Goal: Task Accomplishment & Management: Manage account settings

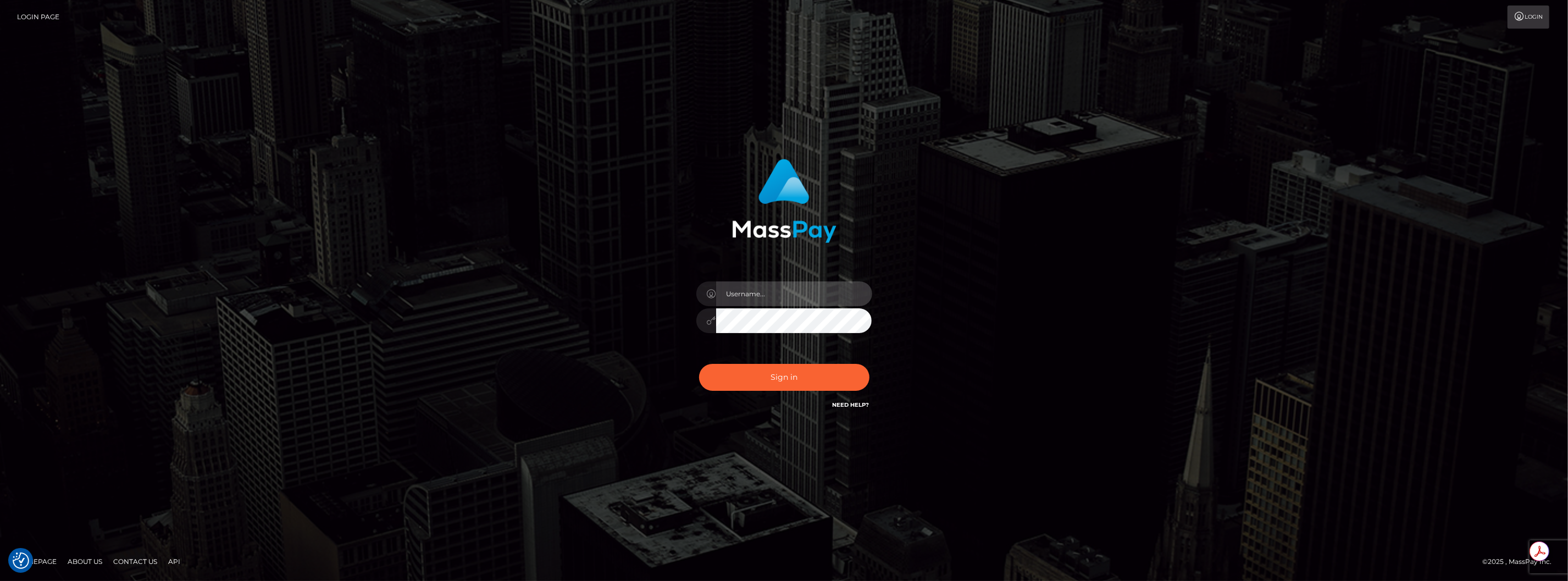
type input "brentg"
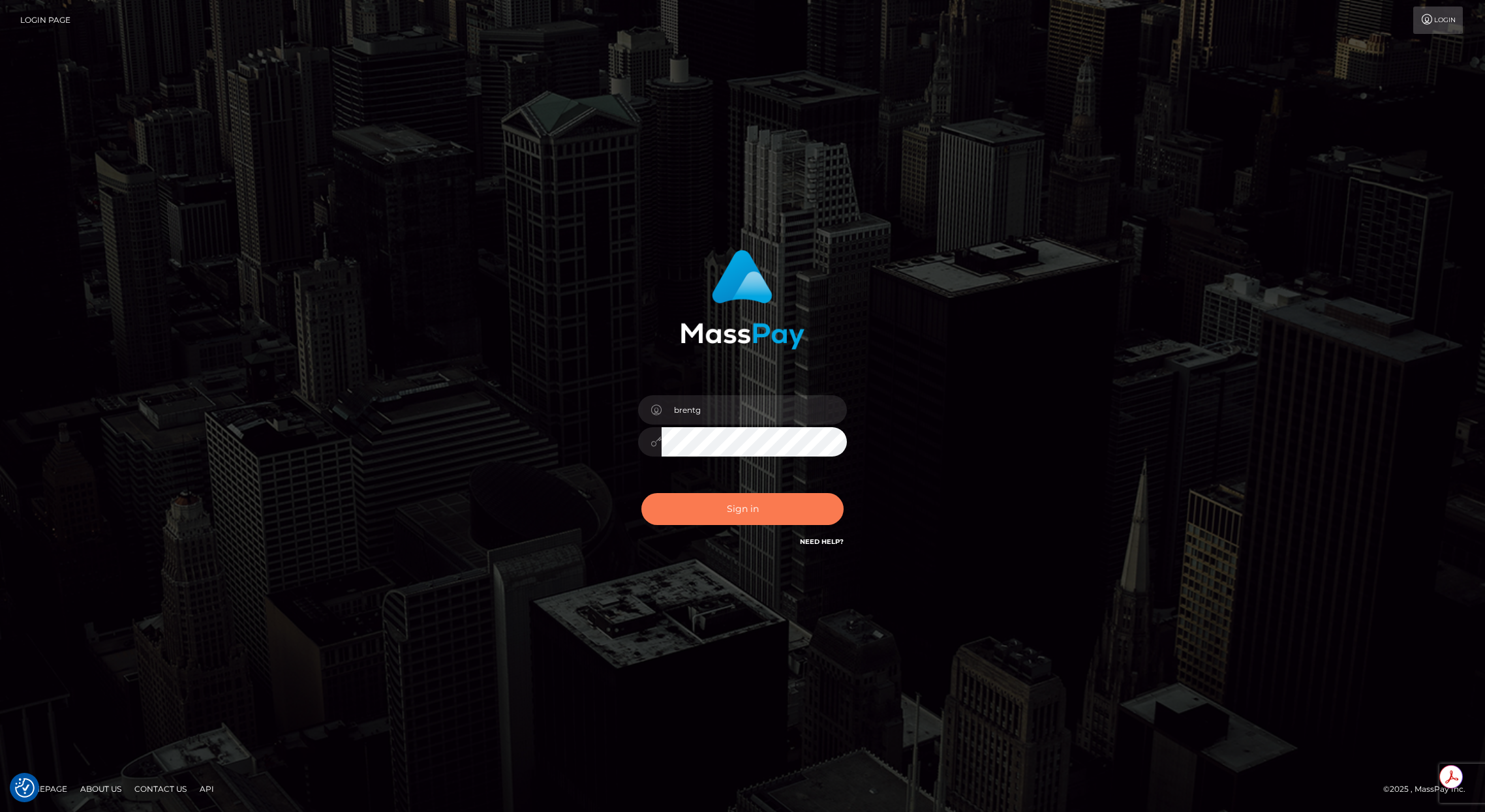
click at [719, 499] on button "Sign in" at bounding box center [742, 509] width 202 height 32
type input "brentg"
click at [719, 499] on button "Sign in" at bounding box center [742, 509] width 202 height 32
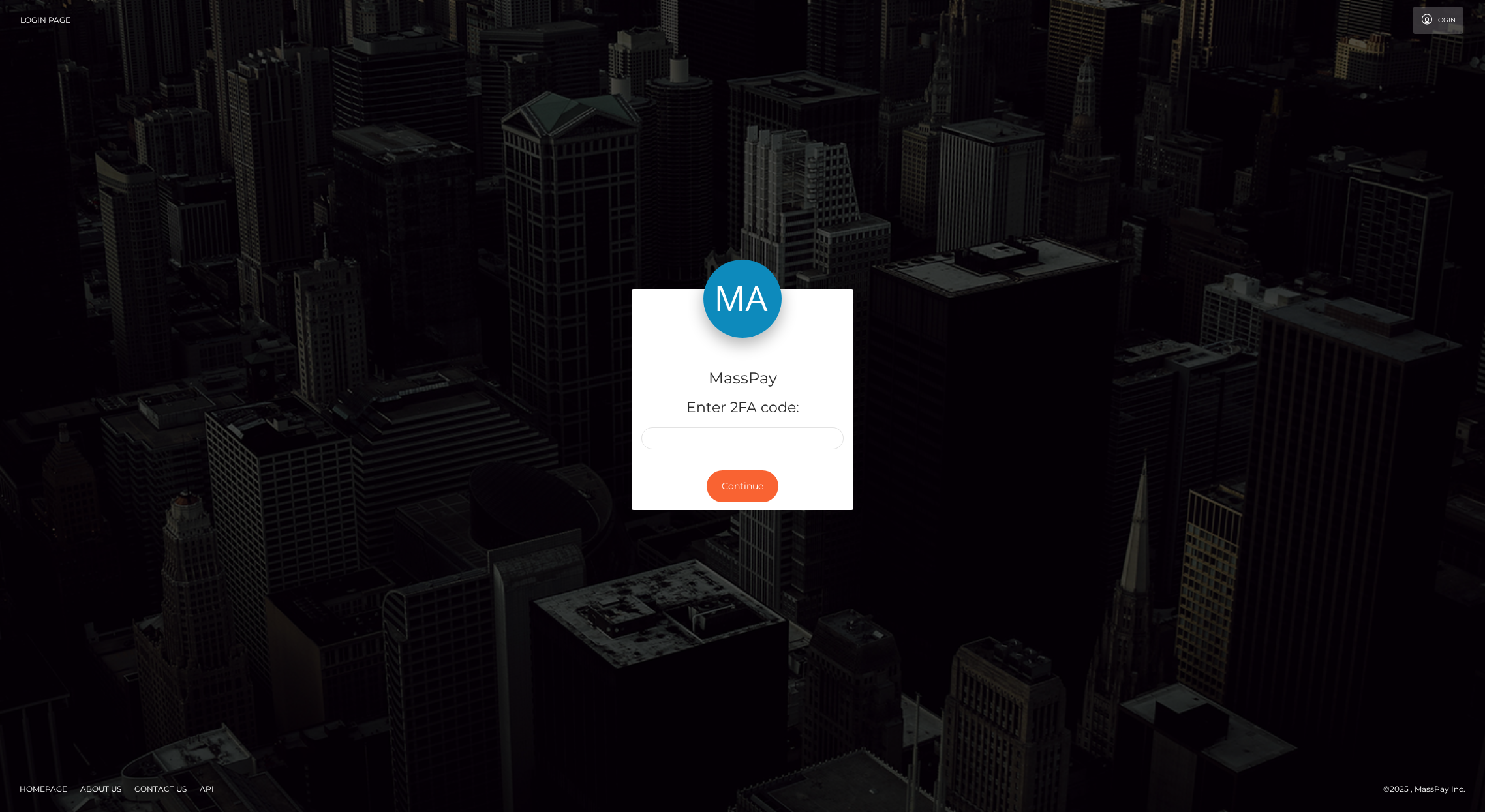
type input "0"
type input "5"
type input "2"
type input "5"
type input "1"
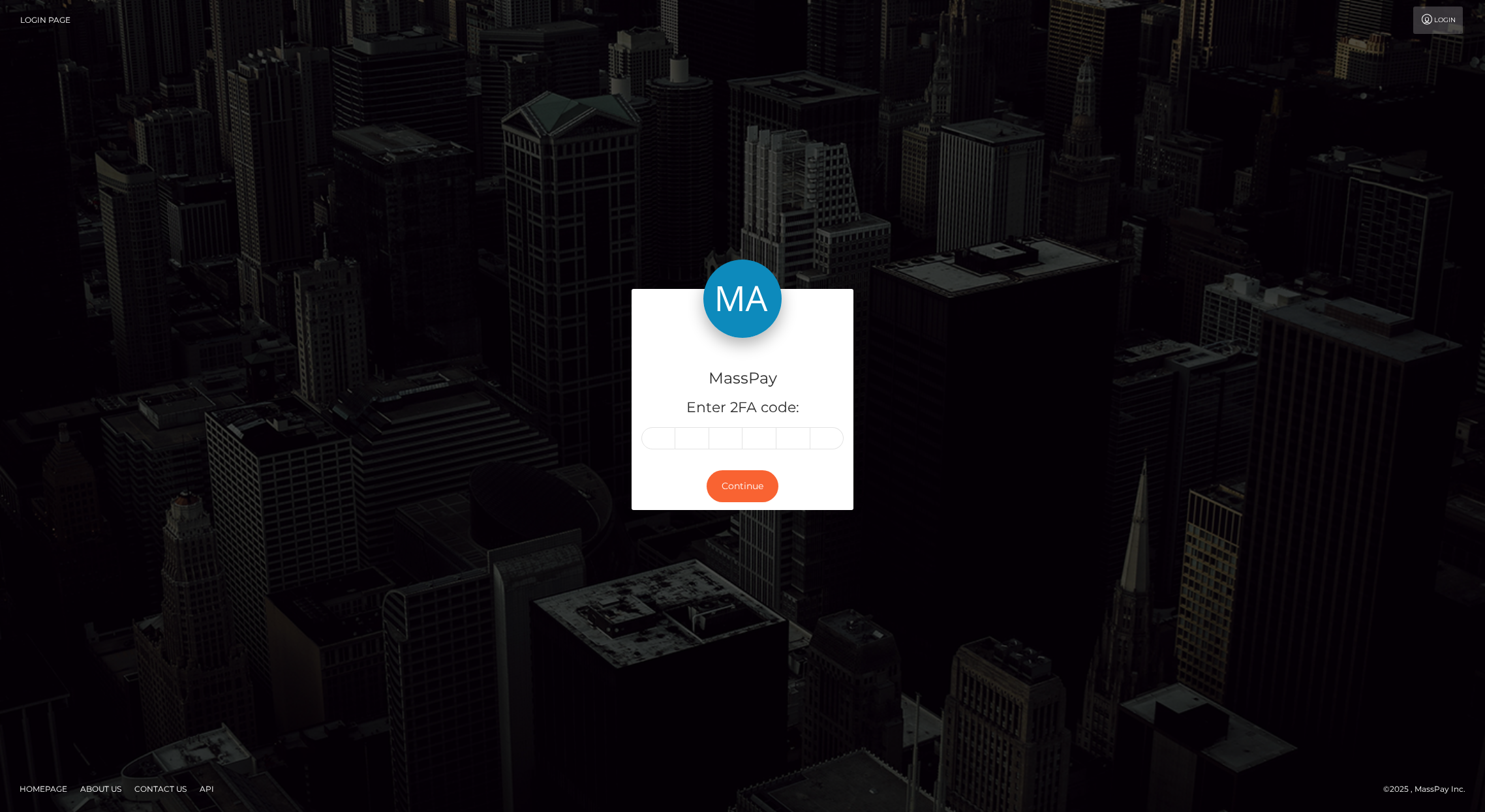
type input "5"
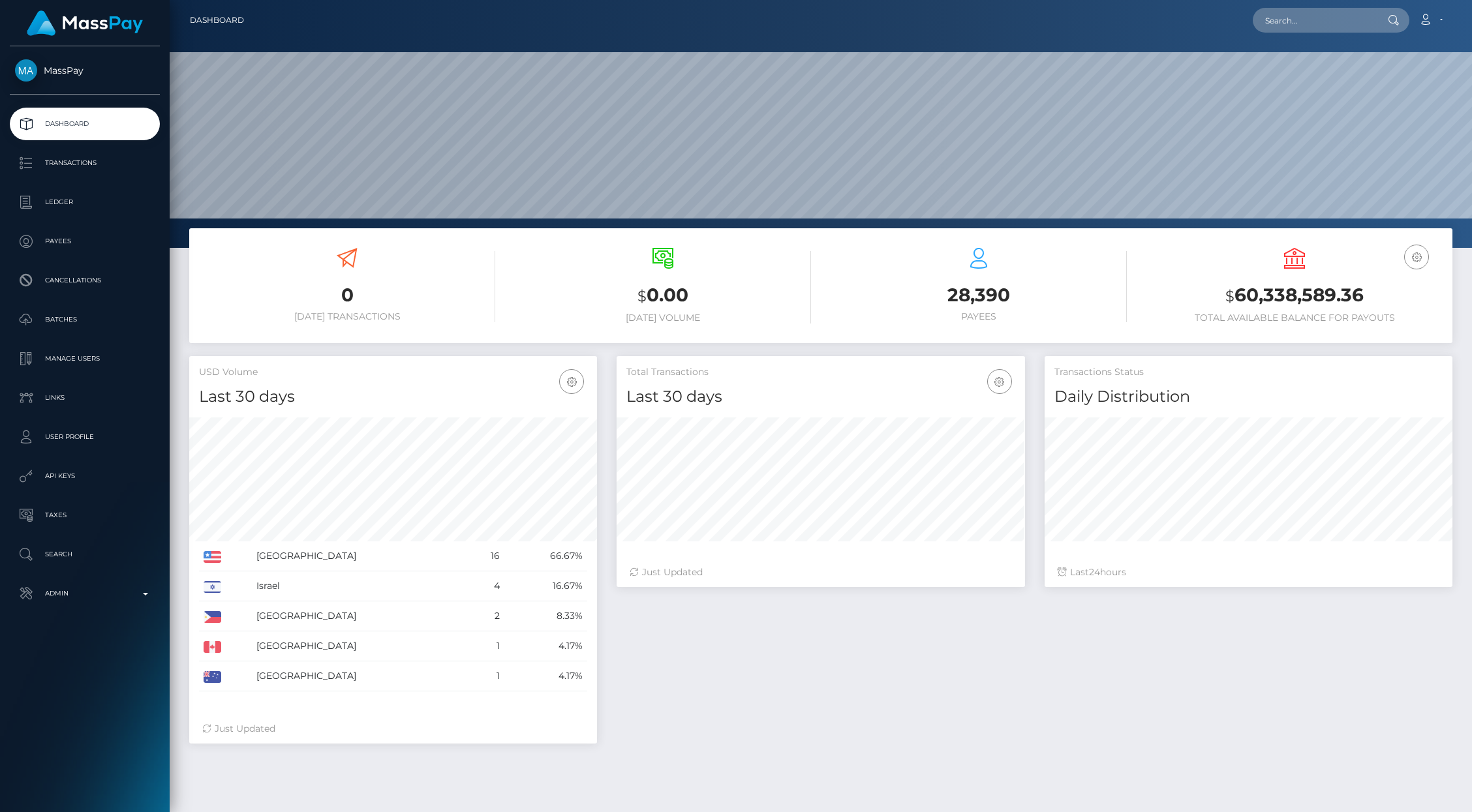
scroll to position [231, 408]
click at [1266, 12] on input "text" at bounding box center [1314, 20] width 122 height 25
paste input "4a45fd946a434ea3918ff0e9d3d6d90d"
click at [1296, 15] on input "4a45fd946a434ea3918ff0e9d3d6d90d" at bounding box center [1314, 20] width 122 height 25
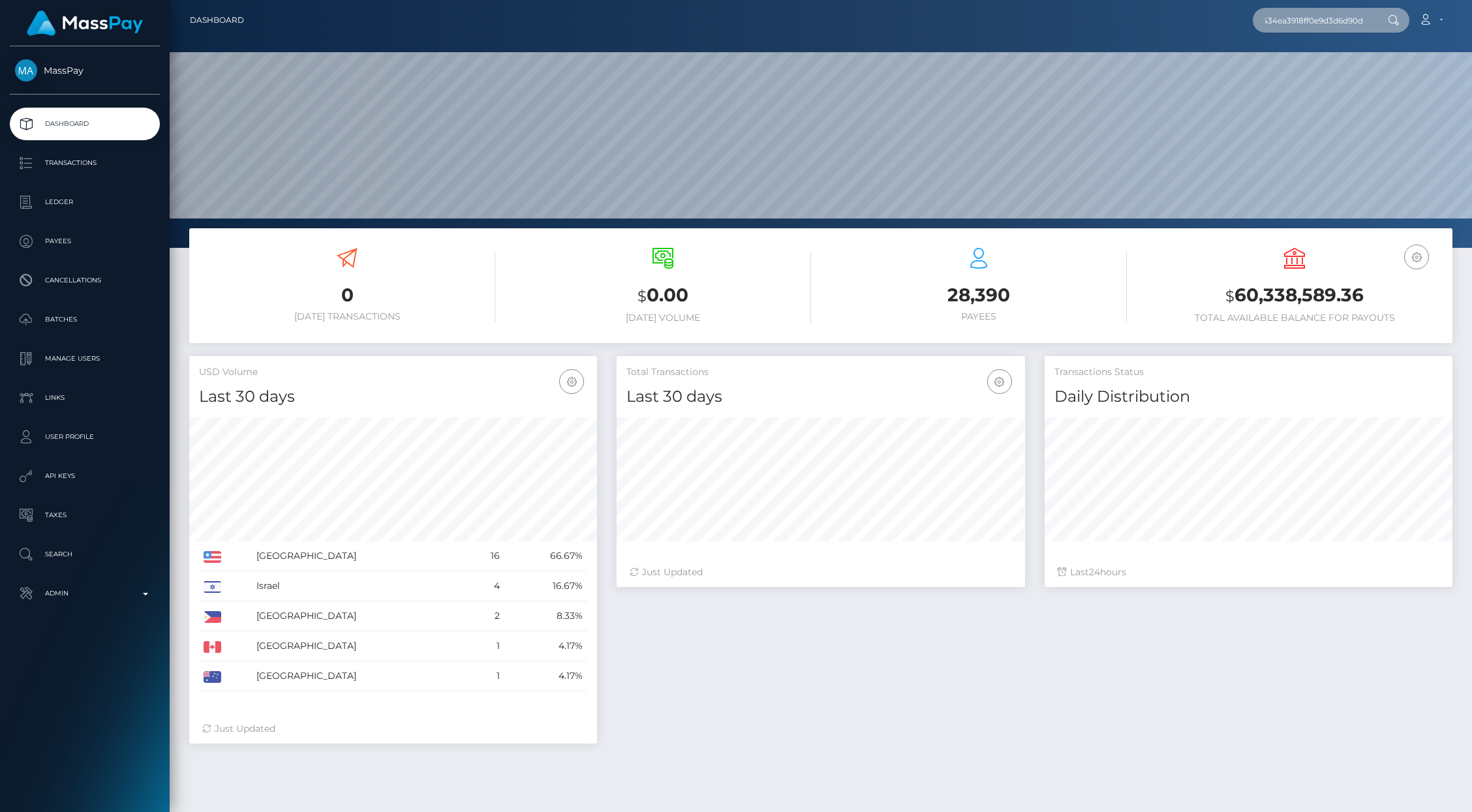
type input "4a45fd946a434ea3918ff0e9d3d6d90d"
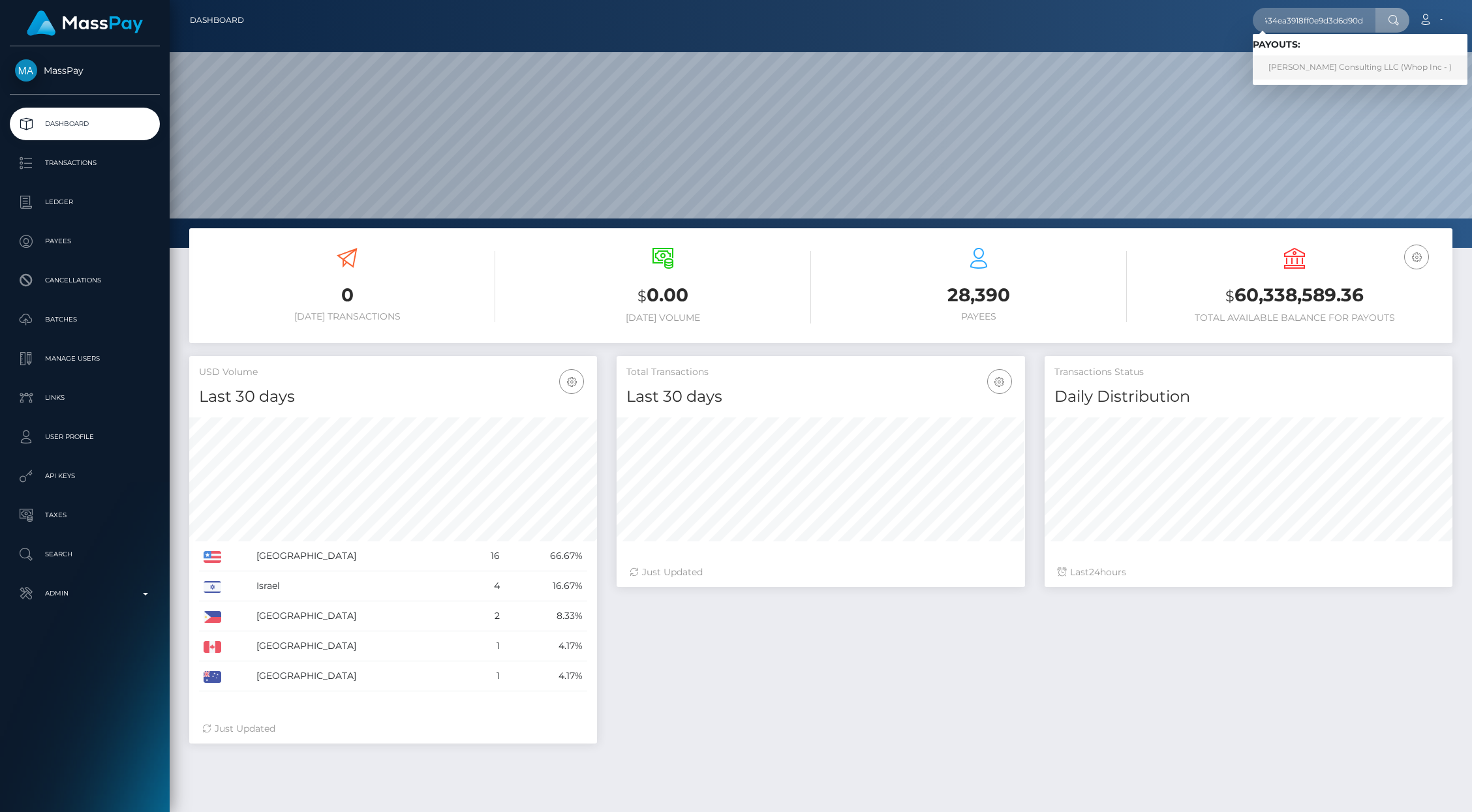
click at [1321, 62] on link "Sean Perry Consulting LLC (Whop Inc - )" at bounding box center [1360, 67] width 214 height 24
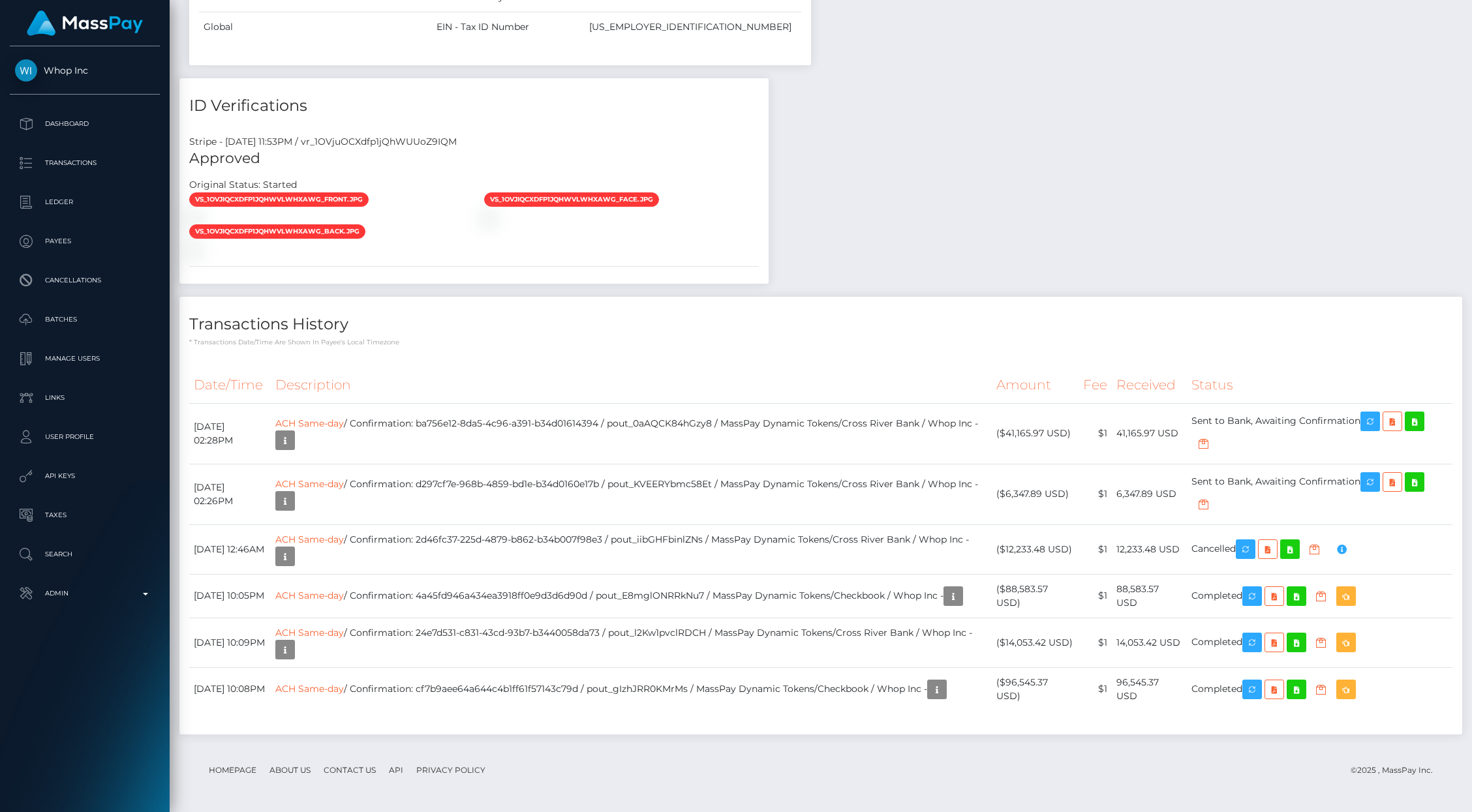
scroll to position [156, 408]
click at [1260, 592] on icon "button" at bounding box center [1252, 596] width 15 height 16
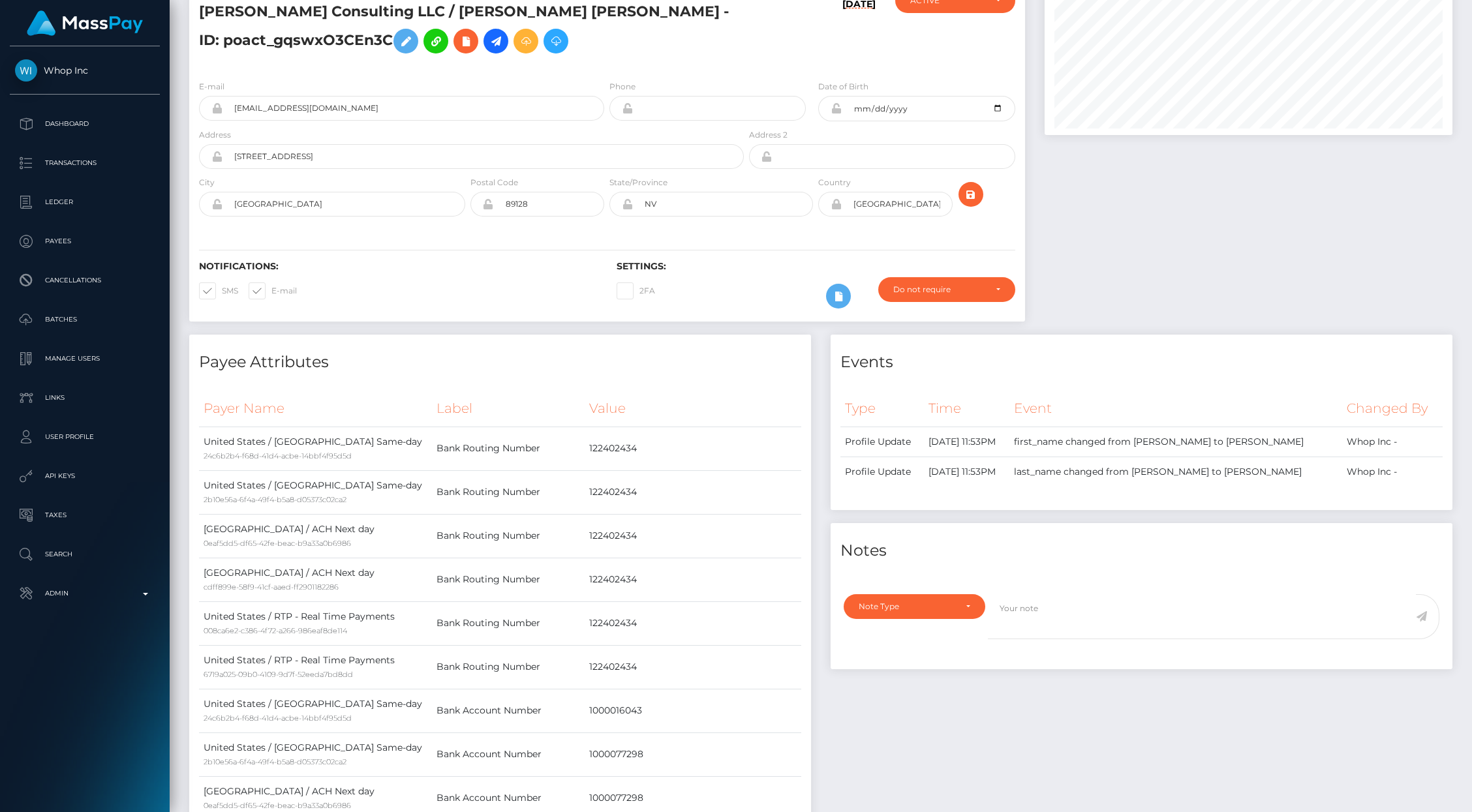
scroll to position [0, 0]
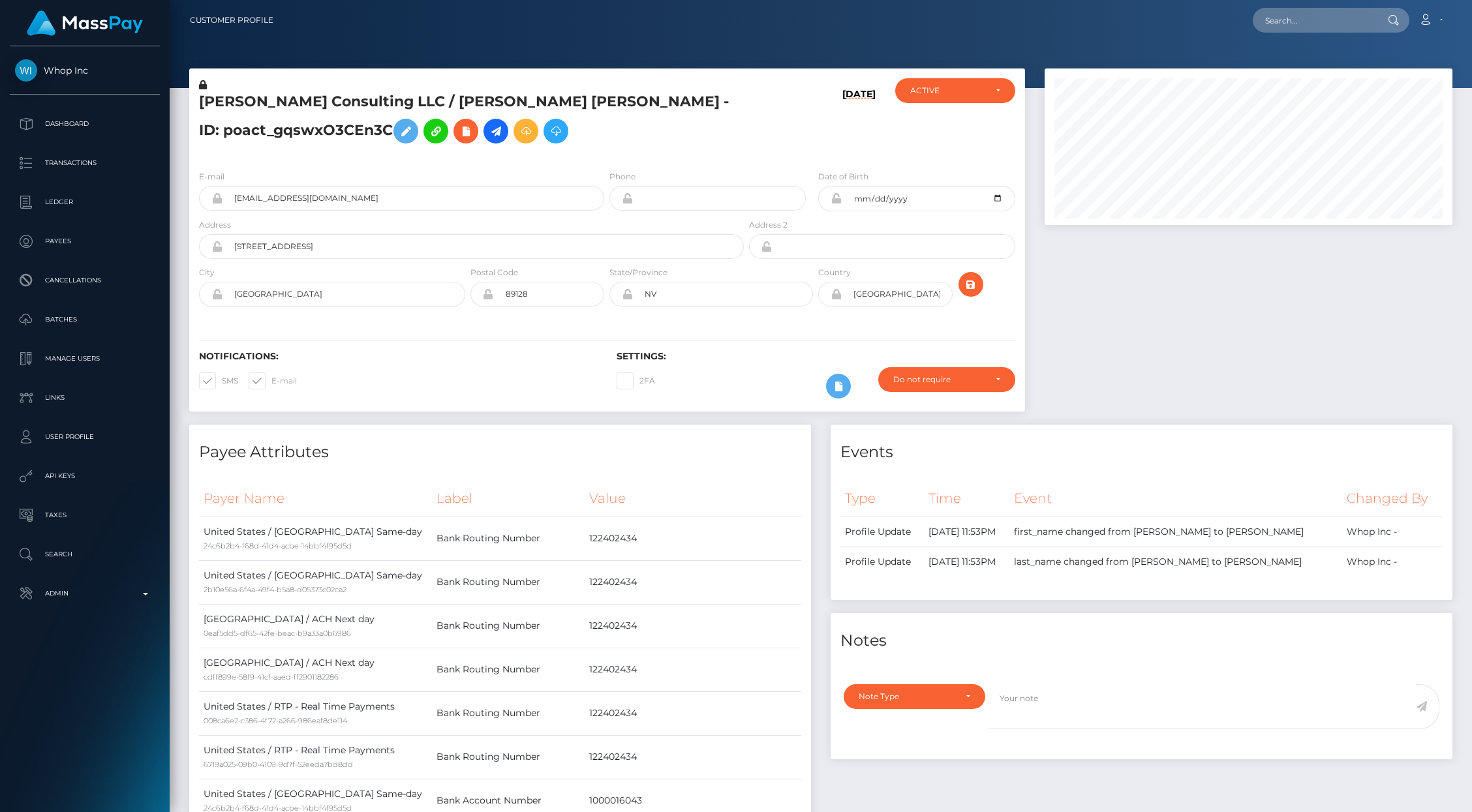
click at [1291, 36] on nav "Customer Profile Loading... Loading... Account" at bounding box center [821, 20] width 1302 height 40
click at [1291, 23] on input "text" at bounding box center [1314, 20] width 122 height 25
paste input "pout_0rEArWkank2pH"
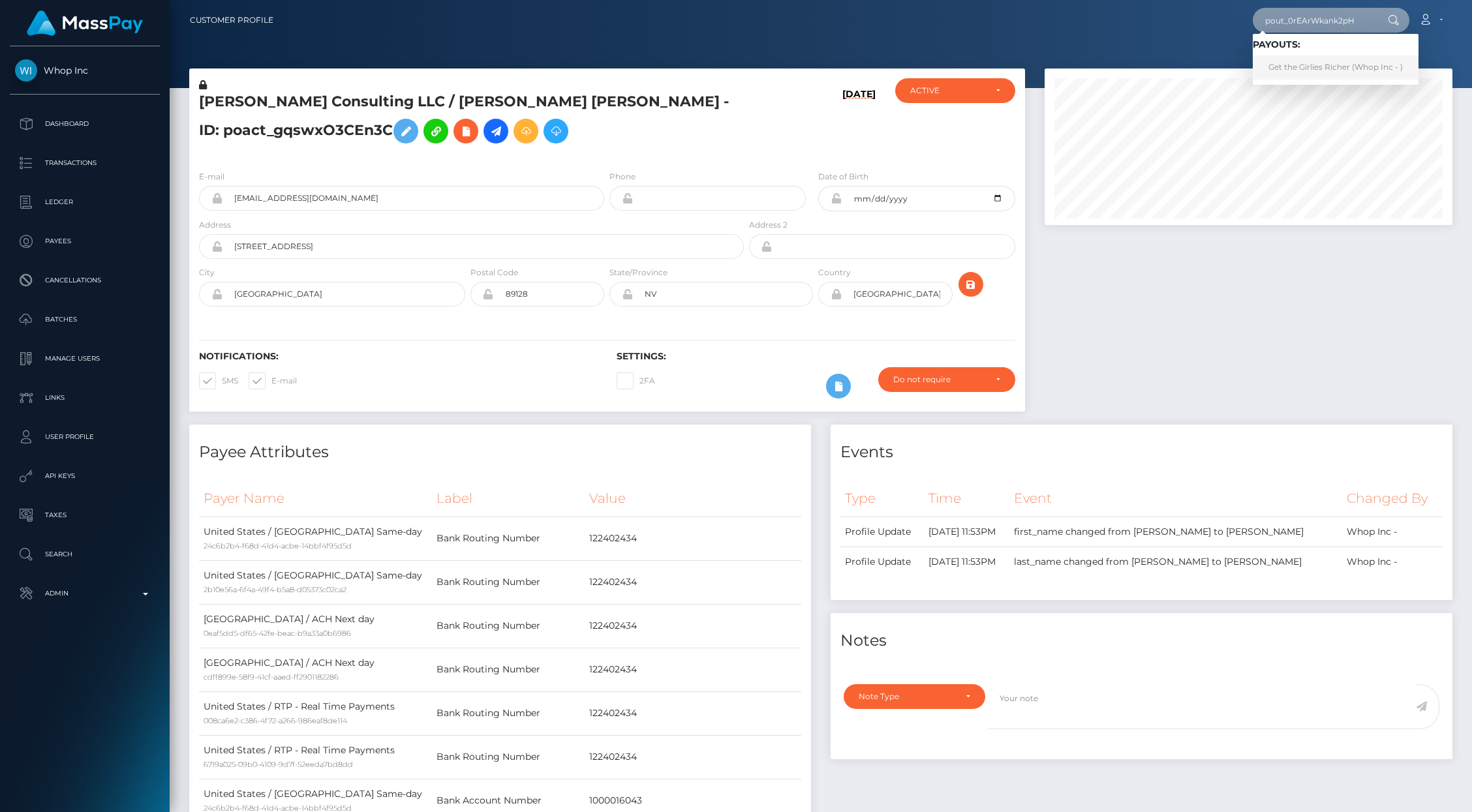
type input "pout_0rEArWkank2pH"
click at [1308, 66] on link "Get the Girlies Richer (Whop Inc - )" at bounding box center [1336, 67] width 166 height 24
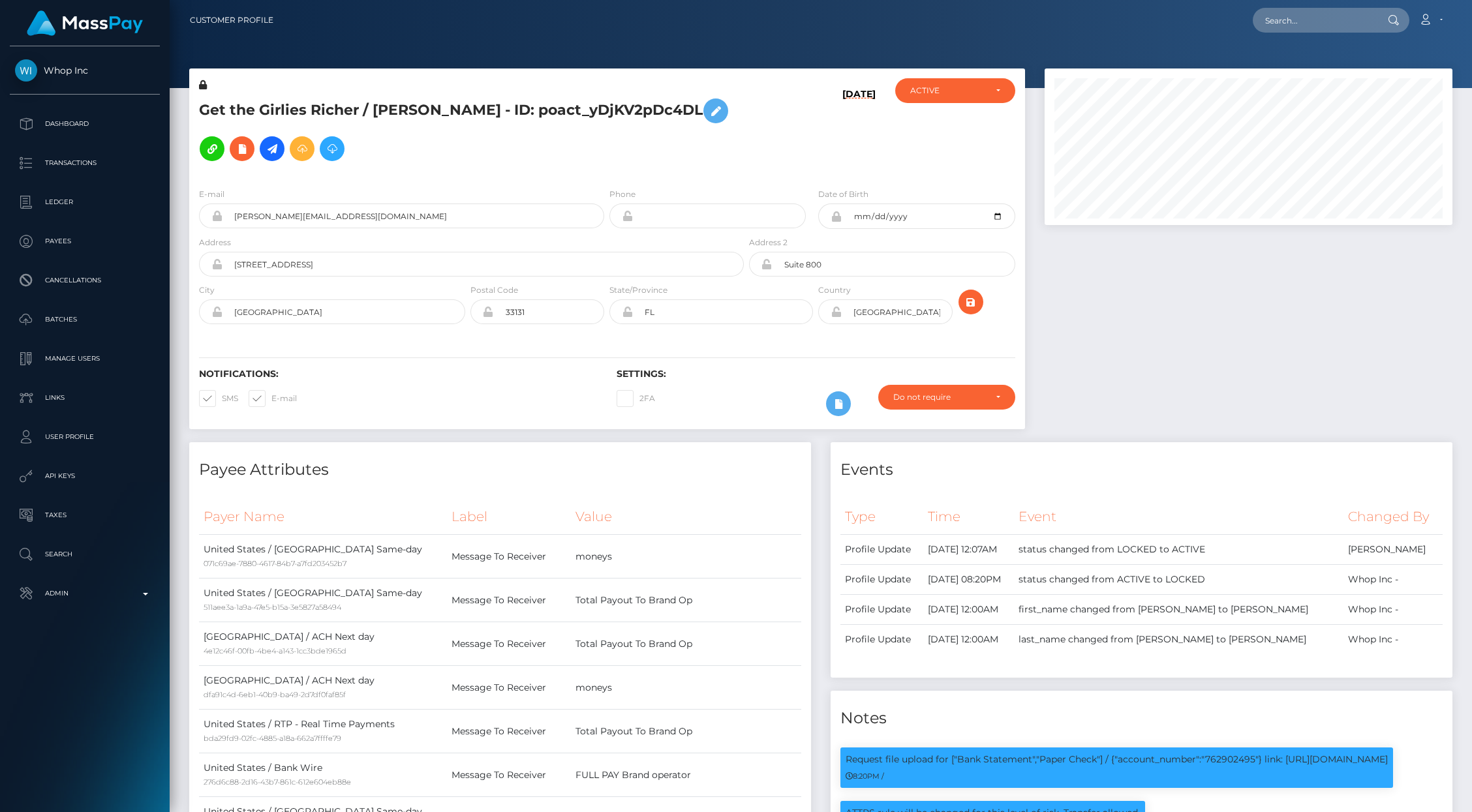
click at [1277, 35] on nav "Customer Profile Loading... Loading... Account" at bounding box center [821, 20] width 1302 height 40
click at [1281, 31] on input "text" at bounding box center [1314, 20] width 122 height 25
paste input "poact_0EDNA7r4l0Lu."
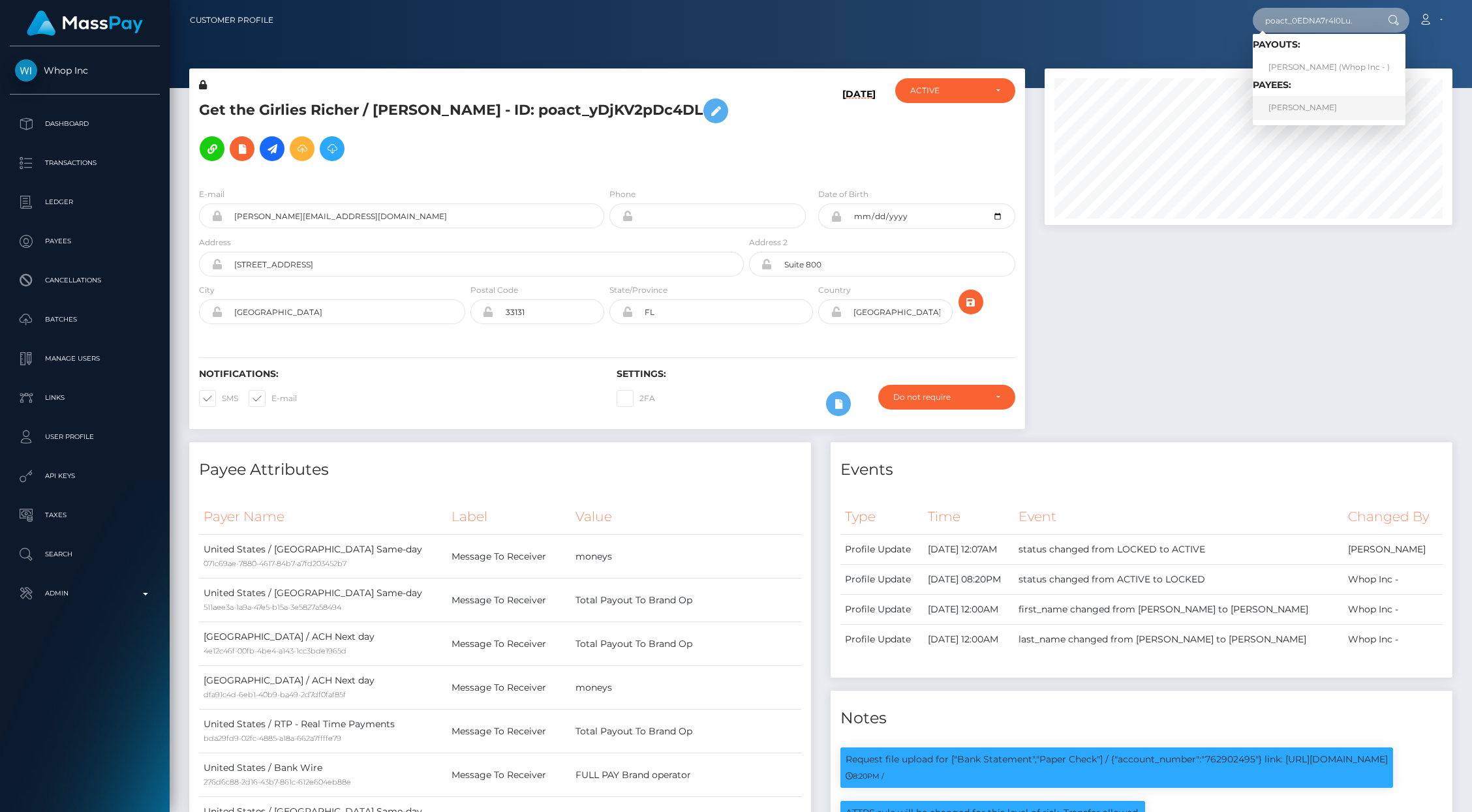
type input "poact_0EDNA7r4l0Lu."
click at [1354, 101] on link "MARIO LIBERATORE" at bounding box center [1329, 108] width 153 height 24
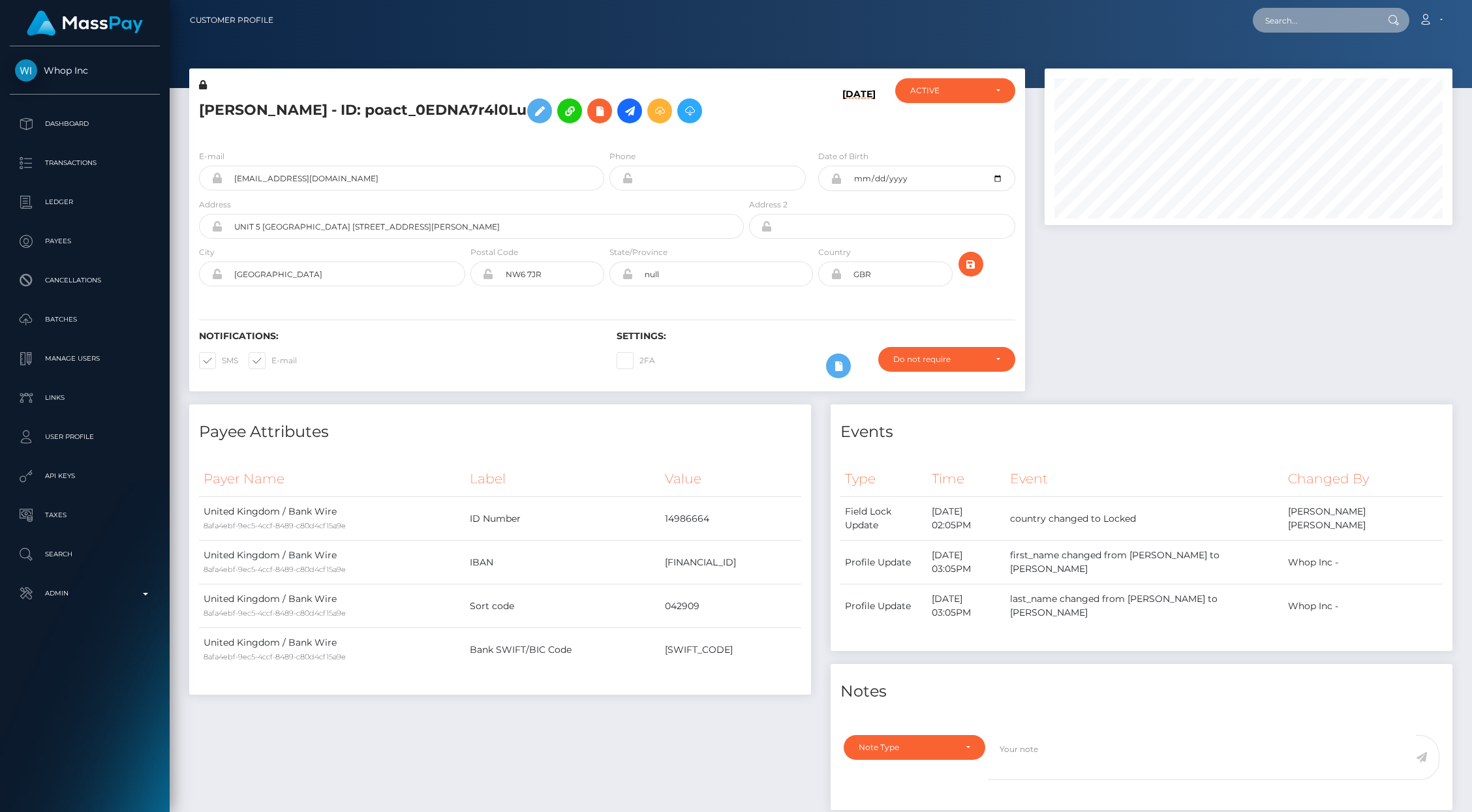
click at [1285, 30] on input "text" at bounding box center [1314, 20] width 122 height 25
paste input "[URL][DOMAIN_NAME]"
type input "[URL][DOMAIN_NAME]"
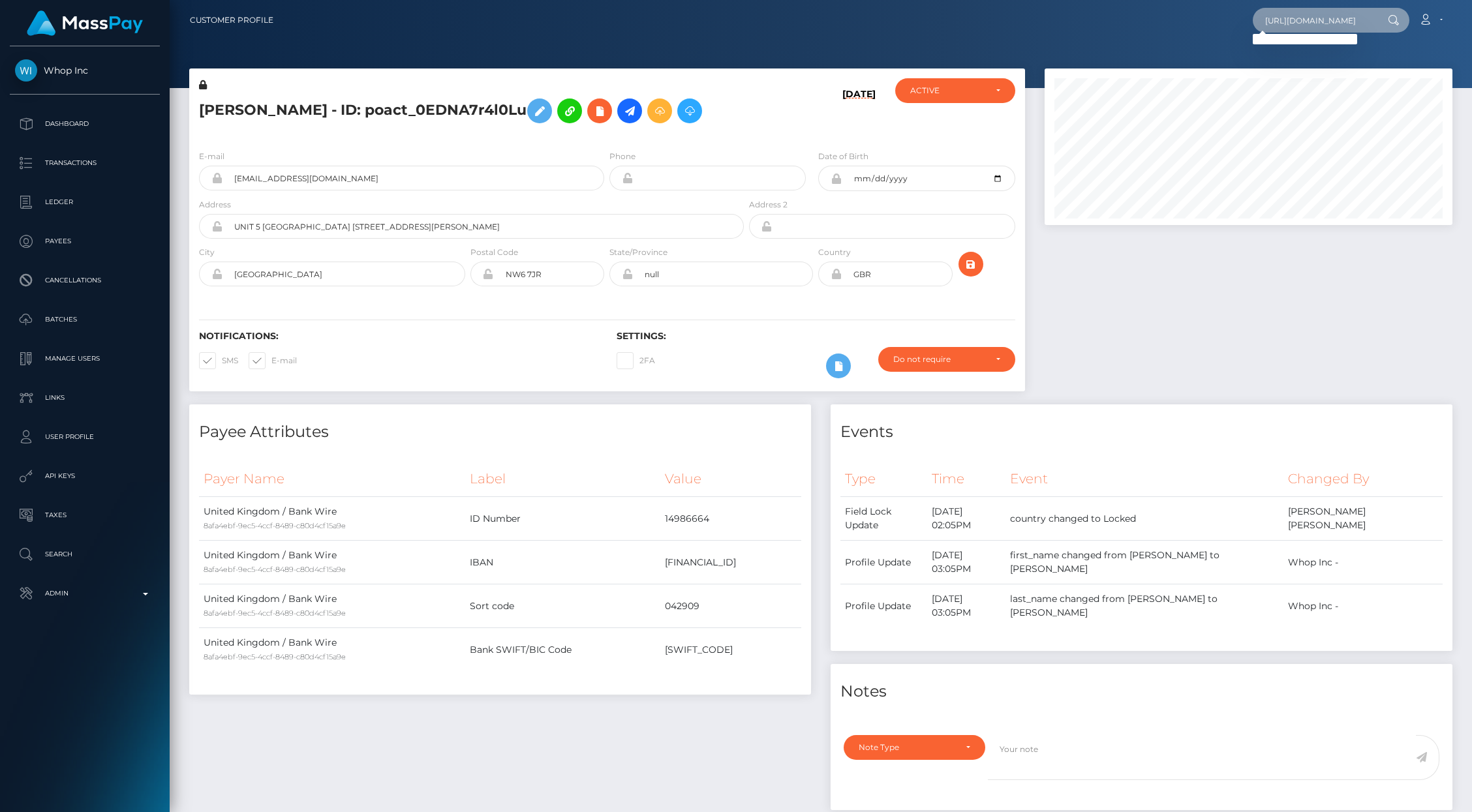
click at [1328, 19] on input "https://masspaygroup.slack.com/archives/C08MWKBSM4P/p1757080716353349" at bounding box center [1314, 20] width 122 height 25
paste input "pout_MhDKEttDjWB6z"
type input "pout_MhDKEttDjWB6z"
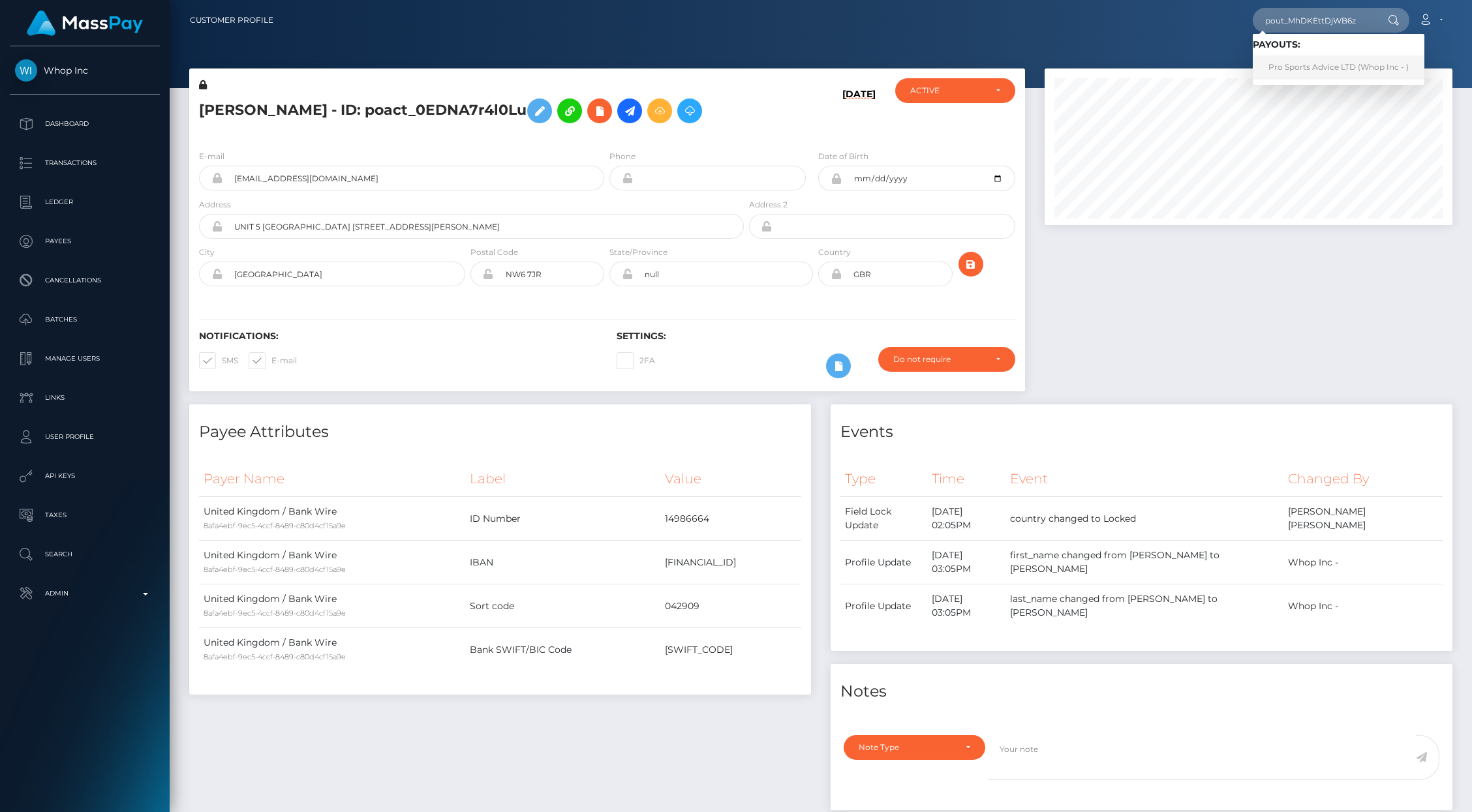
click at [1374, 64] on link "Pro Sports Advice LTD (Whop Inc - )" at bounding box center [1339, 67] width 172 height 24
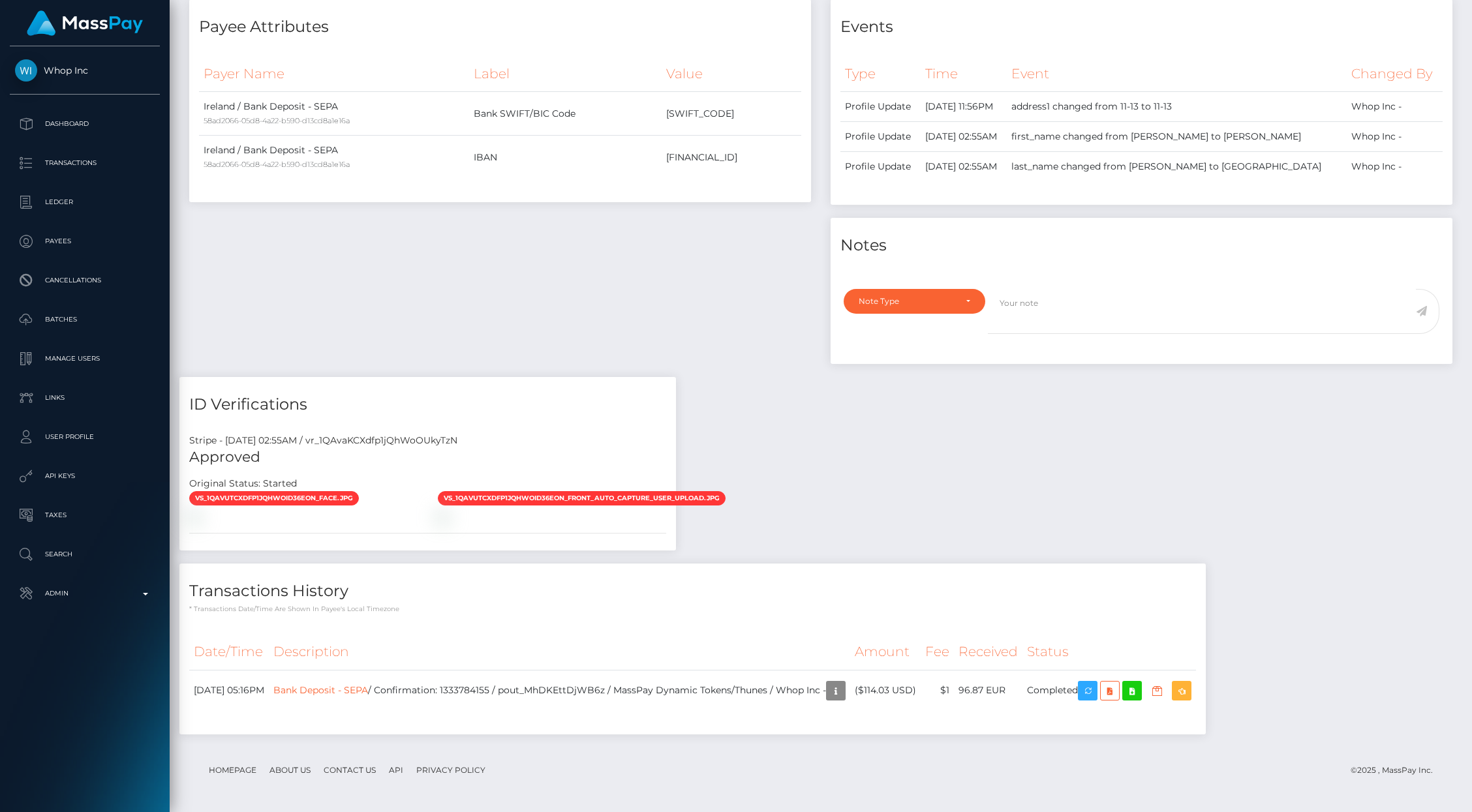
scroll to position [673, 0]
click at [1076, 356] on div "Payee Attributes Payer Name Label Value Ireland / Bank Deposit - SEPA 58ad2066-…" at bounding box center [821, 373] width 1282 height 748
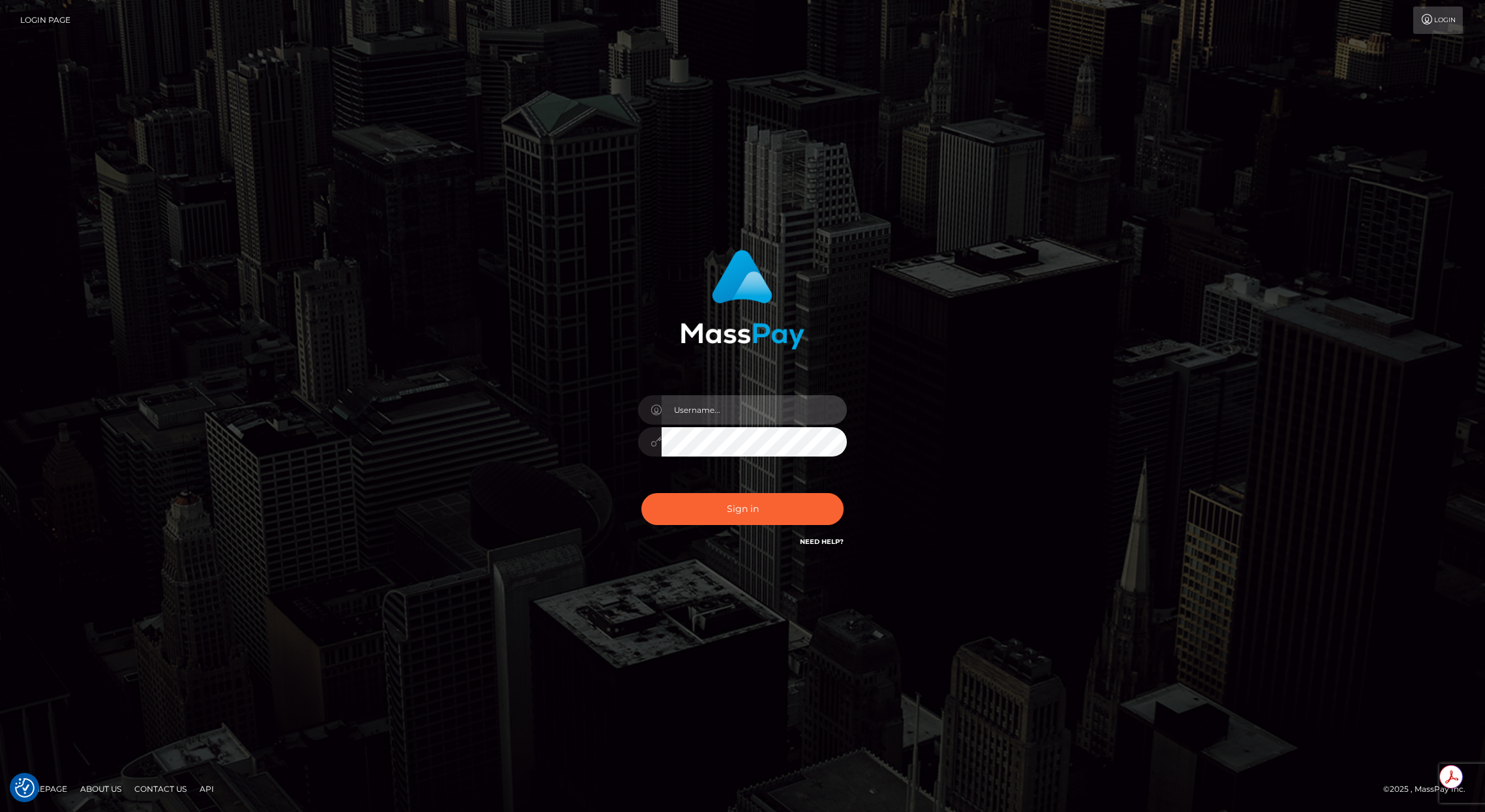
type input "brentg"
click at [749, 516] on button "Sign in" at bounding box center [742, 509] width 202 height 32
type input "brentg"
click at [731, 508] on button "Sign in" at bounding box center [742, 509] width 202 height 32
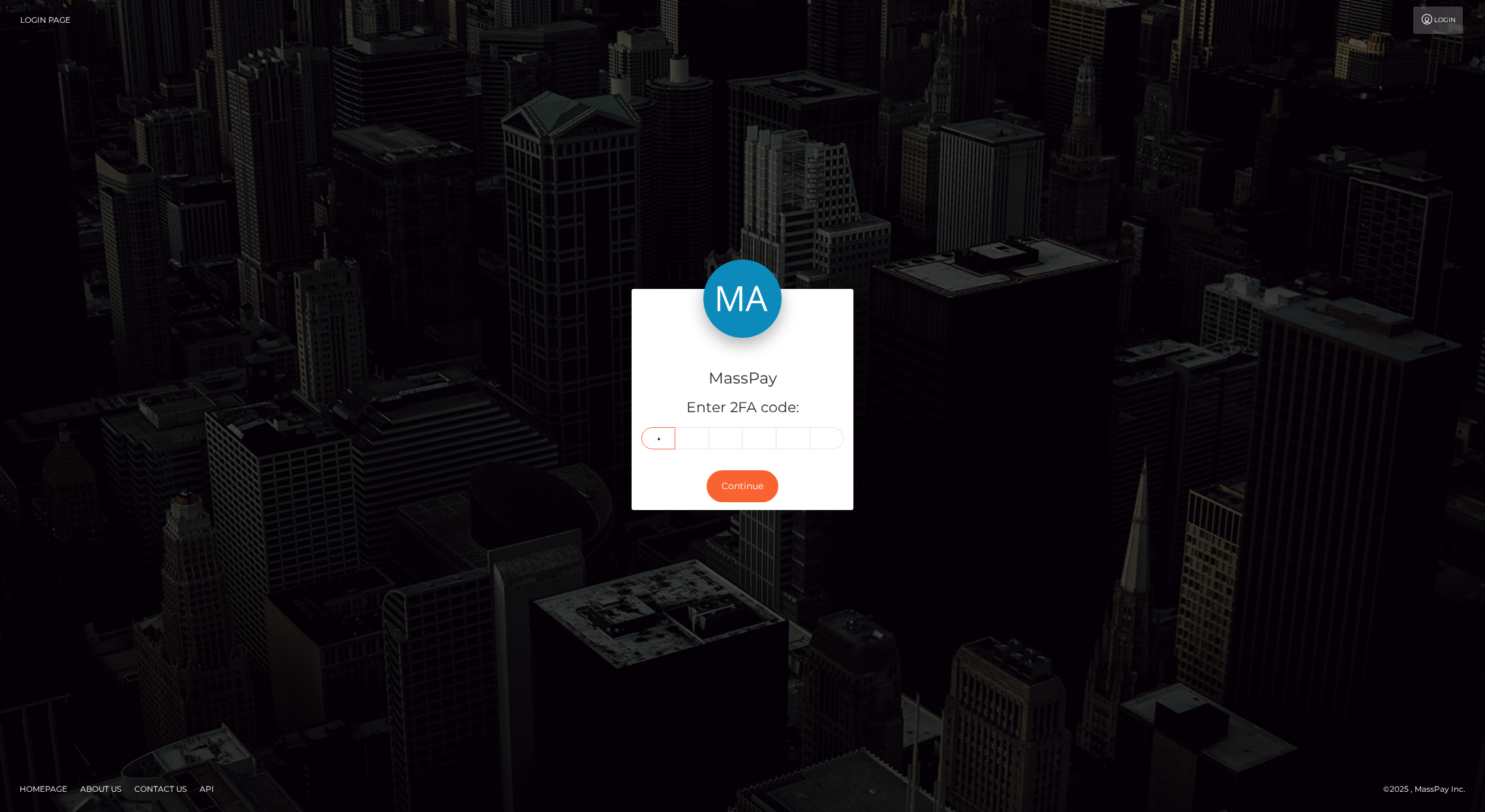
type input "3"
type input "6"
type input "3"
type input "5"
type input "9"
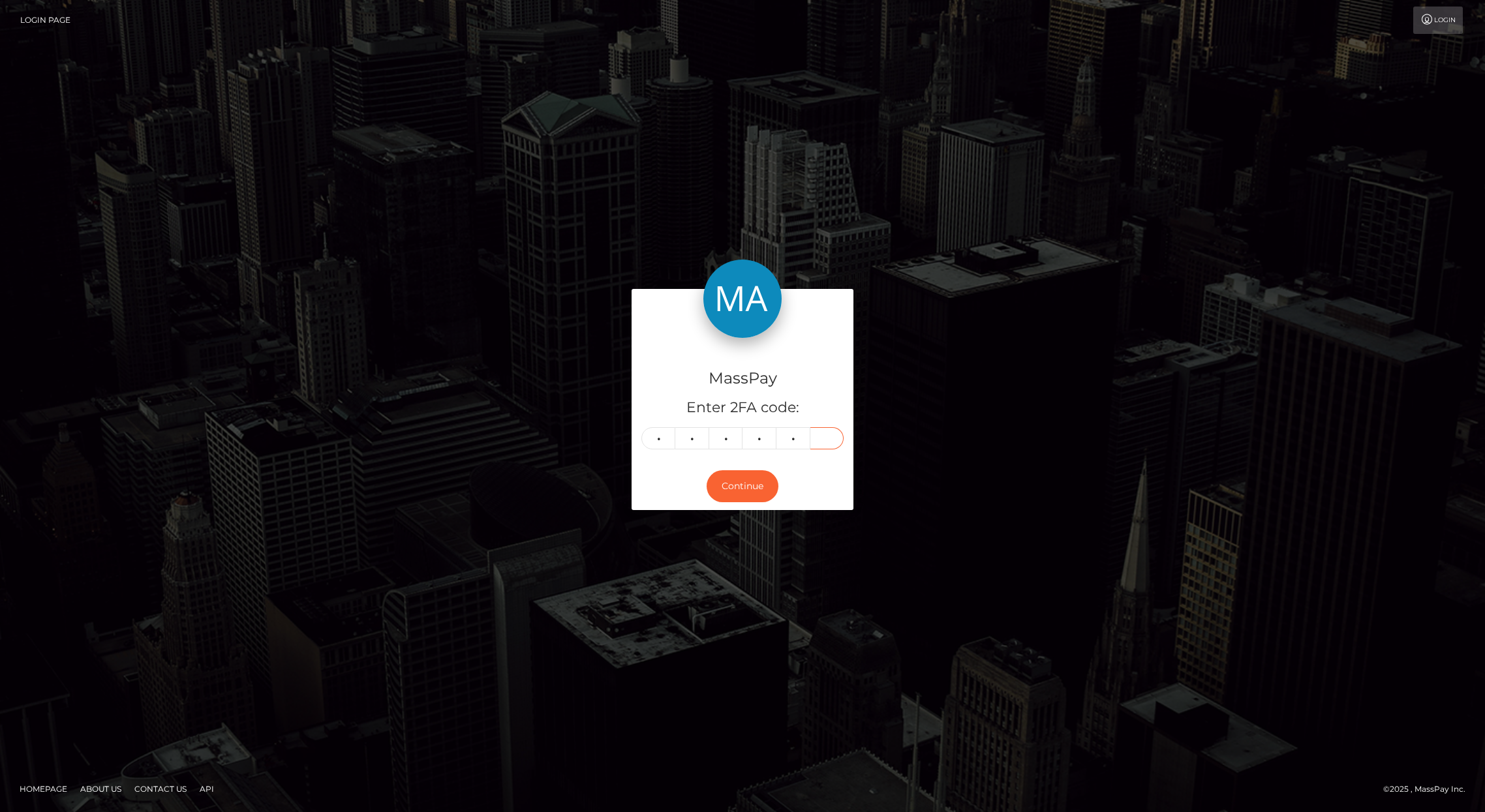
type input "4"
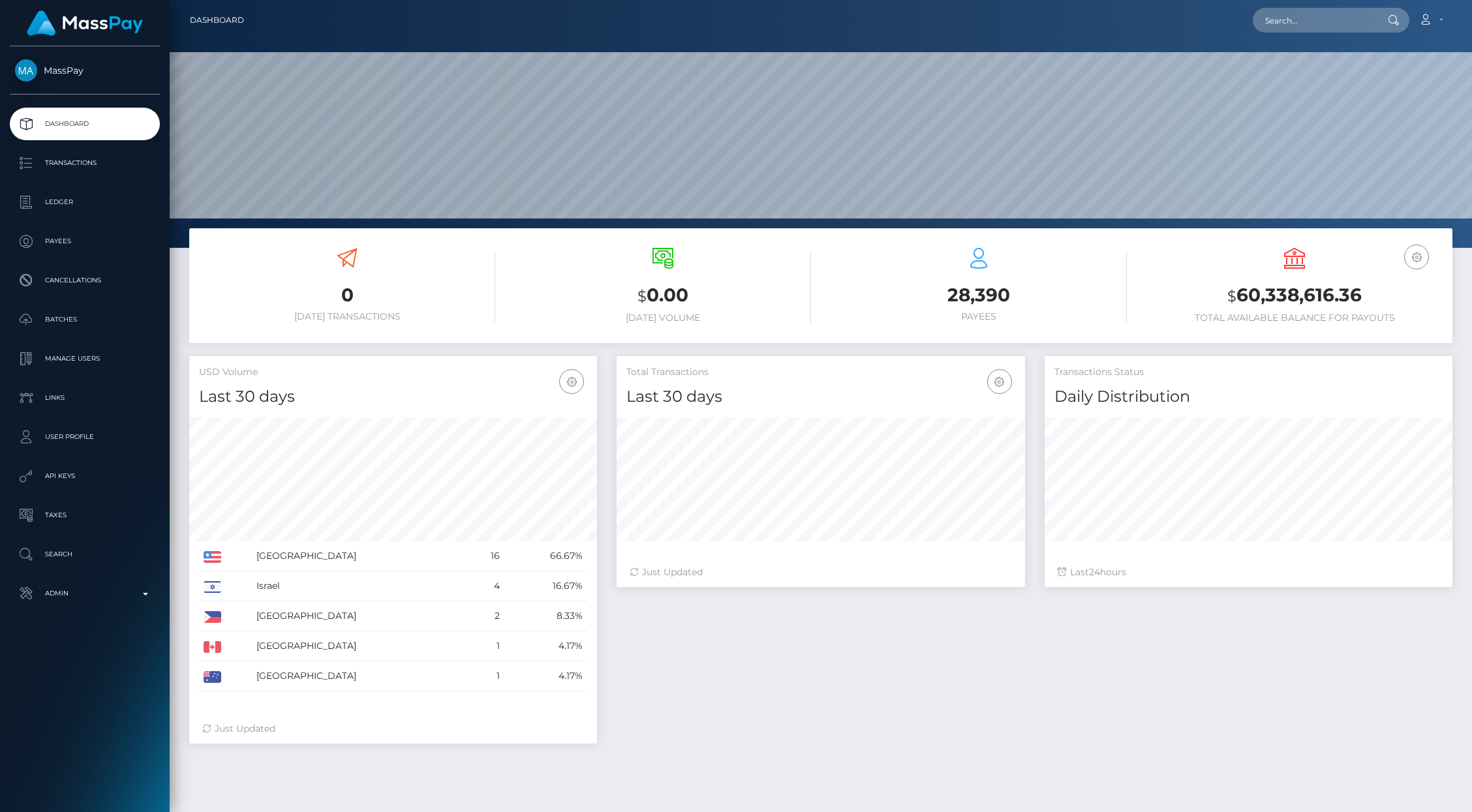
scroll to position [231, 408]
click at [1276, 16] on input "text" at bounding box center [1314, 20] width 122 height 25
paste input "missf0xio@hotmail.com"
type input "missf0xio@hotmail.com"
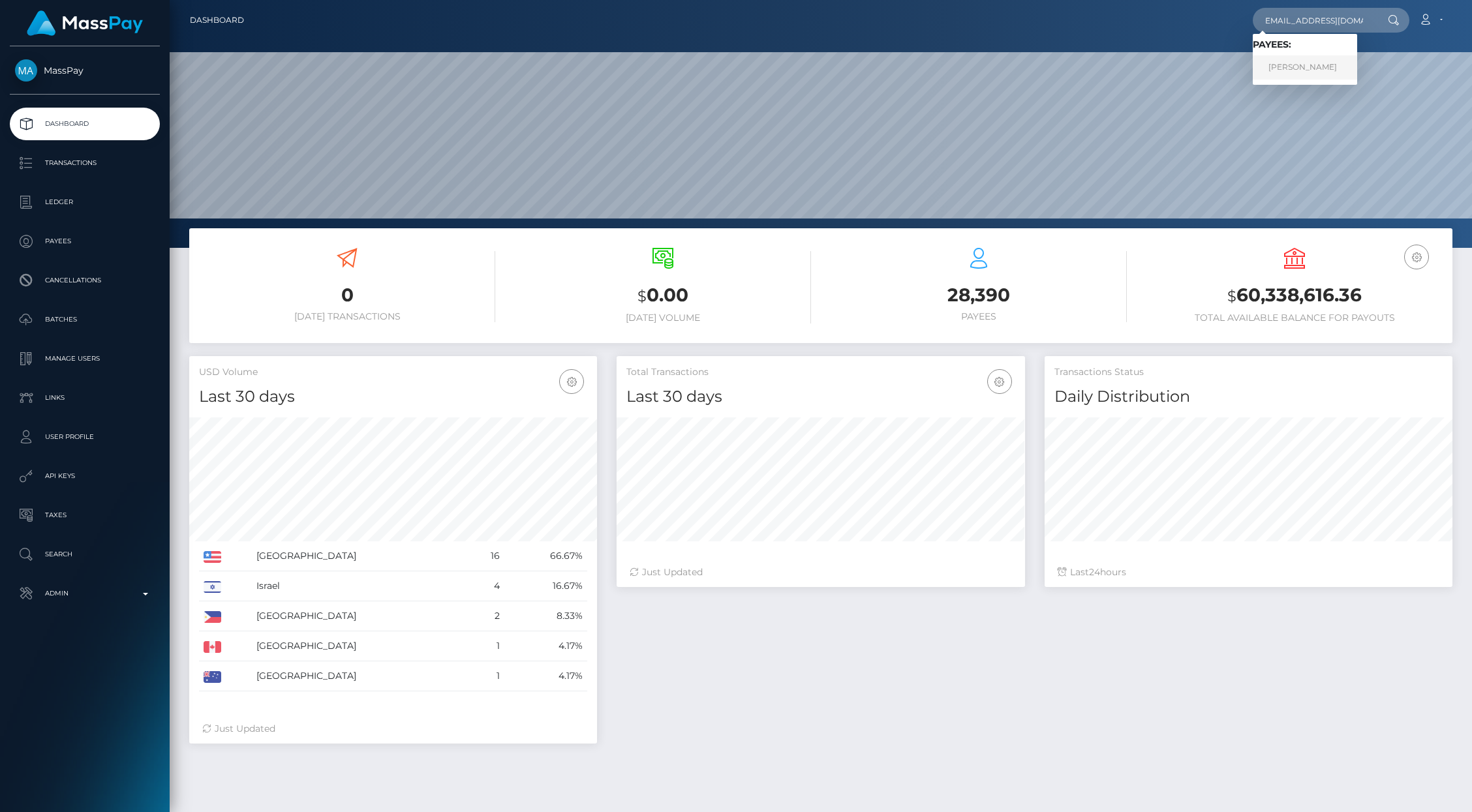
click at [1312, 60] on link "LUKE KINGSLEY HODKINSON" at bounding box center [1305, 67] width 105 height 24
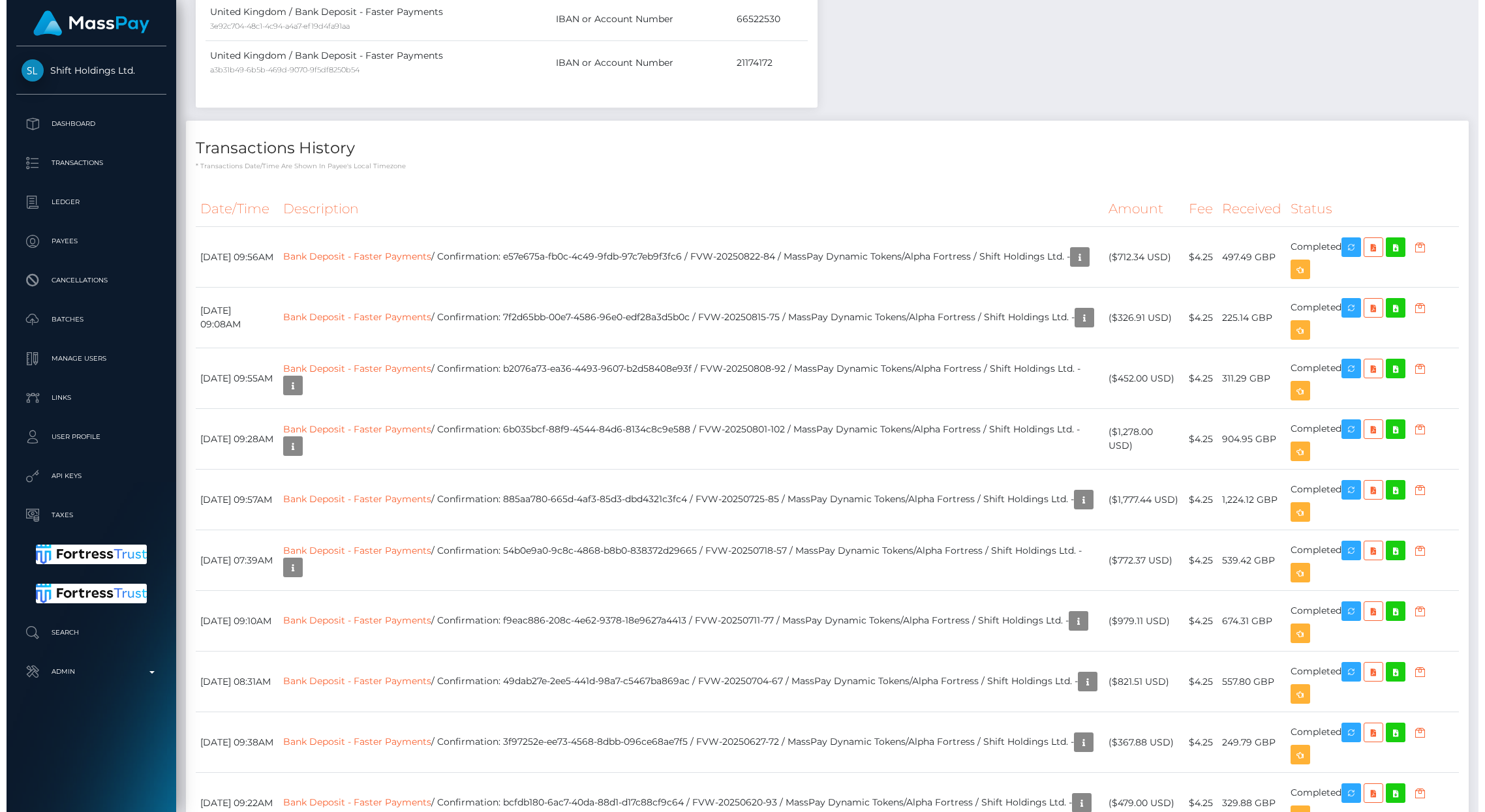
scroll to position [653, 0]
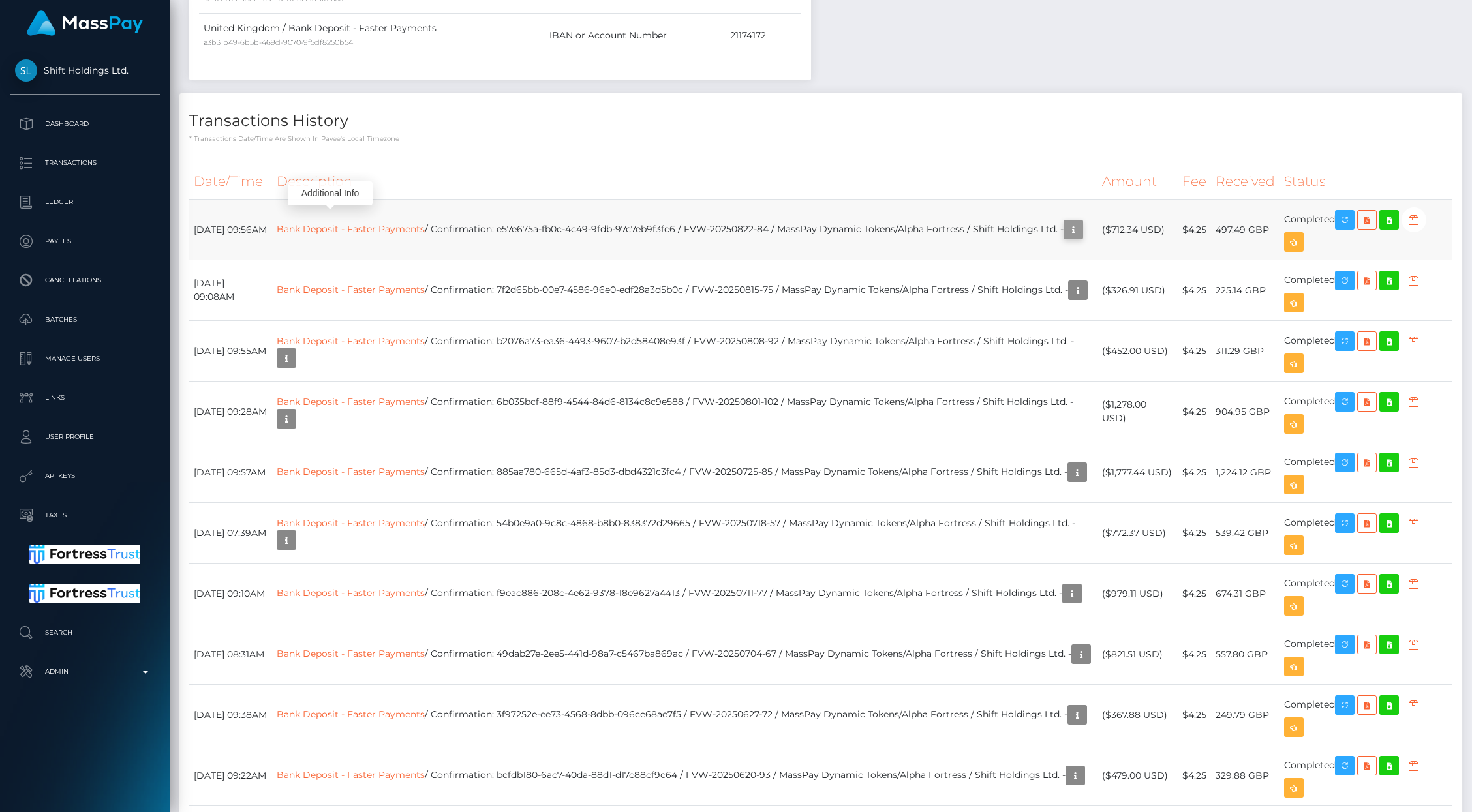
click at [1065, 223] on icon "button" at bounding box center [1073, 229] width 15 height 16
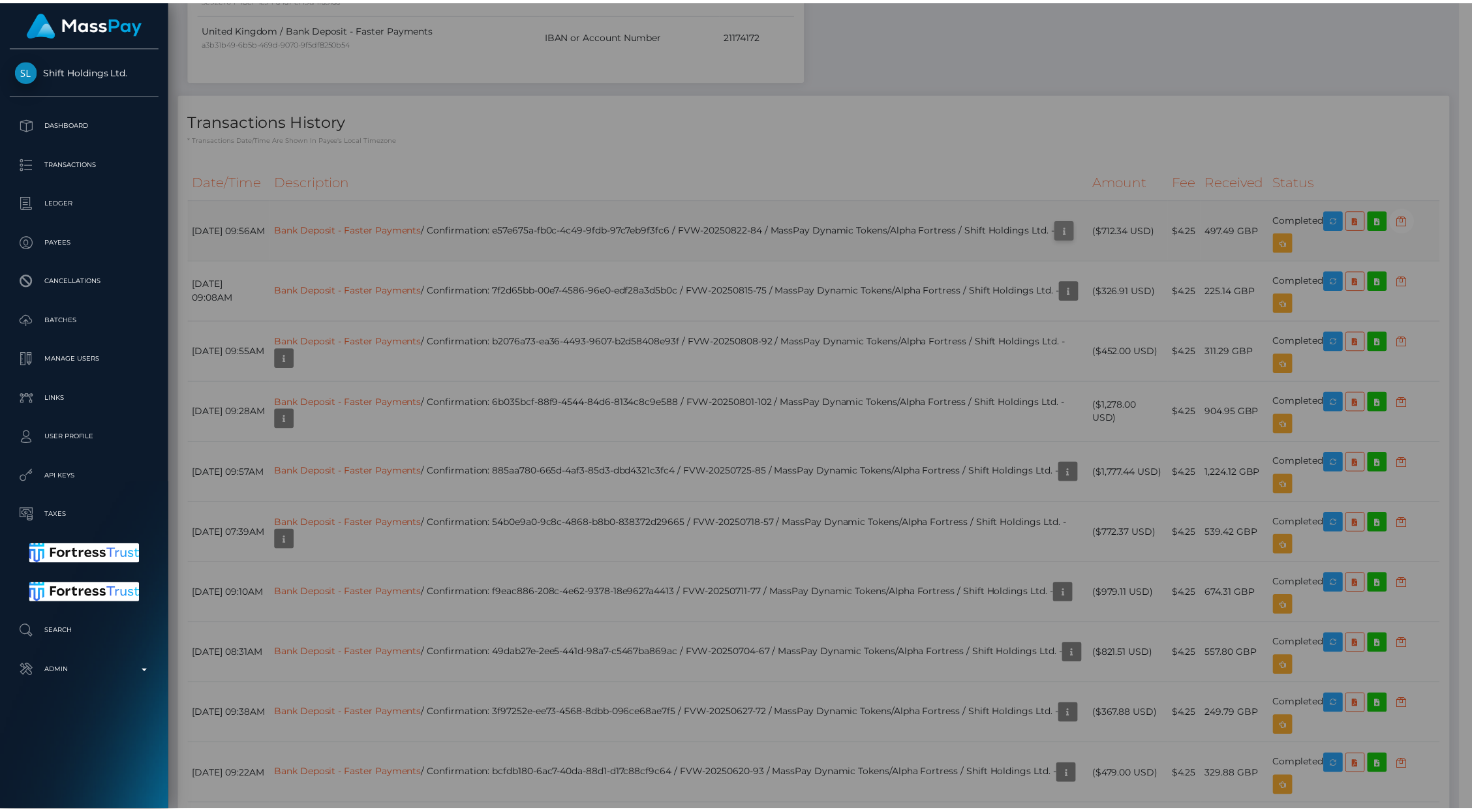
scroll to position [652052, 652019]
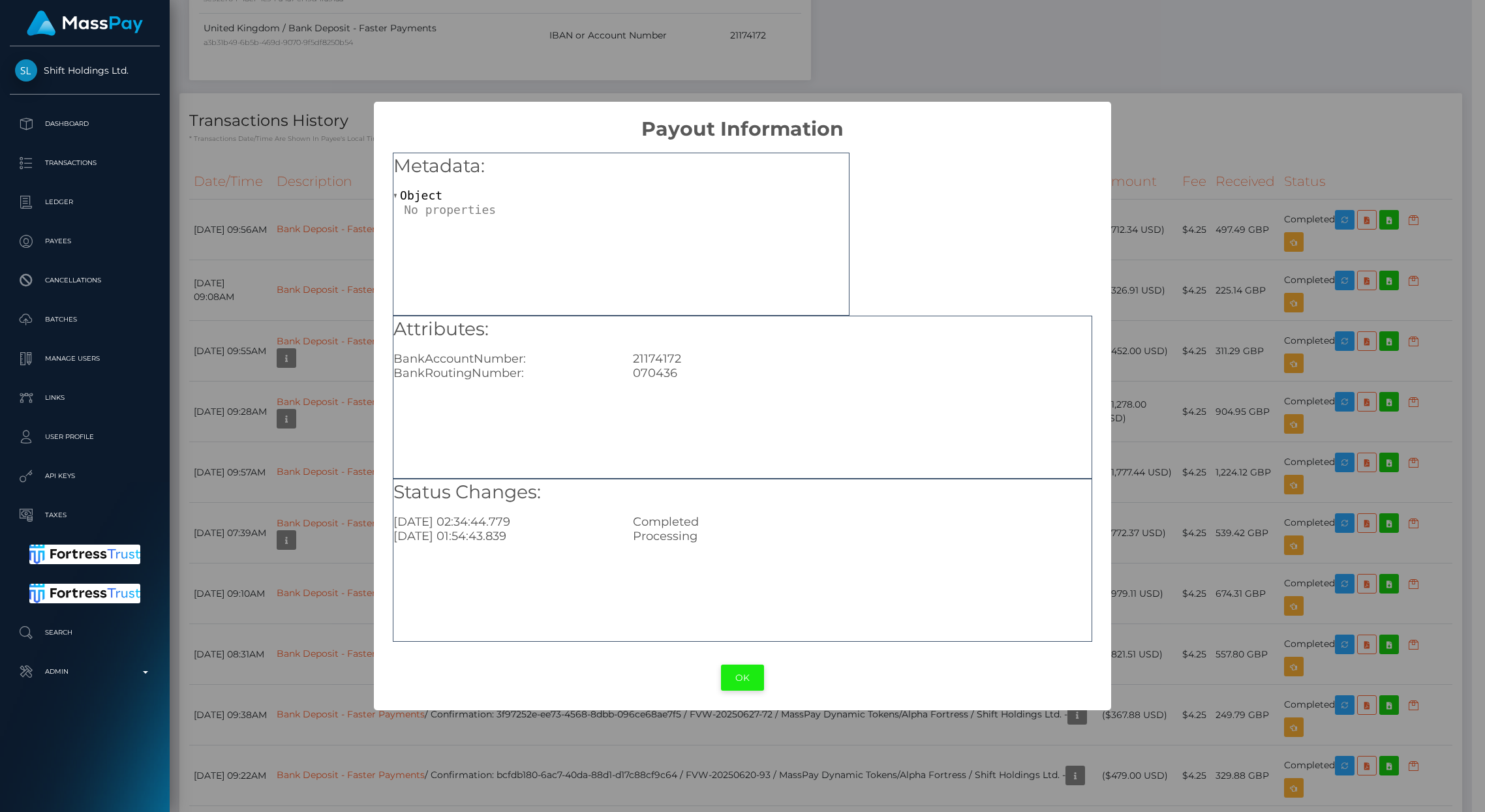
click at [752, 666] on button "OK" at bounding box center [742, 678] width 43 height 27
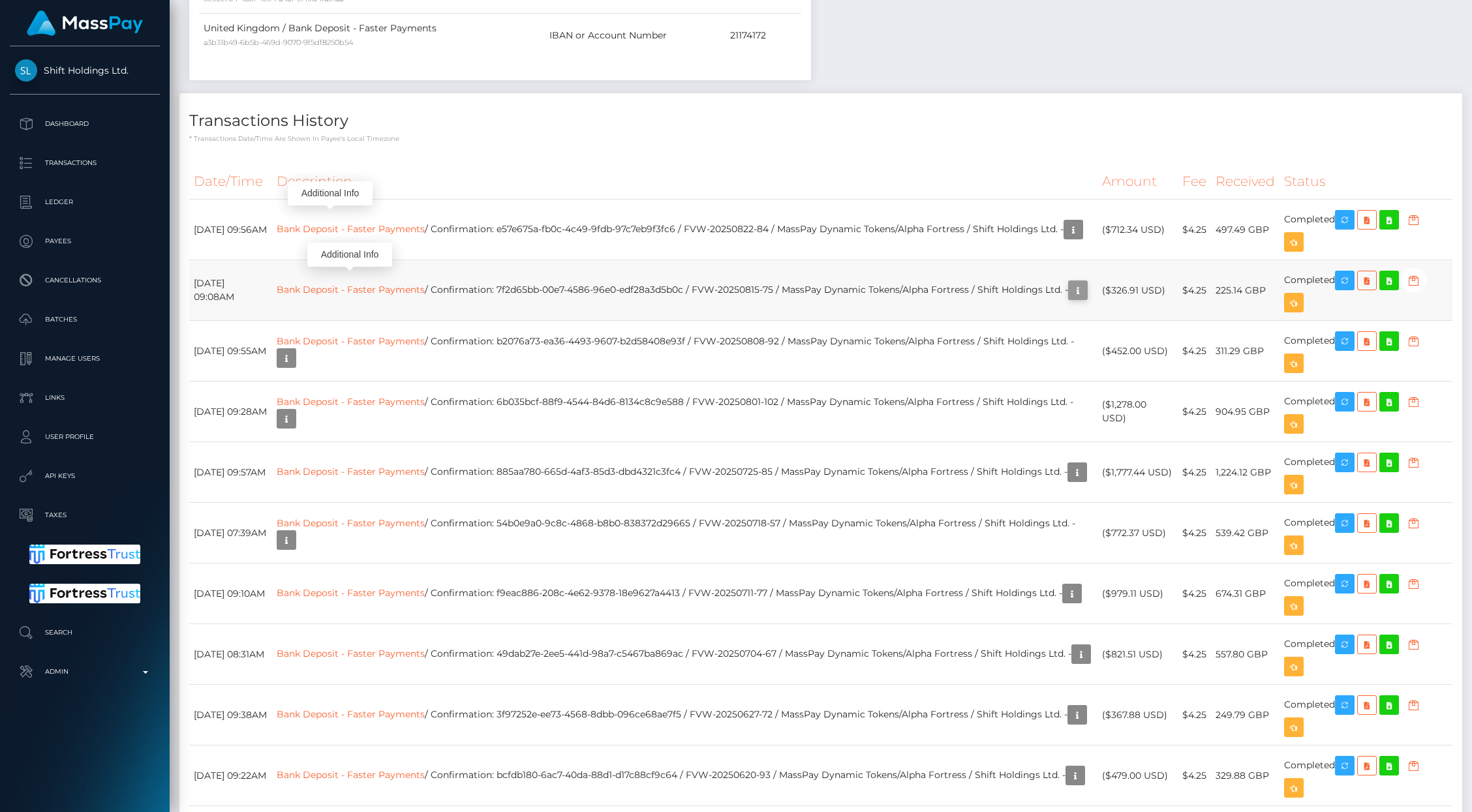
click at [1070, 283] on icon "button" at bounding box center [1078, 290] width 15 height 16
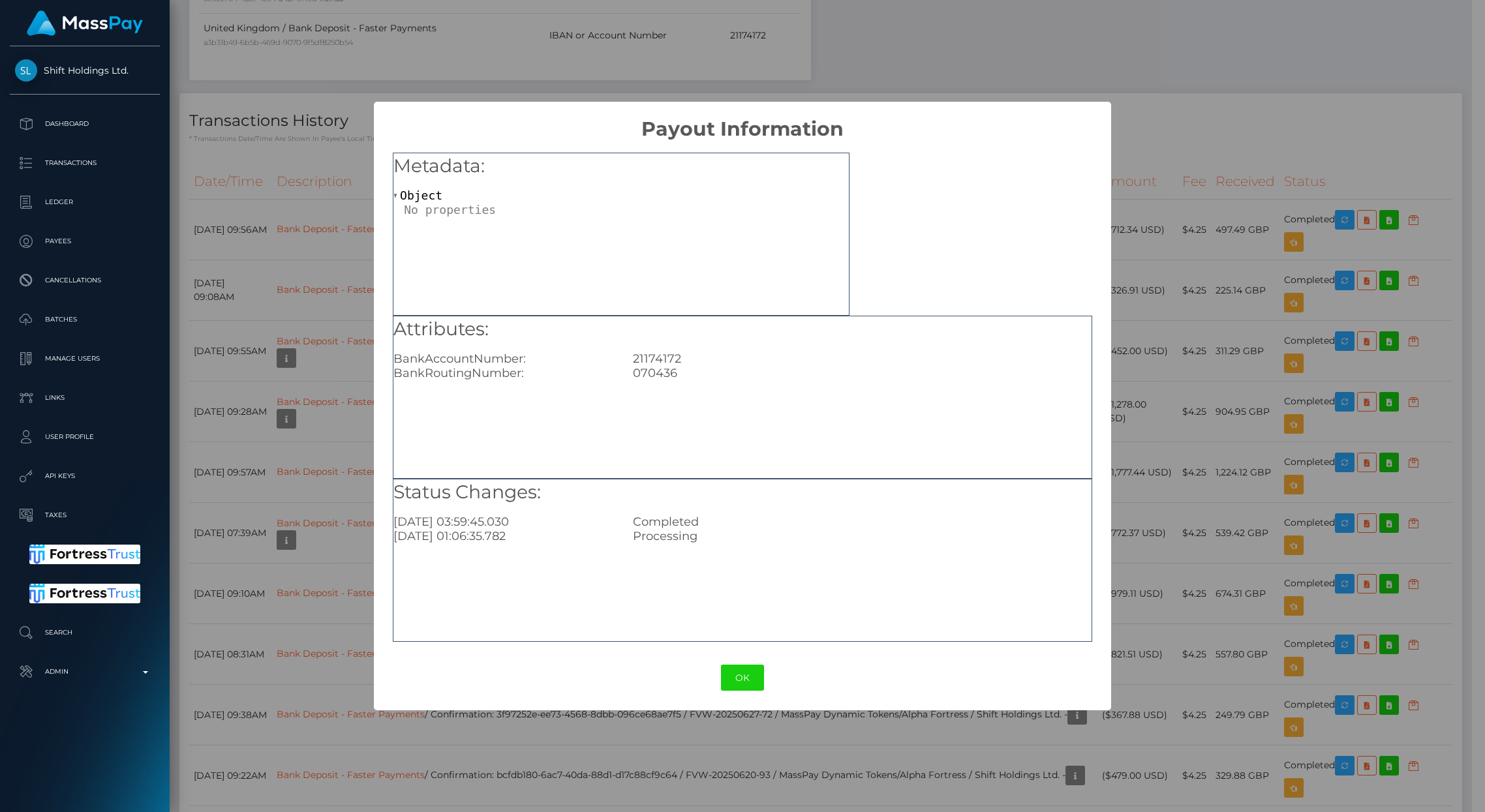
click at [252, 368] on div "× Payout Information Metadata: Object Attributes: BankAccountNumber: 21174172 B…" at bounding box center [742, 406] width 1485 height 812
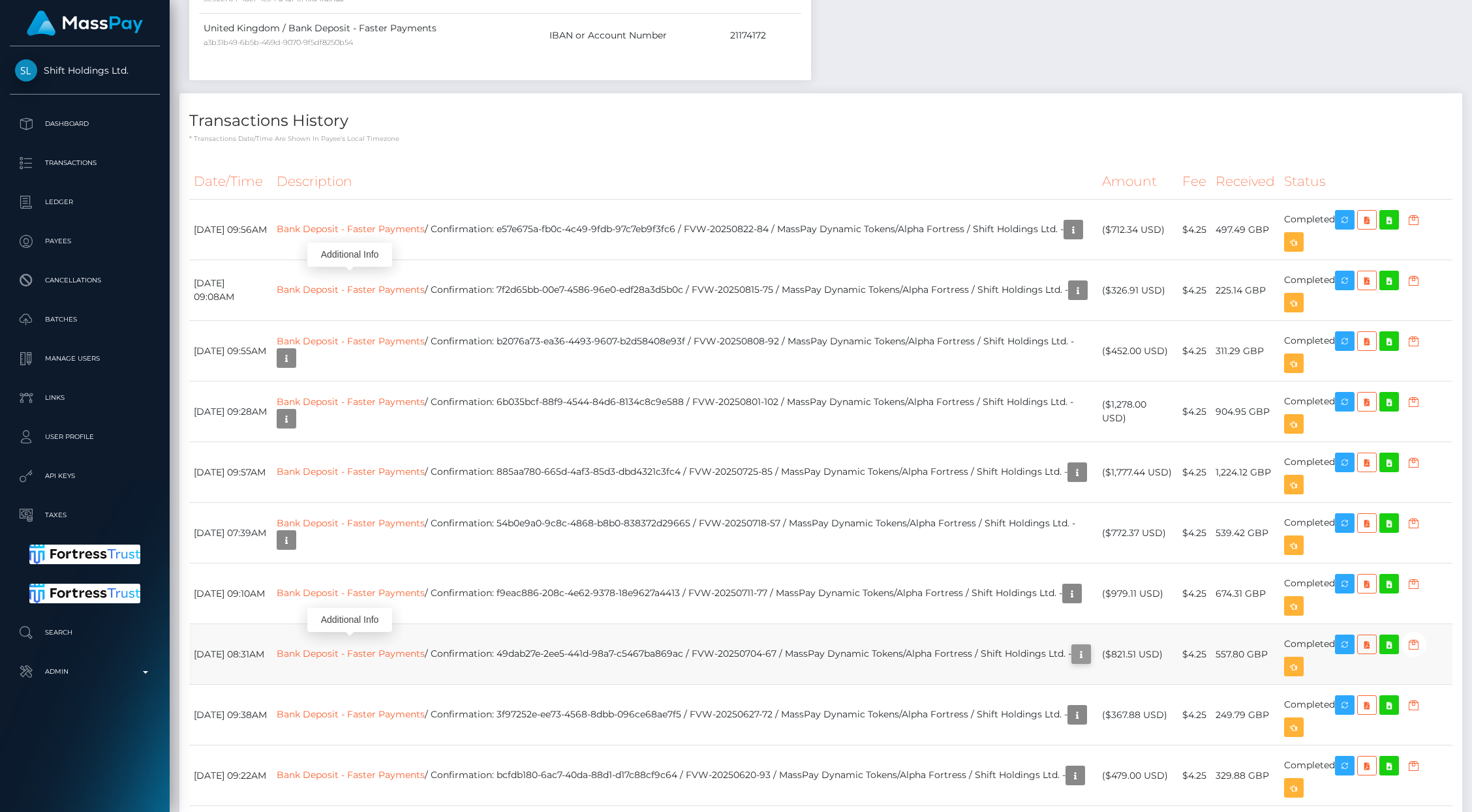
click at [1073, 646] on icon "button" at bounding box center [1081, 654] width 15 height 16
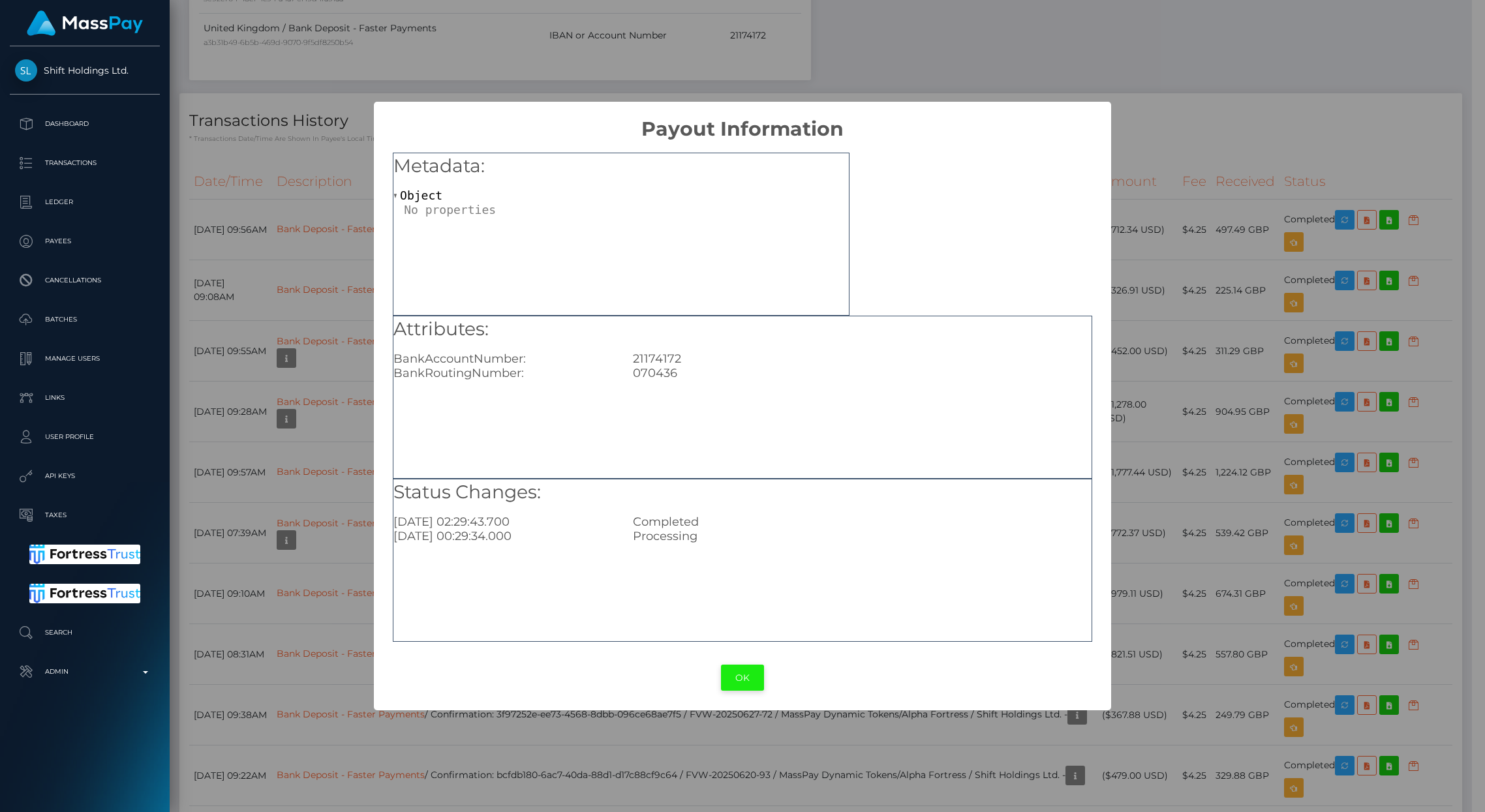
click at [751, 683] on button "OK" at bounding box center [742, 678] width 43 height 27
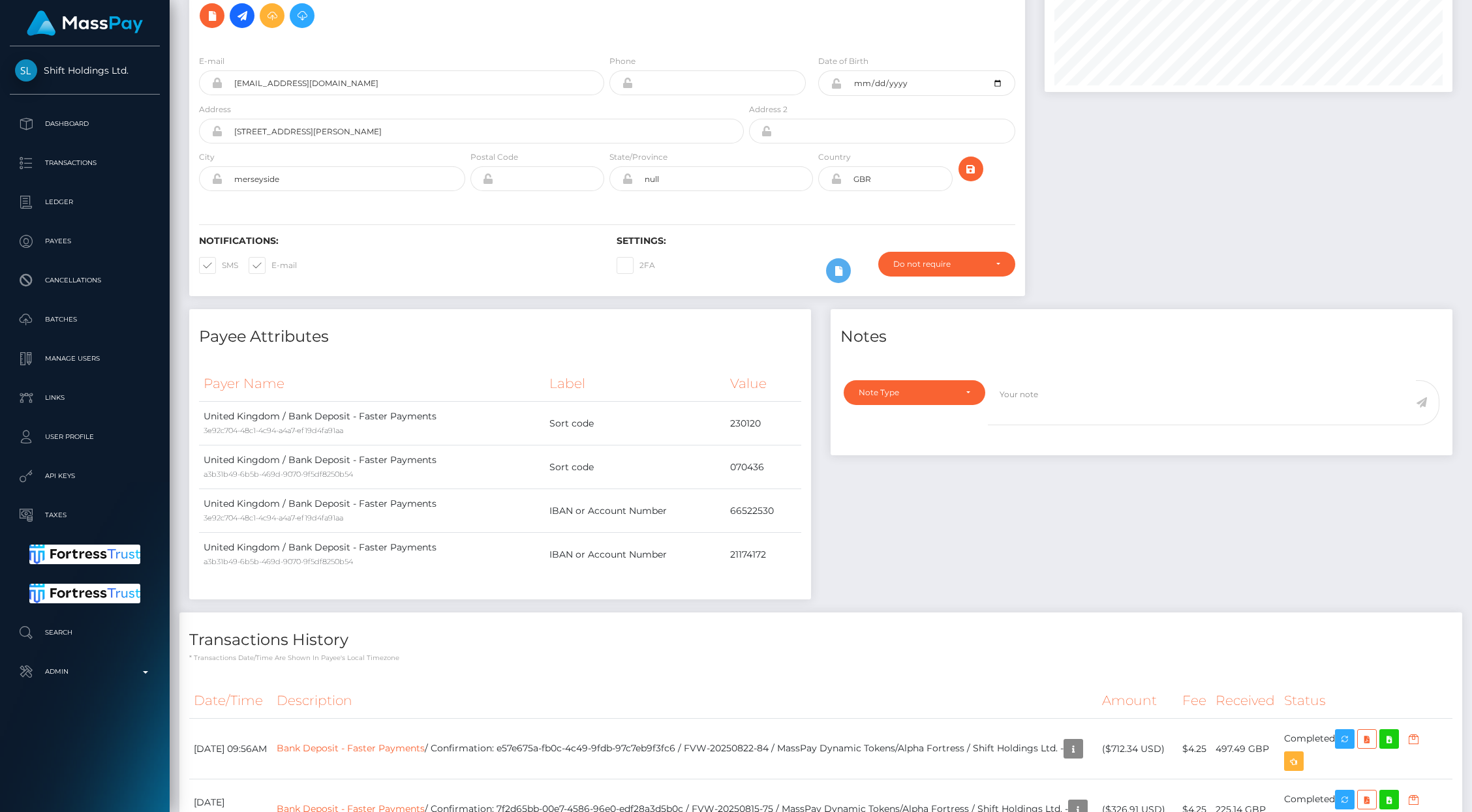
scroll to position [0, 0]
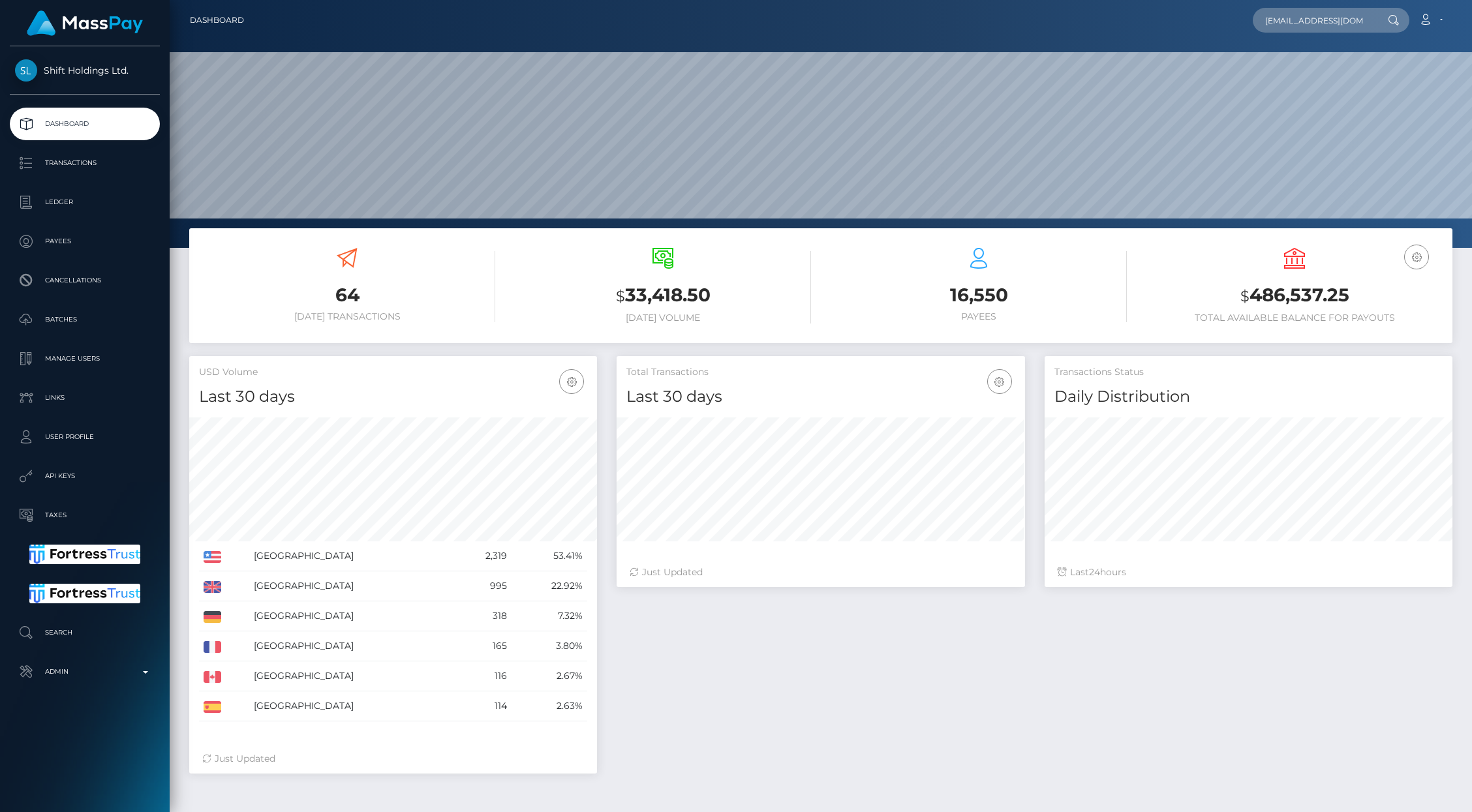
scroll to position [0, 45]
type input "bethanytylerwelsh123@yahoo.co.uk"
click at [1296, 63] on link "BETHANY ALEX TYLER-WELSH" at bounding box center [1338, 67] width 170 height 24
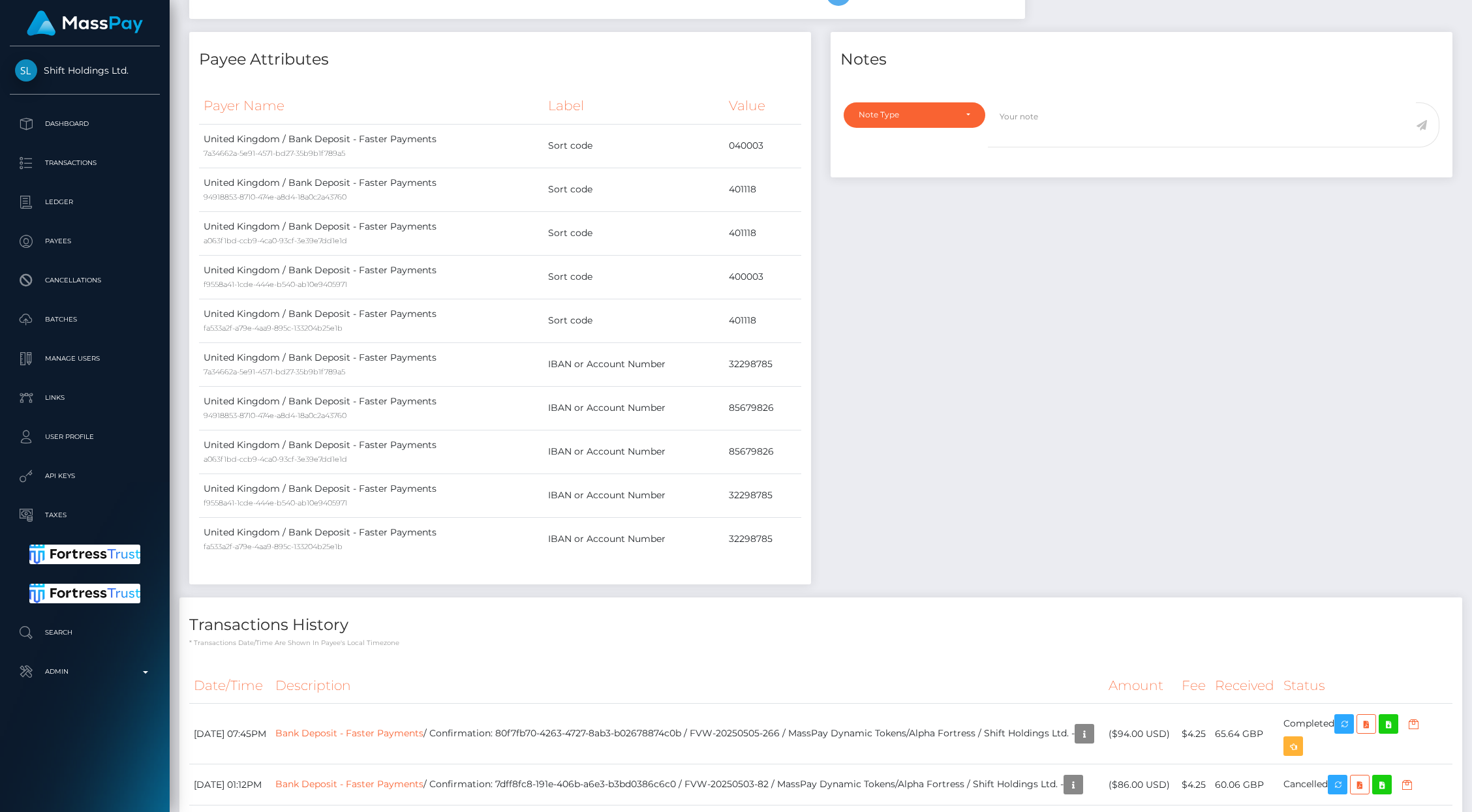
scroll to position [386, 0]
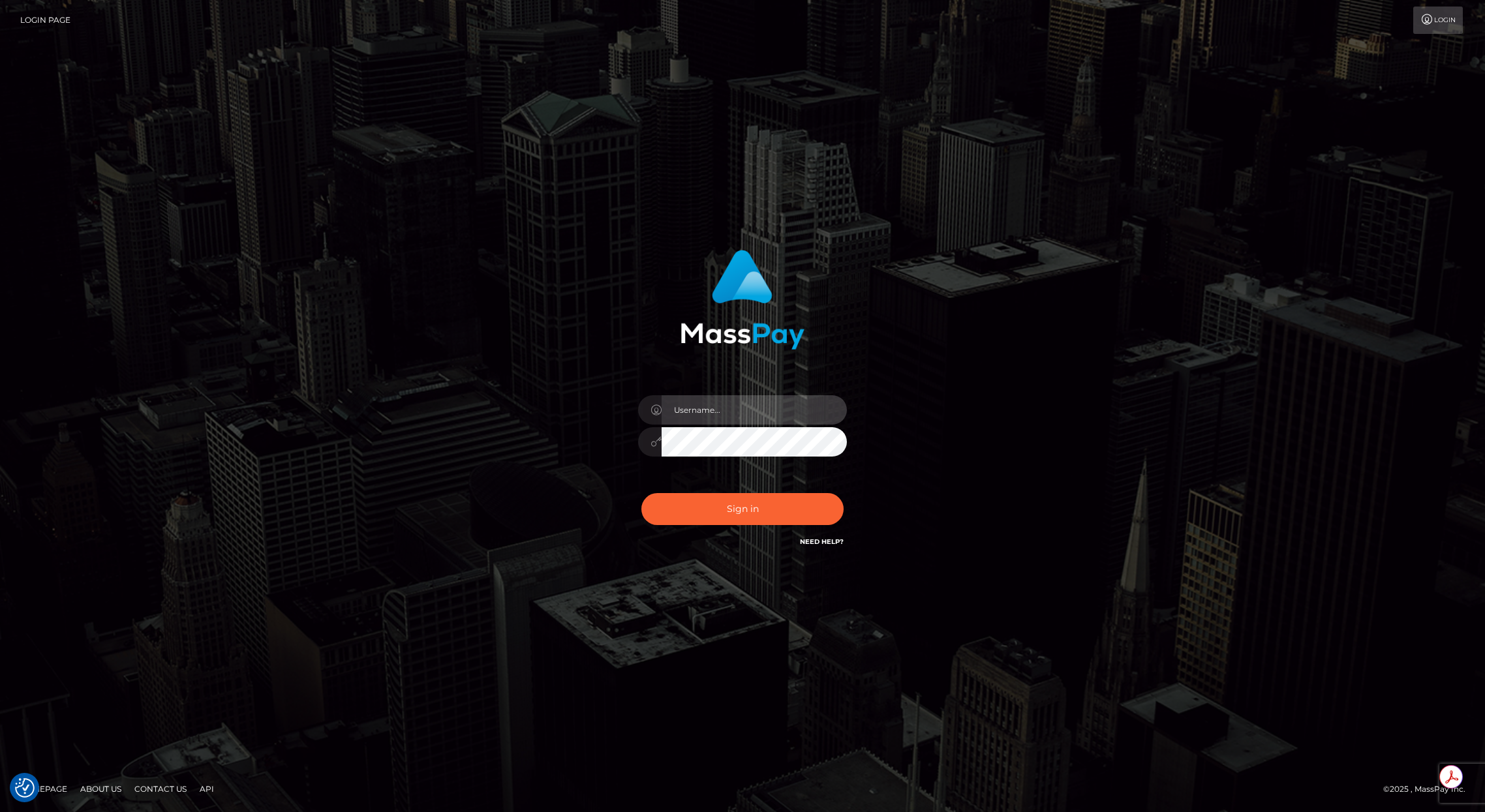
type input "brentg"
click at [783, 497] on button "Sign in" at bounding box center [742, 509] width 202 height 32
type input "brentg"
click at [731, 499] on button "Sign in" at bounding box center [742, 509] width 202 height 32
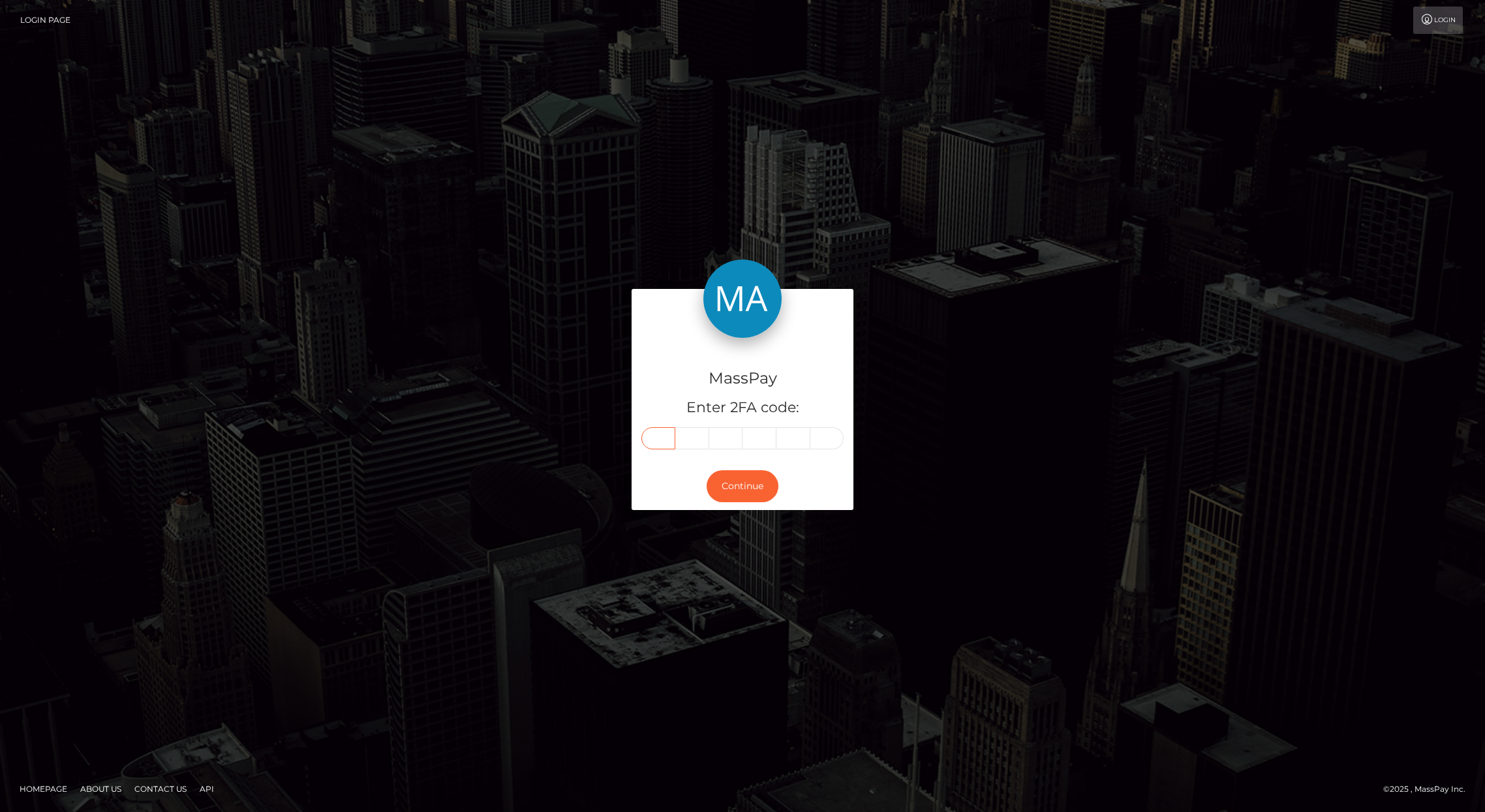
paste input "5"
type input "5"
type input "4"
type input "0"
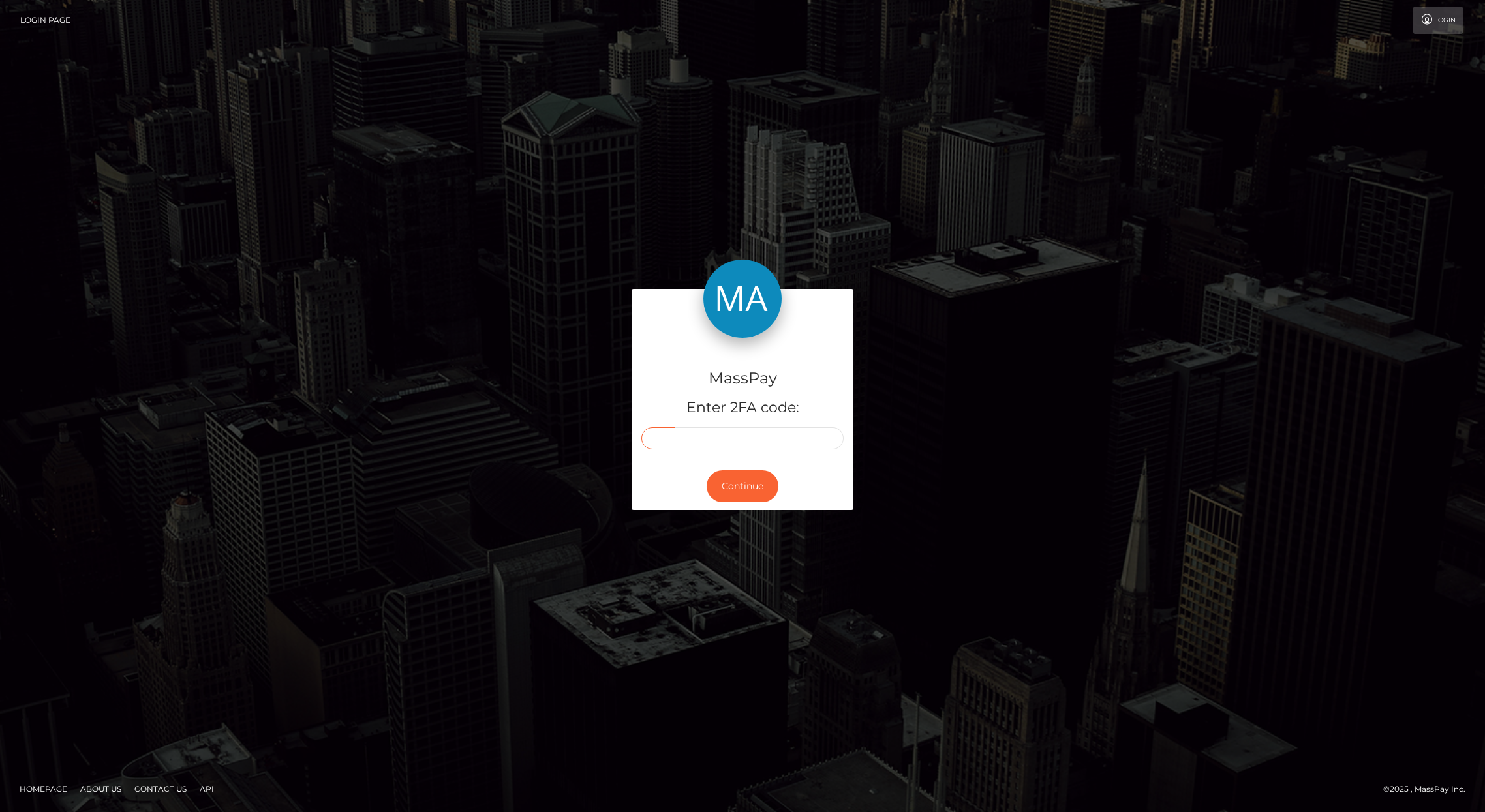
type input "0"
type input "9"
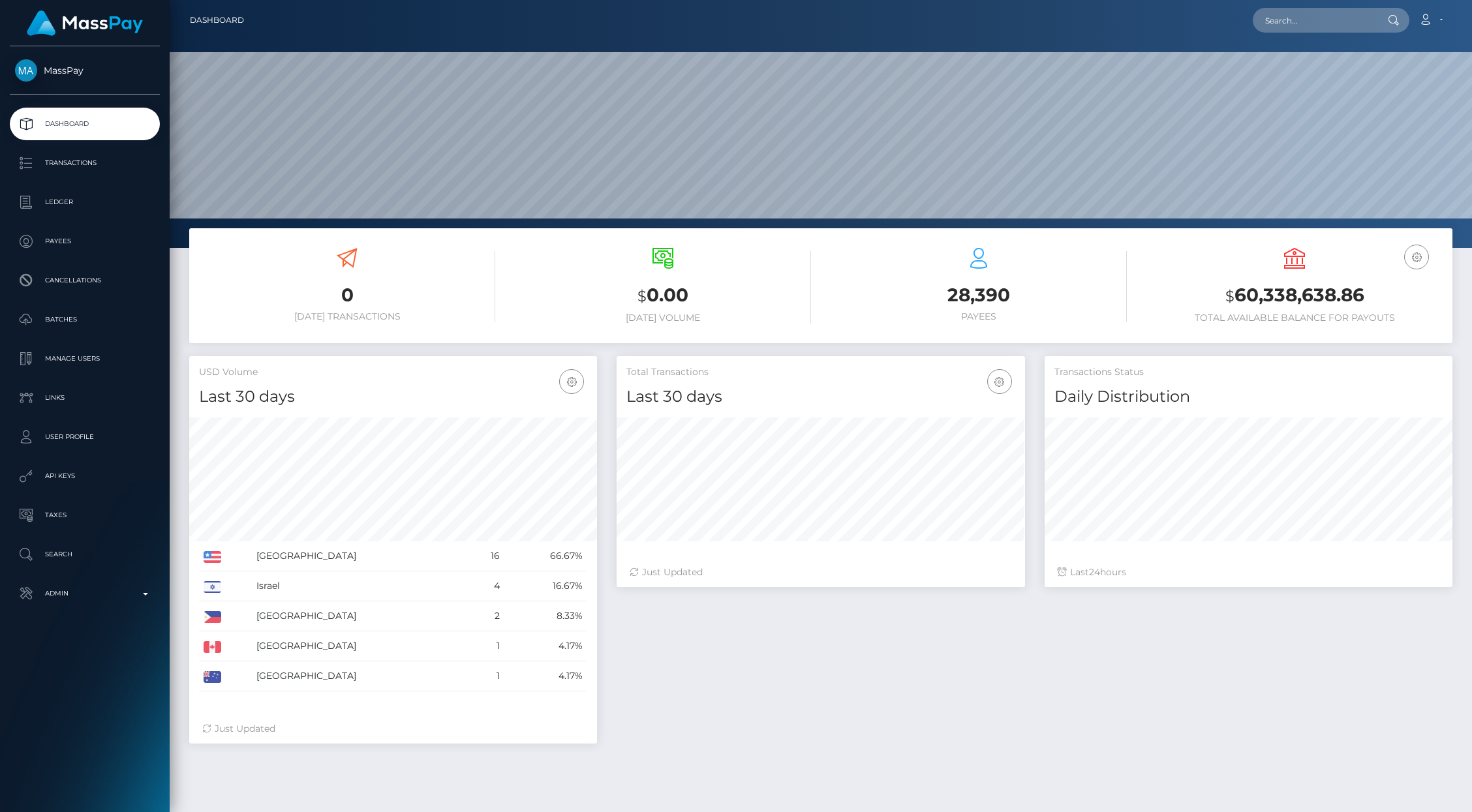
scroll to position [231, 408]
click at [1292, 26] on input "text" at bounding box center [1314, 20] width 122 height 25
paste input "pout_wQmzO7VTTuOX6"
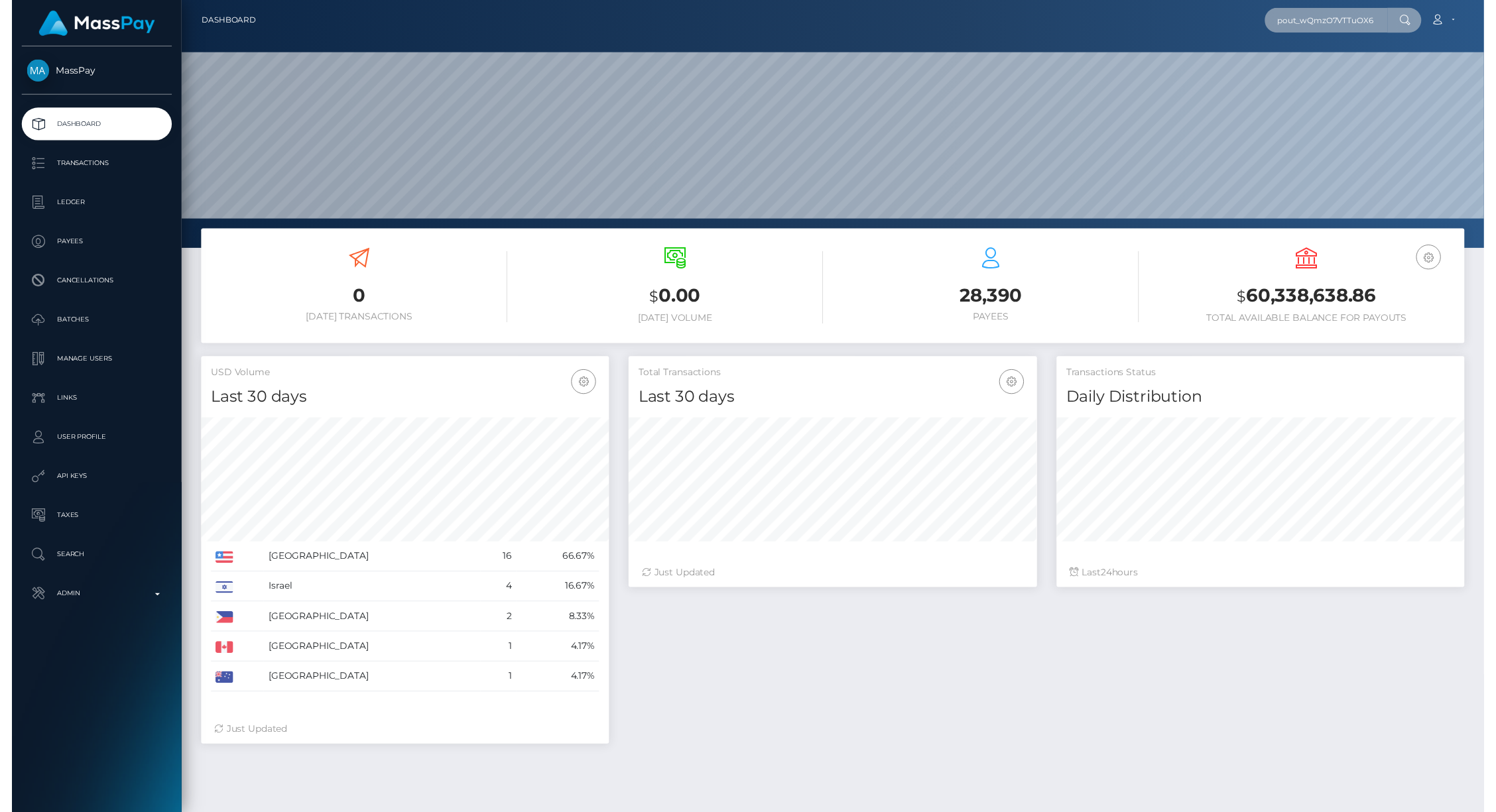
scroll to position [0, 6]
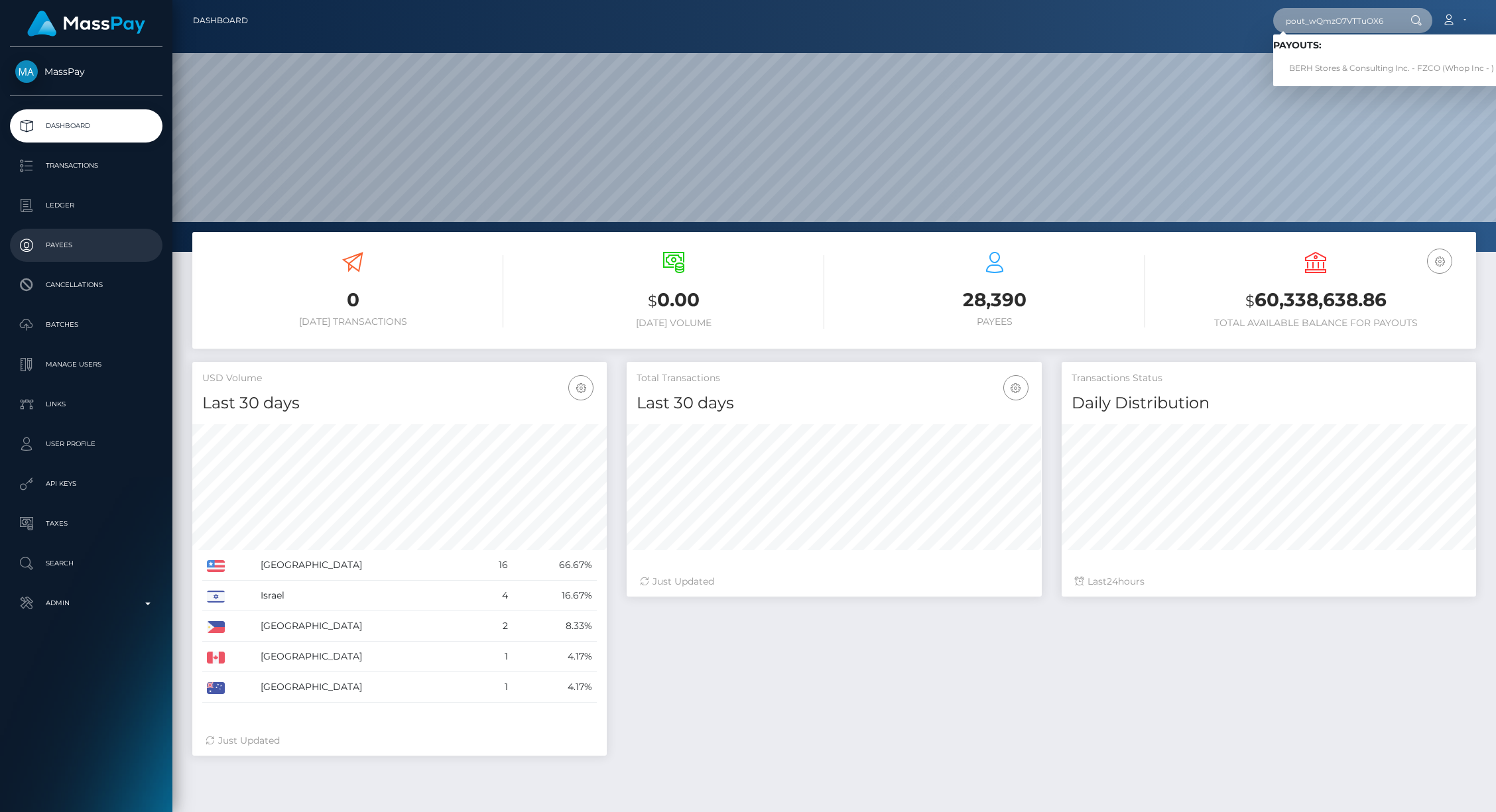
type input "pout_wQmzO7VTTuOX6"
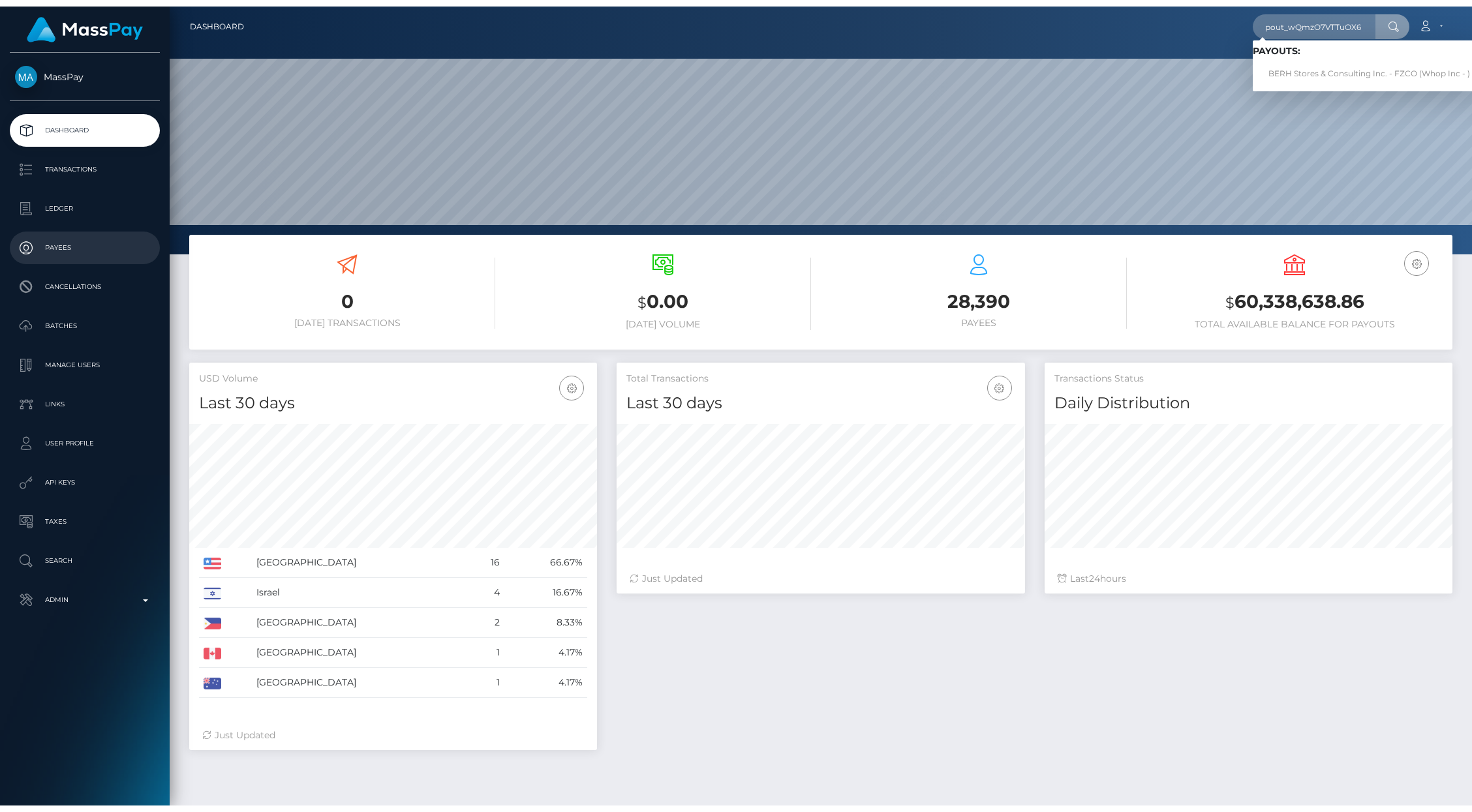
scroll to position [0, 0]
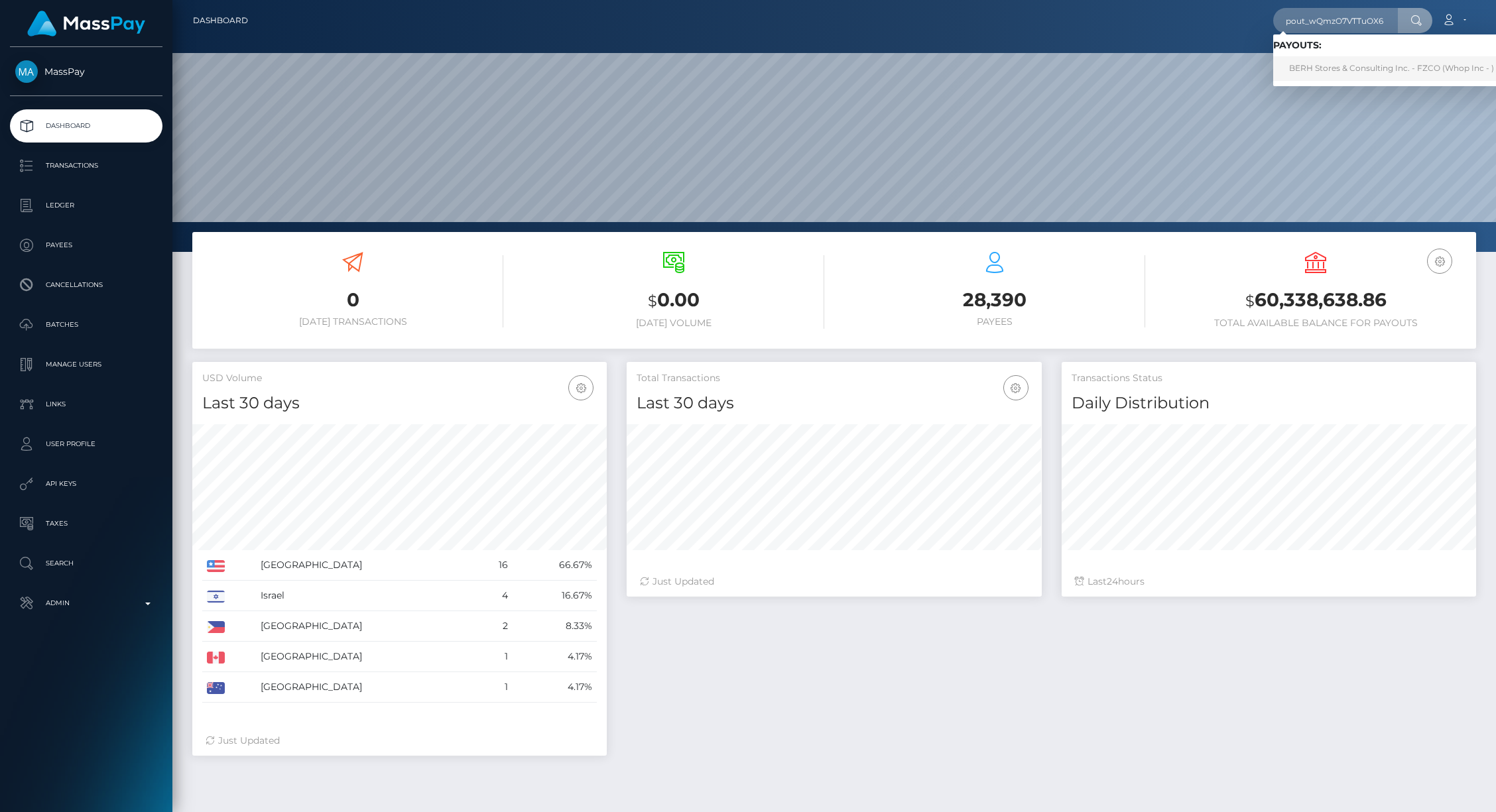
click at [1358, 68] on link "BERH Stores & Consulting Inc. - FZCO (Whop Inc - )" at bounding box center [1391, 68] width 237 height 24
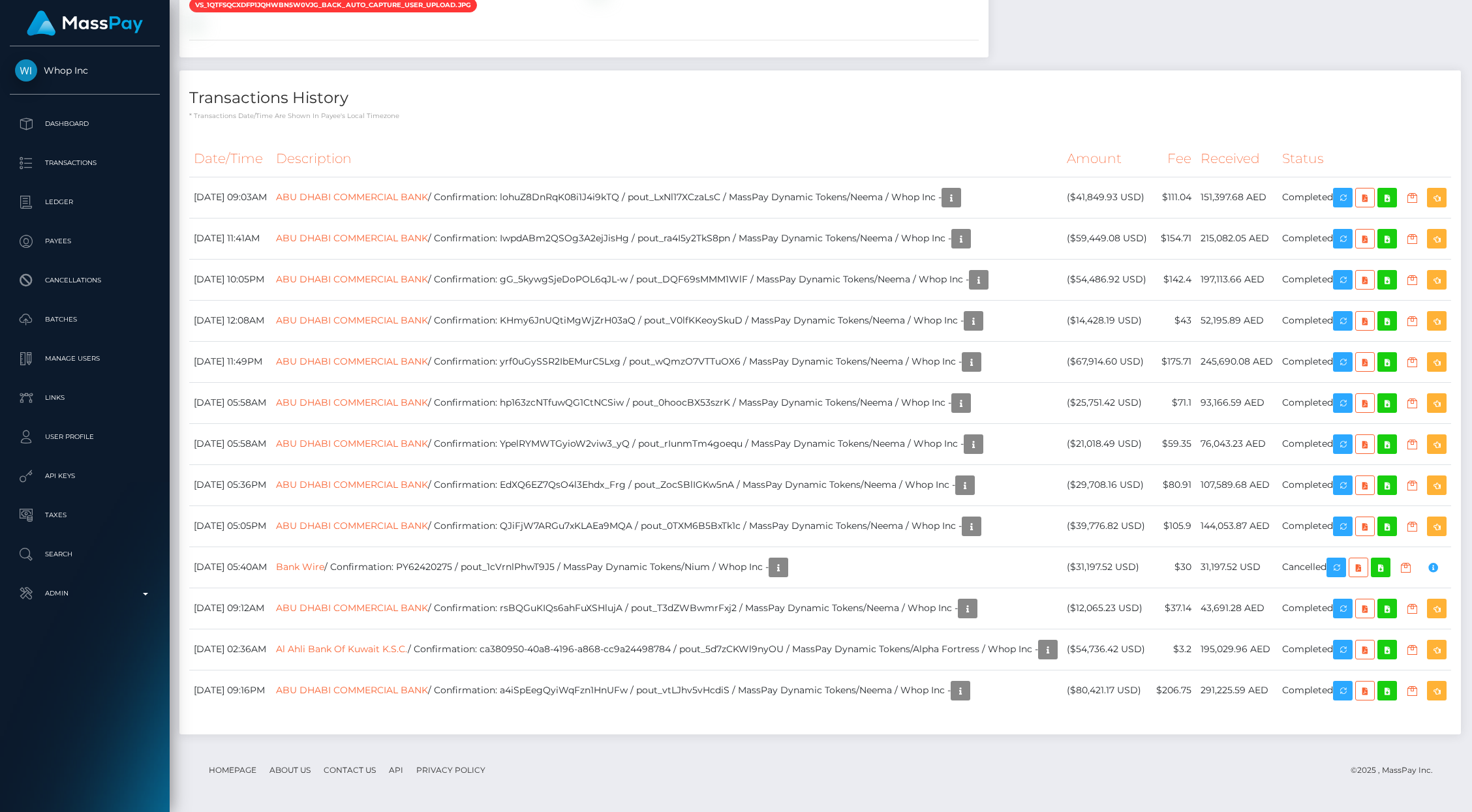
scroll to position [2205, 0]
drag, startPoint x: 688, startPoint y: 312, endPoint x: 791, endPoint y: 312, distance: 103.0
click at [791, 423] on td "ABU DHABI COMMERCIAL BANK / Confirmation: YpelRYMWTGyioW2viw3_yQ / pout_rIunmTm…" at bounding box center [667, 444] width 791 height 41
copy td "pout_rIunmTm4goequ"
click at [746, 505] on td "ABU DHABI COMMERCIAL BANK / Confirmation: QJiFjW7ARGu7xKLAEa9MQA / pout_0TXM6B5…" at bounding box center [667, 526] width 791 height 41
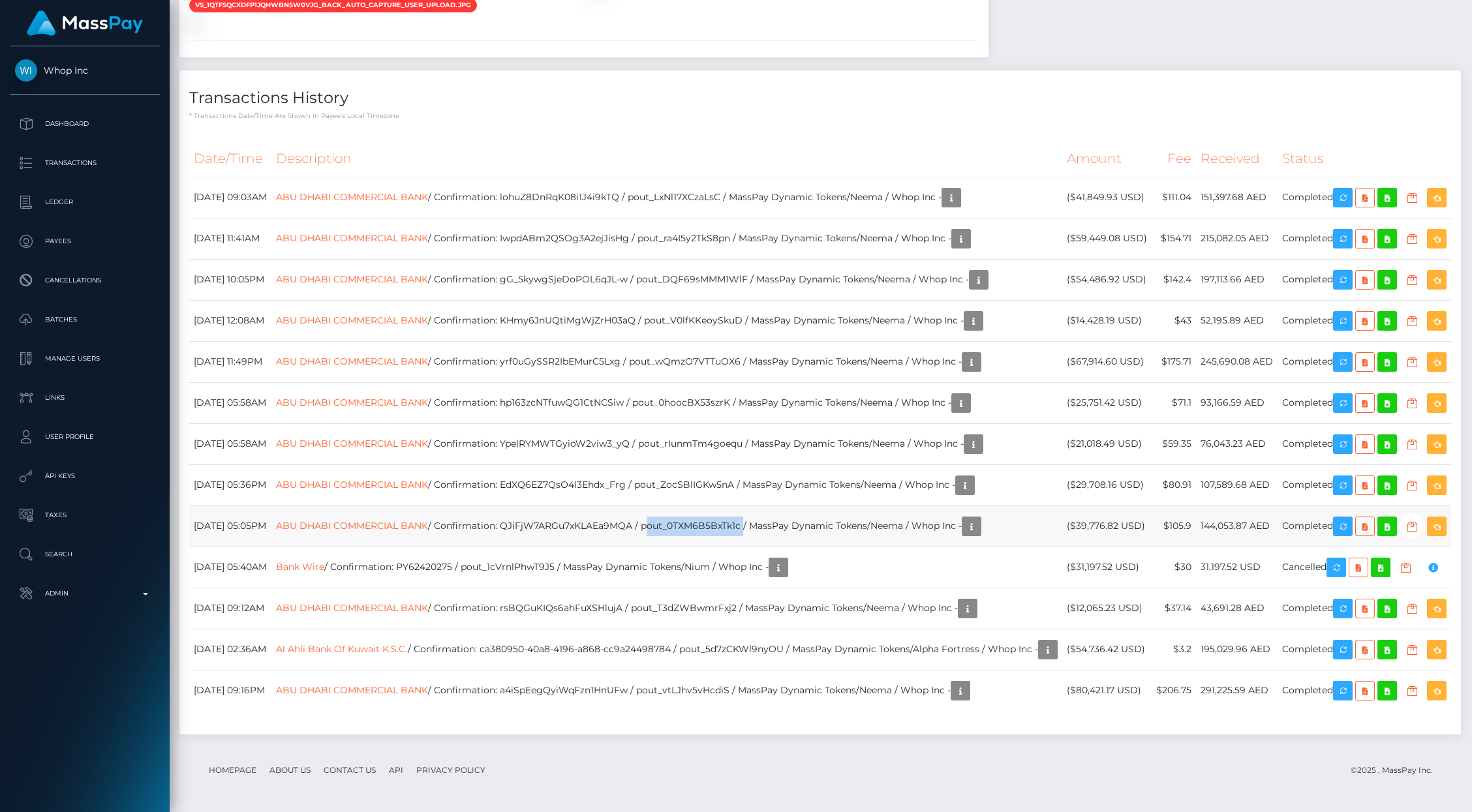
click at [746, 505] on td "ABU DHABI COMMERCIAL BANK / Confirmation: QJiFjW7ARGu7xKLAEa9MQA / pout_0TXM6B5…" at bounding box center [667, 526] width 791 height 41
copy td "pout_0TXM6B5BxTk1c"
click at [727, 382] on td "ABU DHABI COMMERCIAL BANK / Confirmation: hp163zcNTfuwQG1CtNCSiw / pout_0hoocBX…" at bounding box center [667, 403] width 791 height 41
copy td "pout_0hoocBX53szrK"
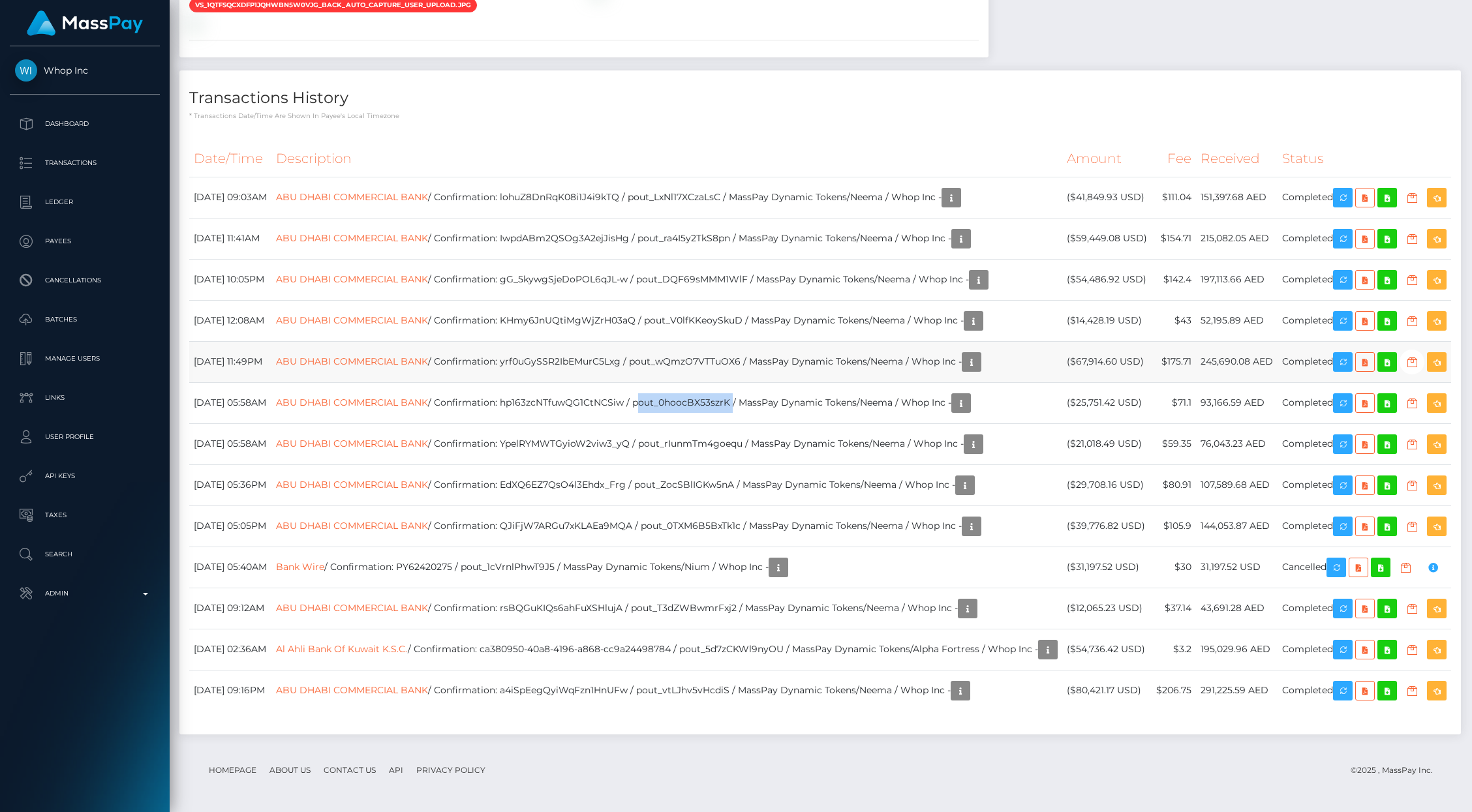
click at [725, 341] on td "ABU DHABI COMMERCIAL BANK / Confirmation: yrf0uGySSR2IbEMurC5Lxg / pout_wQmzO7V…" at bounding box center [667, 361] width 791 height 41
copy td "pout_wQmzO7VTTuOX6"
click at [755, 300] on td "ABU DHABI COMMERCIAL BANK / Confirmation: KHmy6JnUQtiMgWjZrH03aQ / pout_V0lfKKe…" at bounding box center [667, 320] width 791 height 41
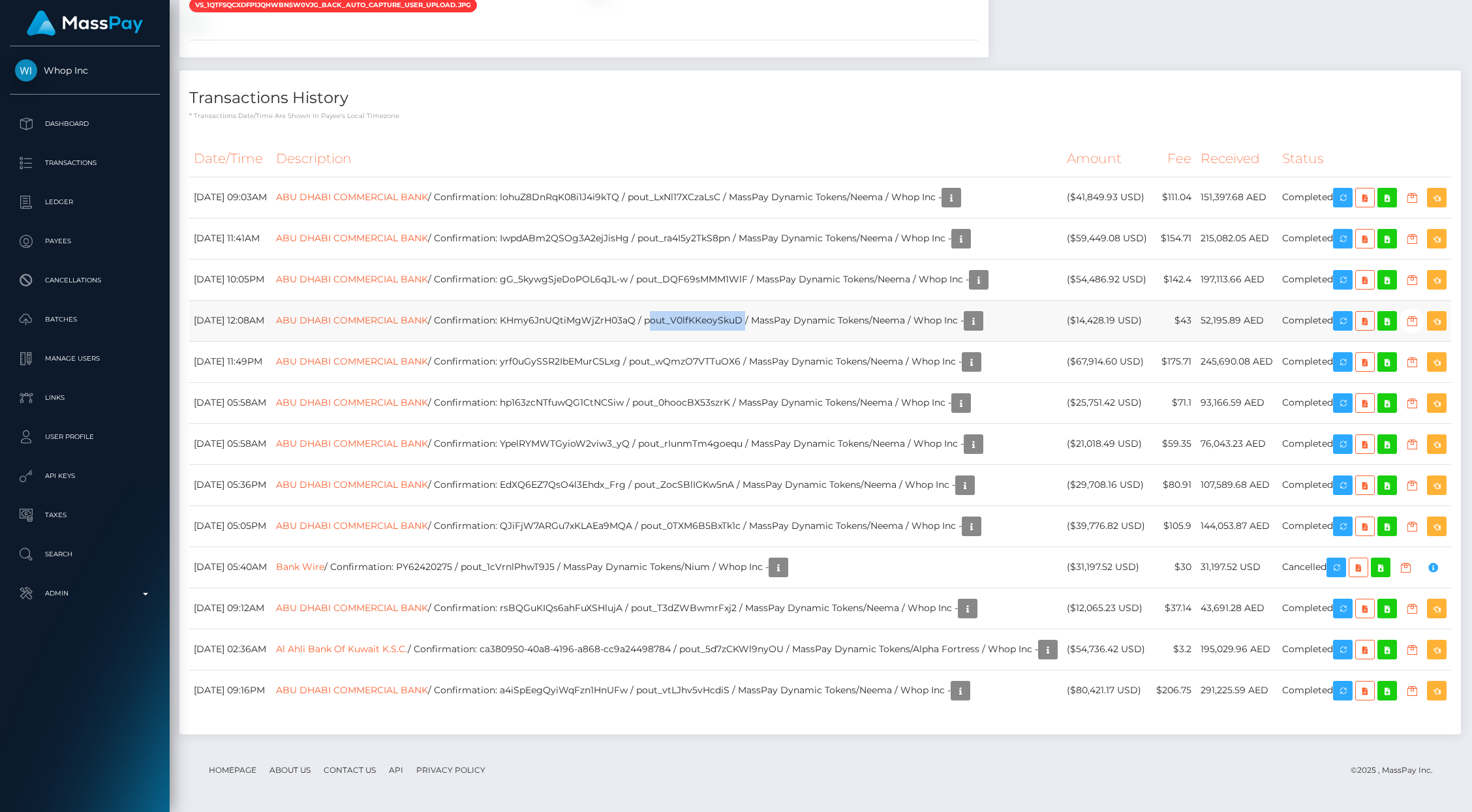
copy td "pout_V0lfKKeoySkuD"
click at [730, 279] on td "ABU DHABI COMMERCIAL BANK / Confirmation: gG_5kywgSjeDoPOL6qJL-w / pout_DQF69sM…" at bounding box center [667, 279] width 791 height 41
copy td "pout_DQF69sMMM1WlF"
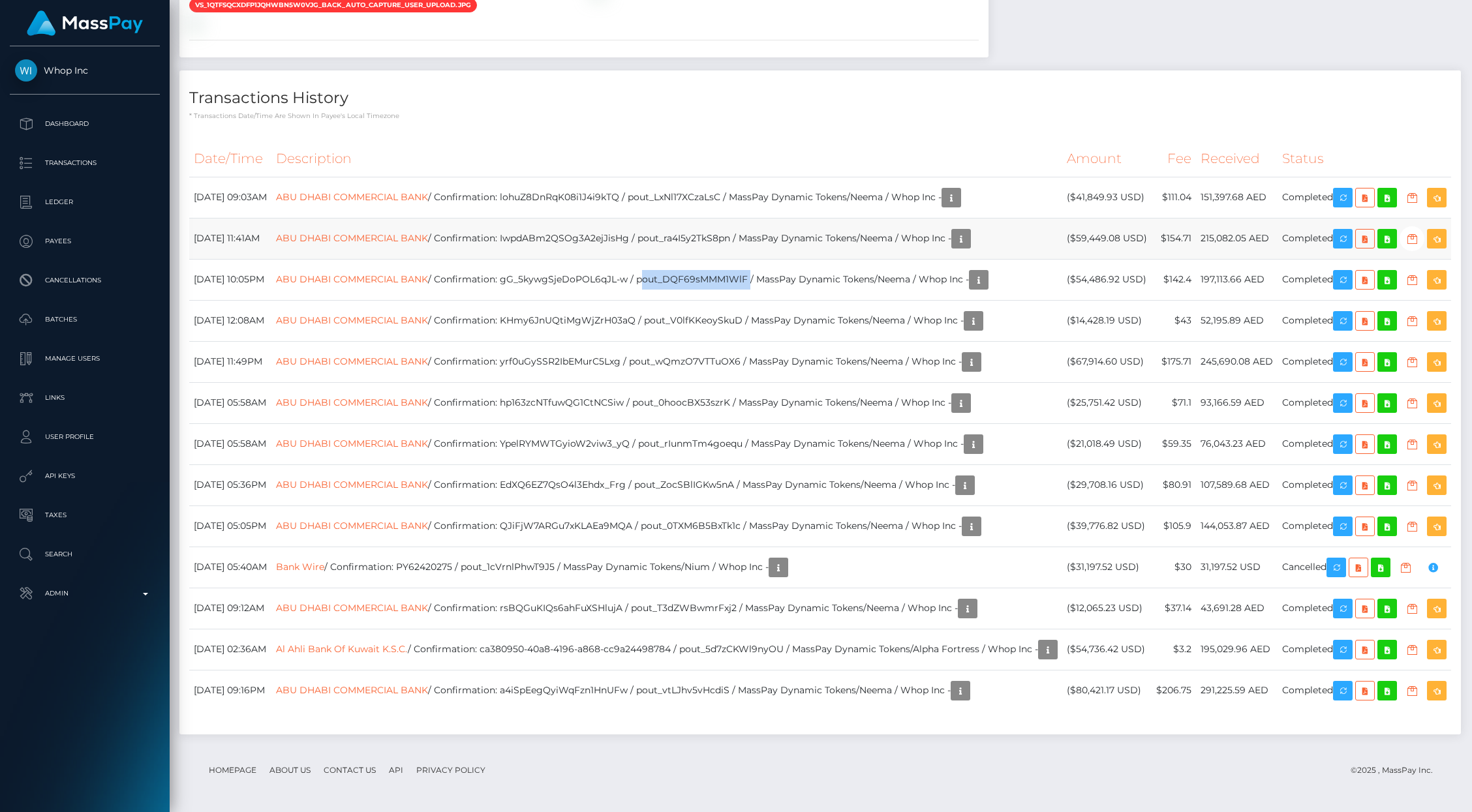
click at [733, 223] on td "ABU DHABI COMMERCIAL BANK / Confirmation: IwpdABm2QSOg3A2ejJisHg / pout_ra4I5y2…" at bounding box center [667, 238] width 791 height 41
click at [733, 222] on td "ABU DHABI COMMERCIAL BANK / Confirmation: IwpdABm2QSOg3A2ejJisHg / pout_ra4I5y2…" at bounding box center [667, 238] width 791 height 41
copy td "pout_ra4I5y2TkS8pn"
click at [747, 176] on td "ABU DHABI COMMERCIAL BANK / Confirmation: lohuZ8DnRqK08i1J4i9kTQ / pout_LxNl17X…" at bounding box center [667, 197] width 791 height 41
click at [746, 176] on td "ABU DHABI COMMERCIAL BANK / Confirmation: lohuZ8DnRqK08i1J4i9kTQ / pout_LxNl17X…" at bounding box center [667, 197] width 791 height 41
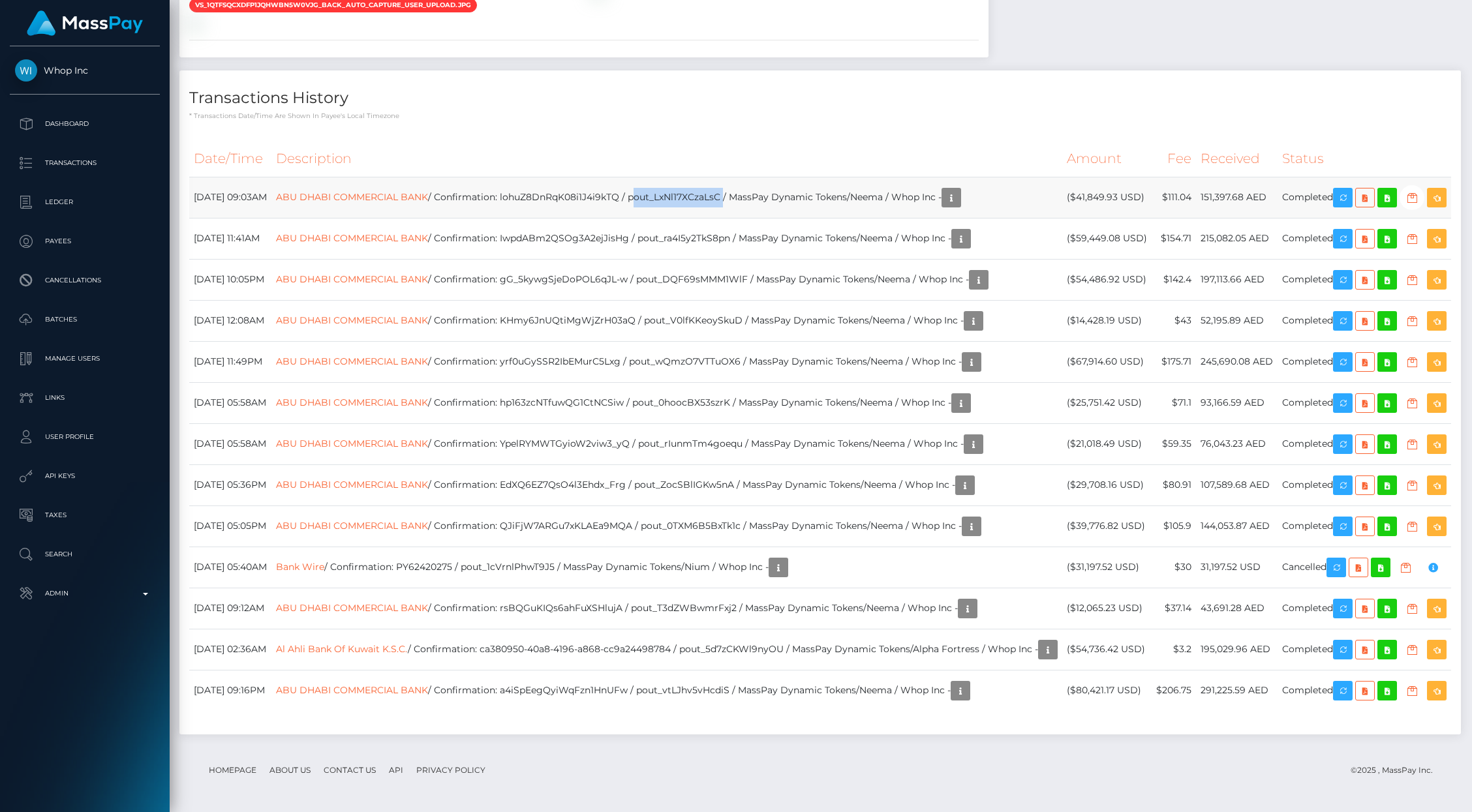
copy td "pout_LxNl17XCzaLsC"
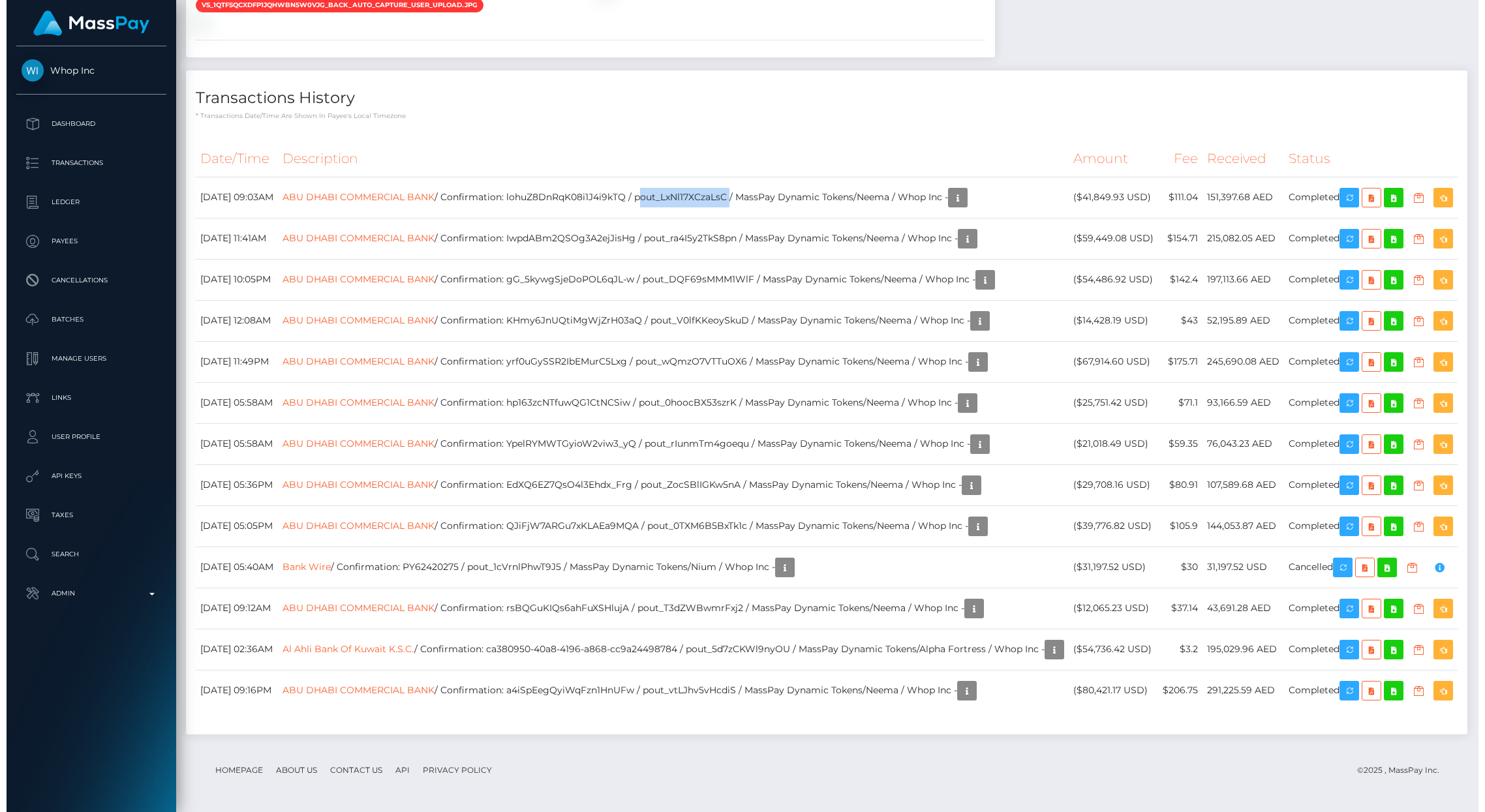
scroll to position [1904, 0]
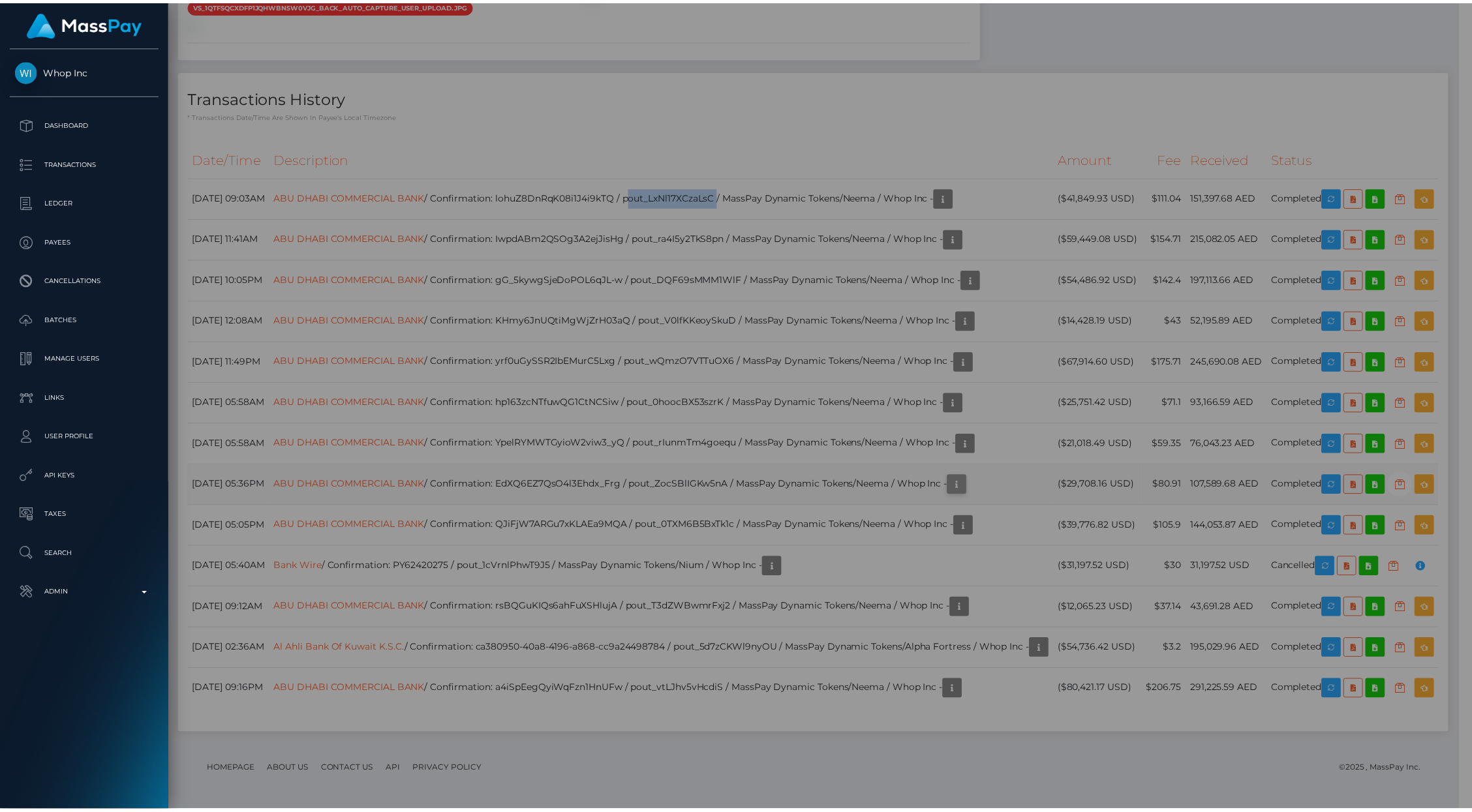
scroll to position [652052, 652019]
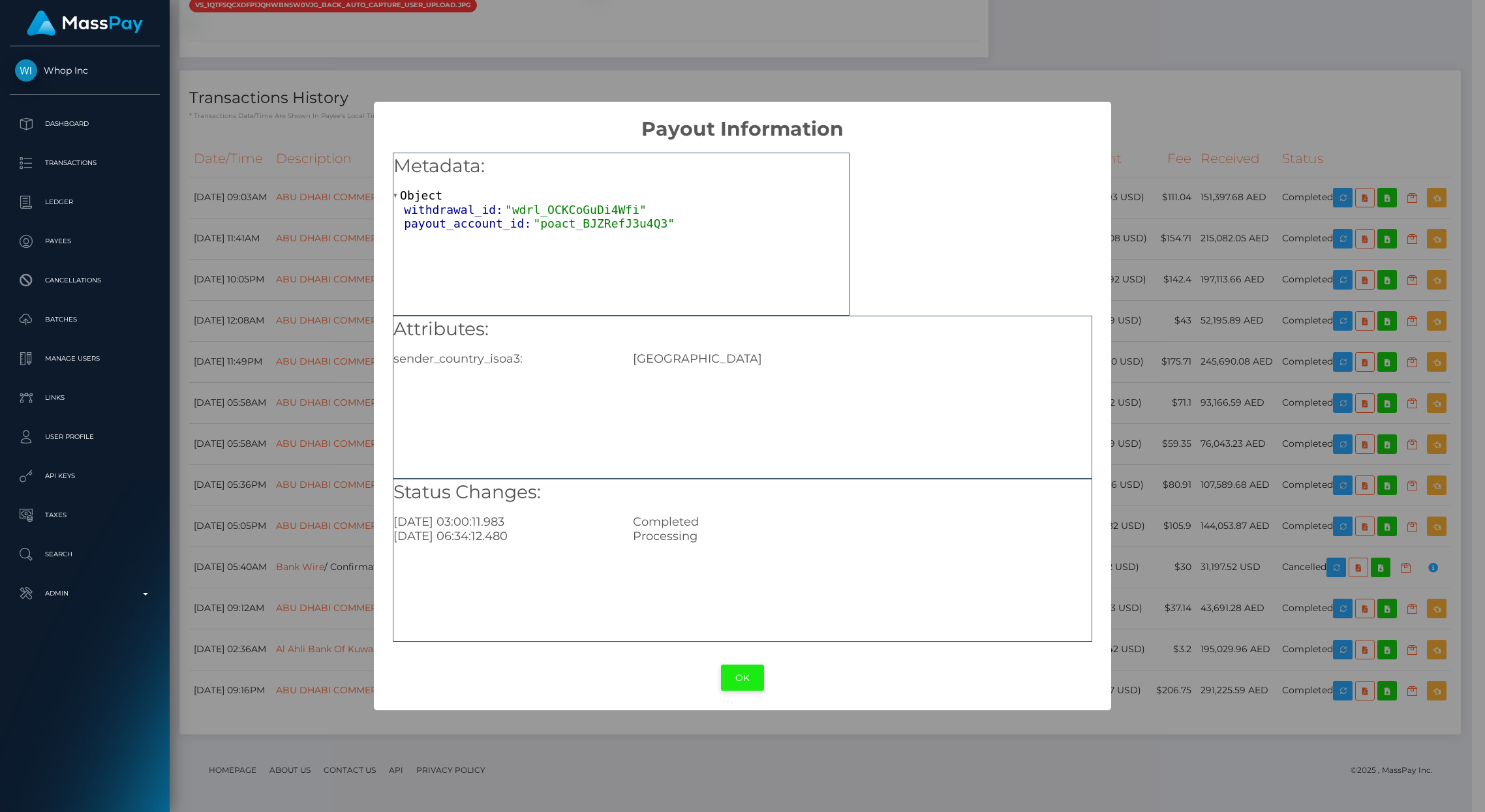
click at [753, 677] on button "OK" at bounding box center [742, 678] width 43 height 27
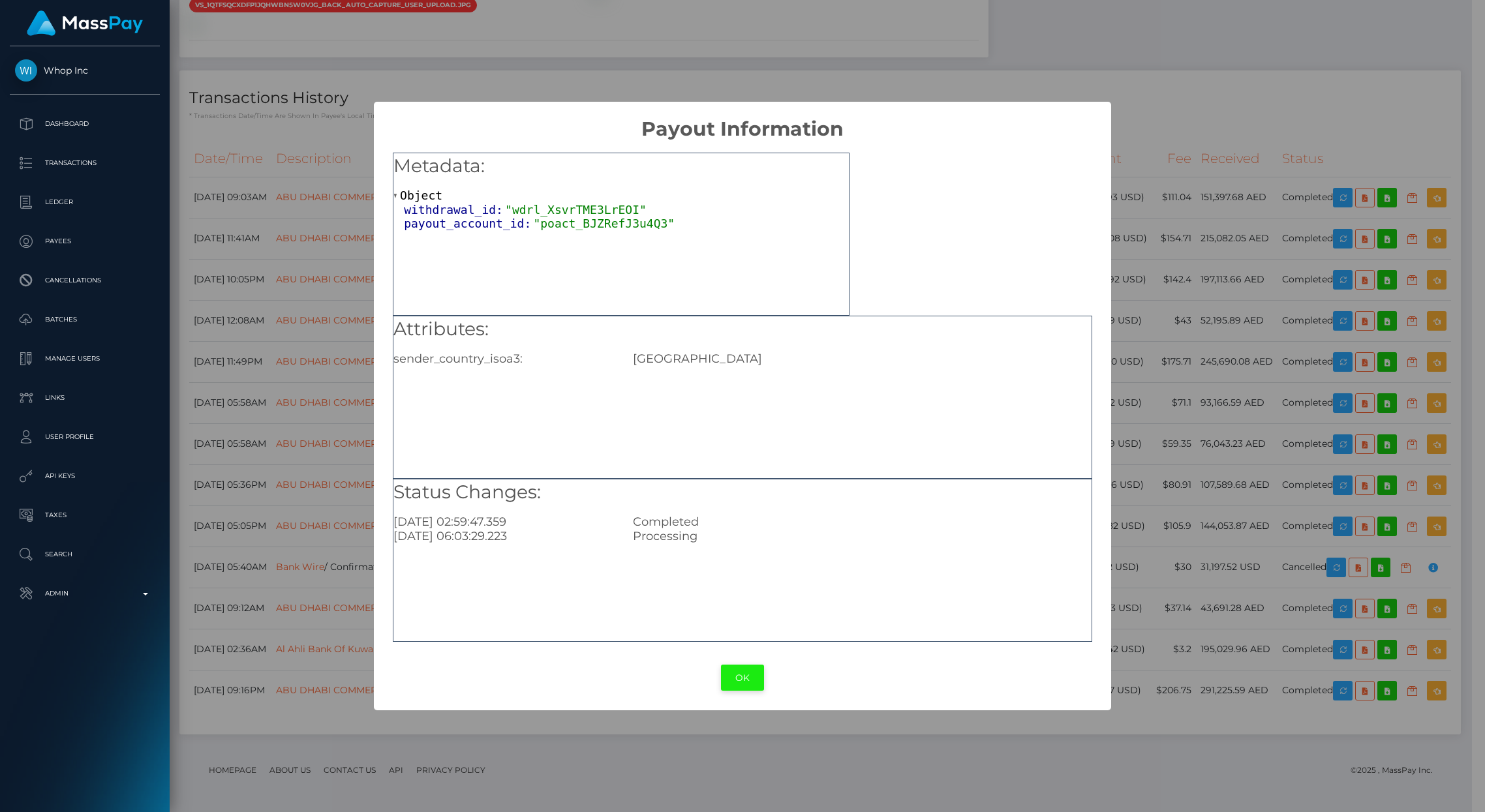
click at [728, 673] on button "OK" at bounding box center [742, 678] width 43 height 27
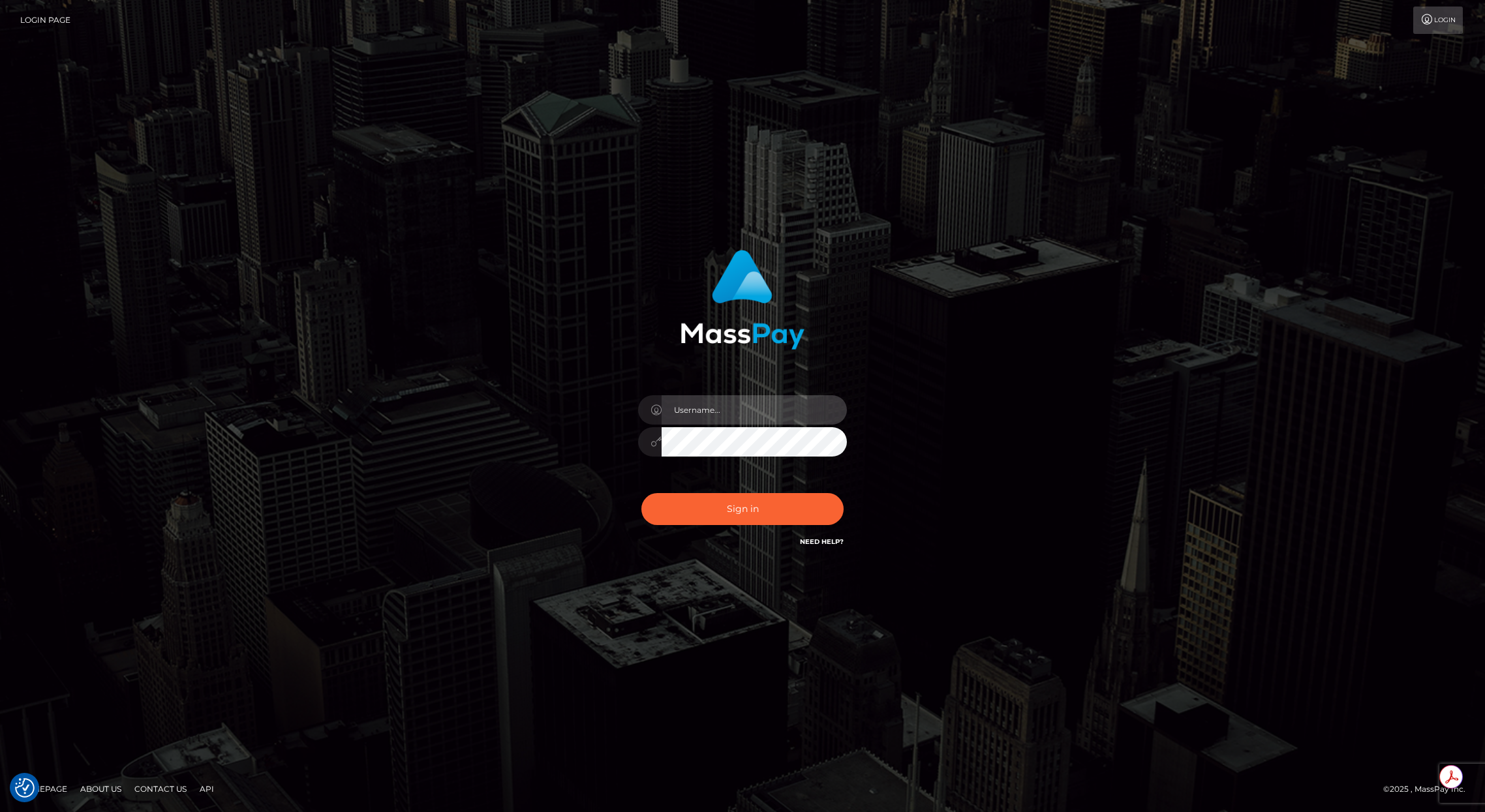
type input "brentg"
click at [705, 512] on button "Sign in" at bounding box center [742, 509] width 202 height 32
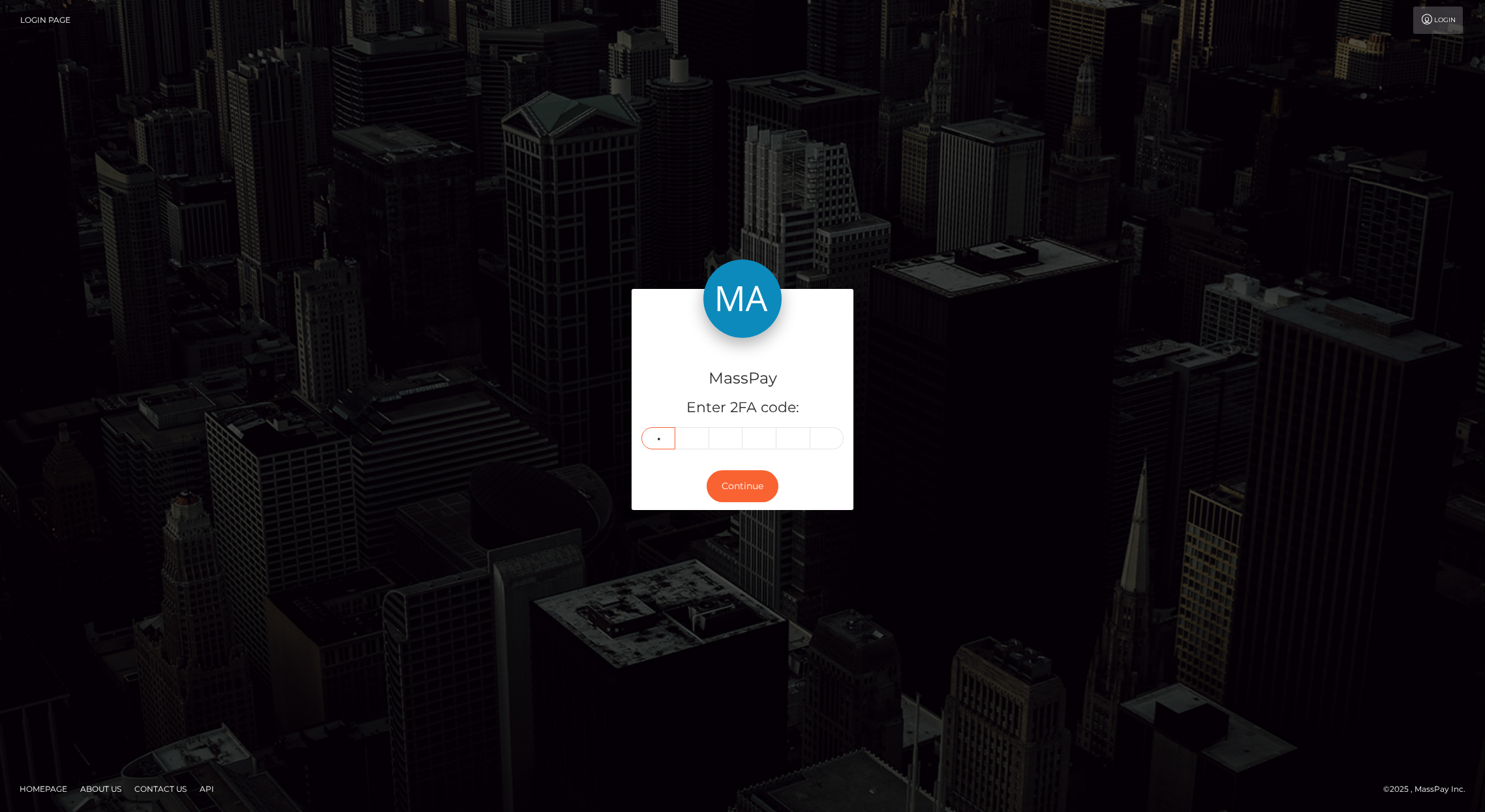
type input "4"
type input "6"
type input "5"
type input "9"
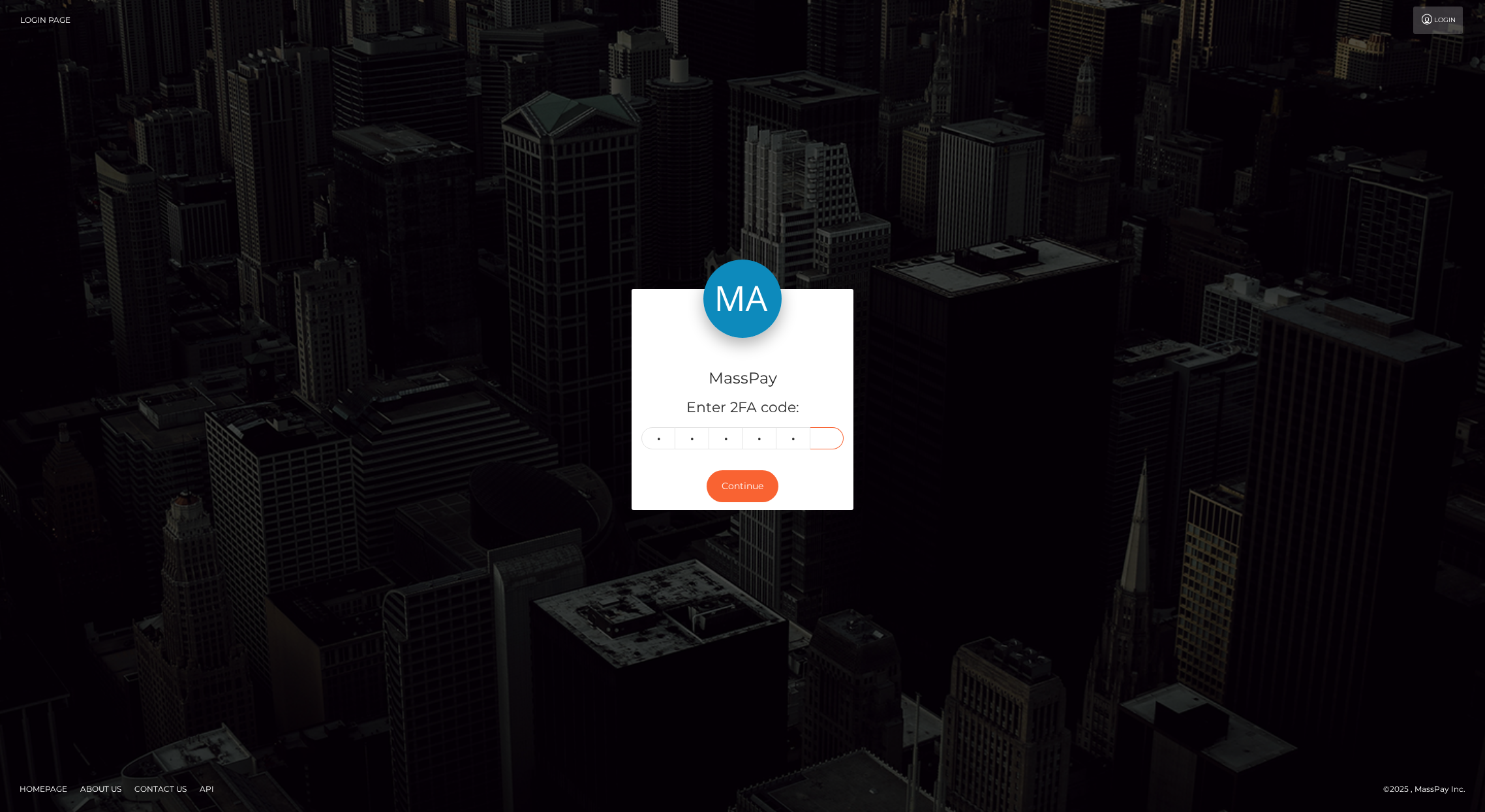
type input "6"
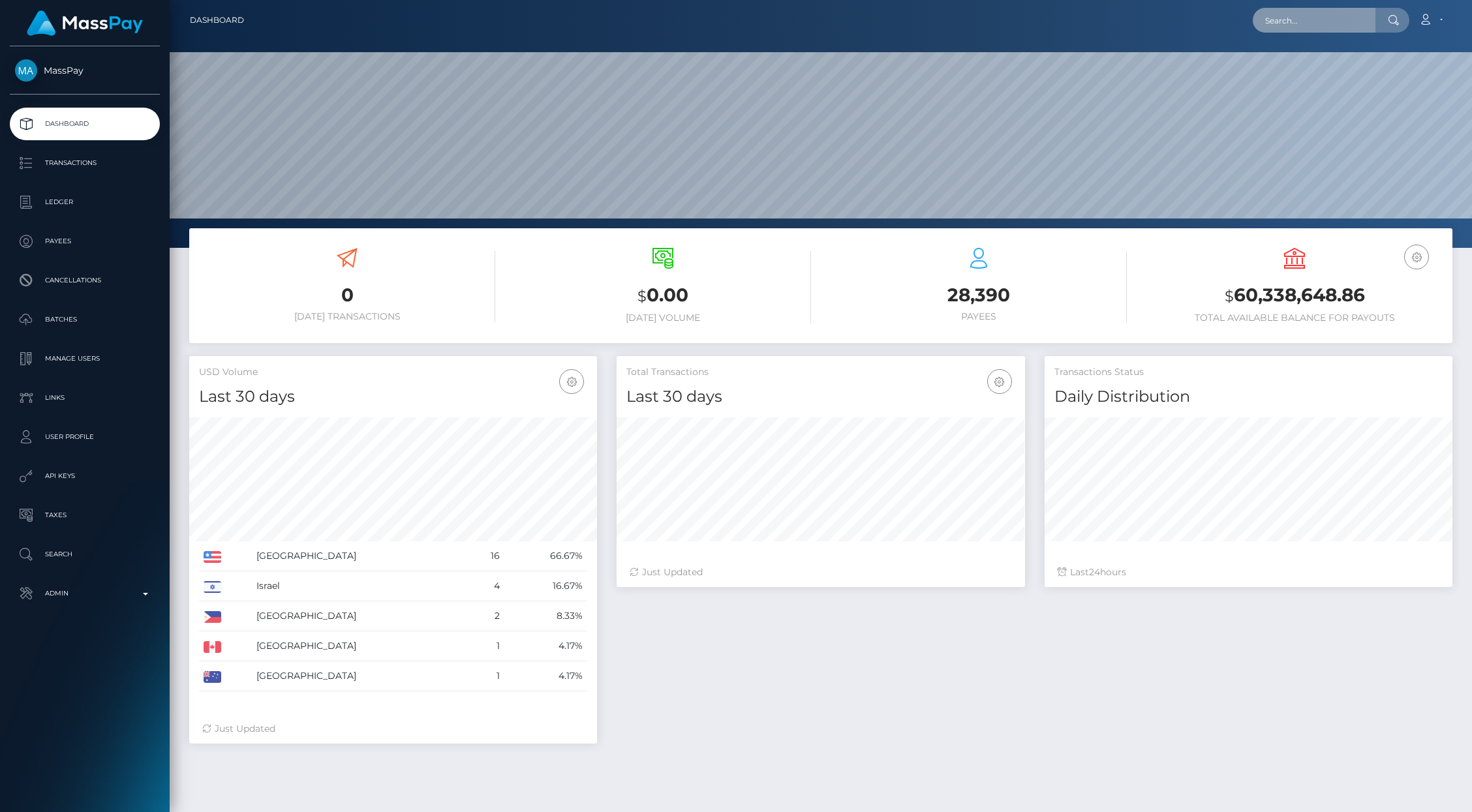
scroll to position [231, 408]
click at [1304, 26] on input "text" at bounding box center [1314, 20] width 122 height 25
paste input "pout_0rEArWkank2pH"
type input "pout_0rEArWkank2pH"
click at [1298, 60] on link "Get the Girlies Richer (Whop Inc - )" at bounding box center [1336, 67] width 166 height 24
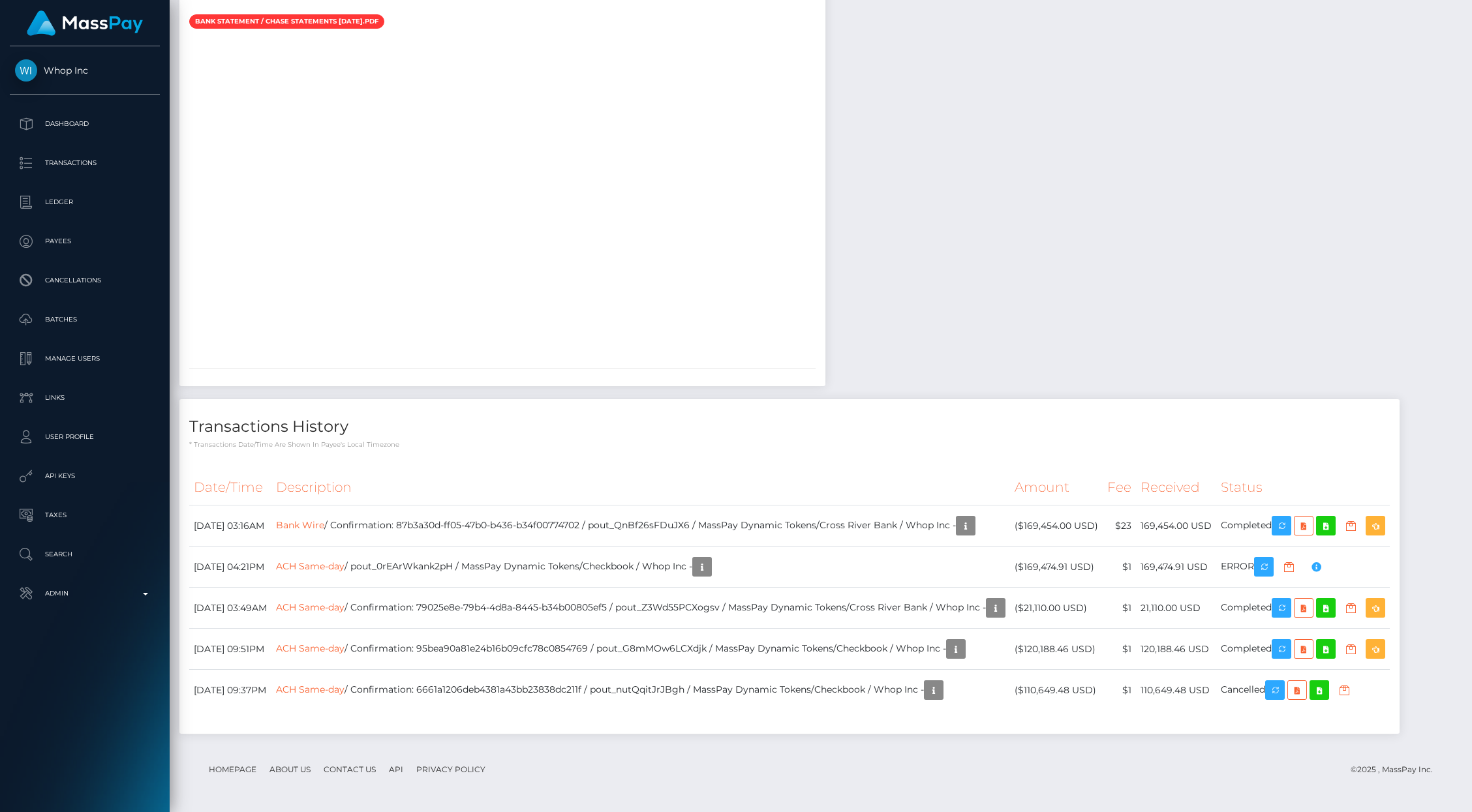
scroll to position [4465, 0]
click at [91, 163] on p "Transactions" at bounding box center [84, 163] width 139 height 19
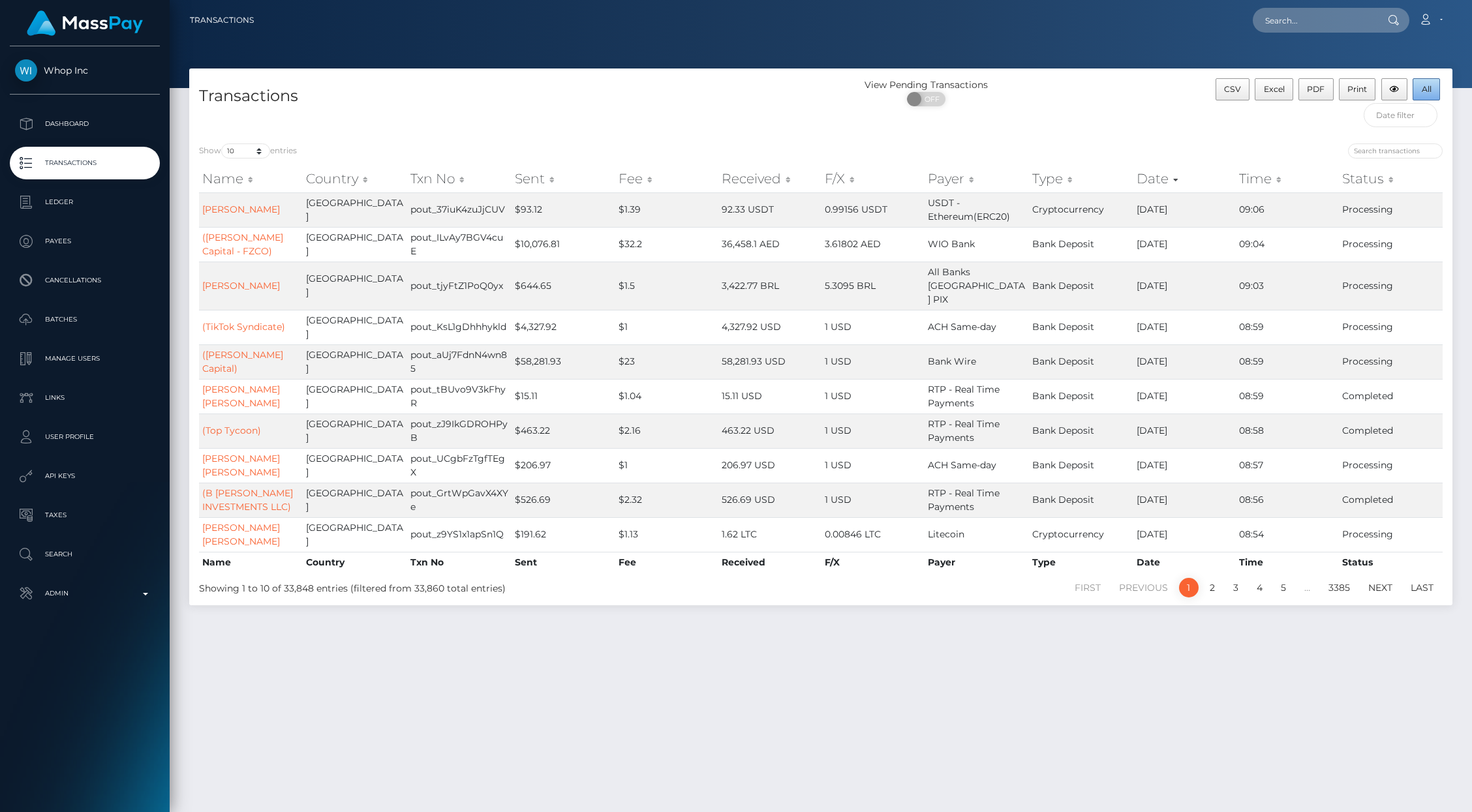
click at [1412, 98] on button "All" at bounding box center [1426, 89] width 27 height 22
click at [1158, 102] on div "CSV Excel PDF Print All" at bounding box center [1295, 106] width 316 height 56
click at [1403, 110] on input "text" at bounding box center [1401, 115] width 74 height 24
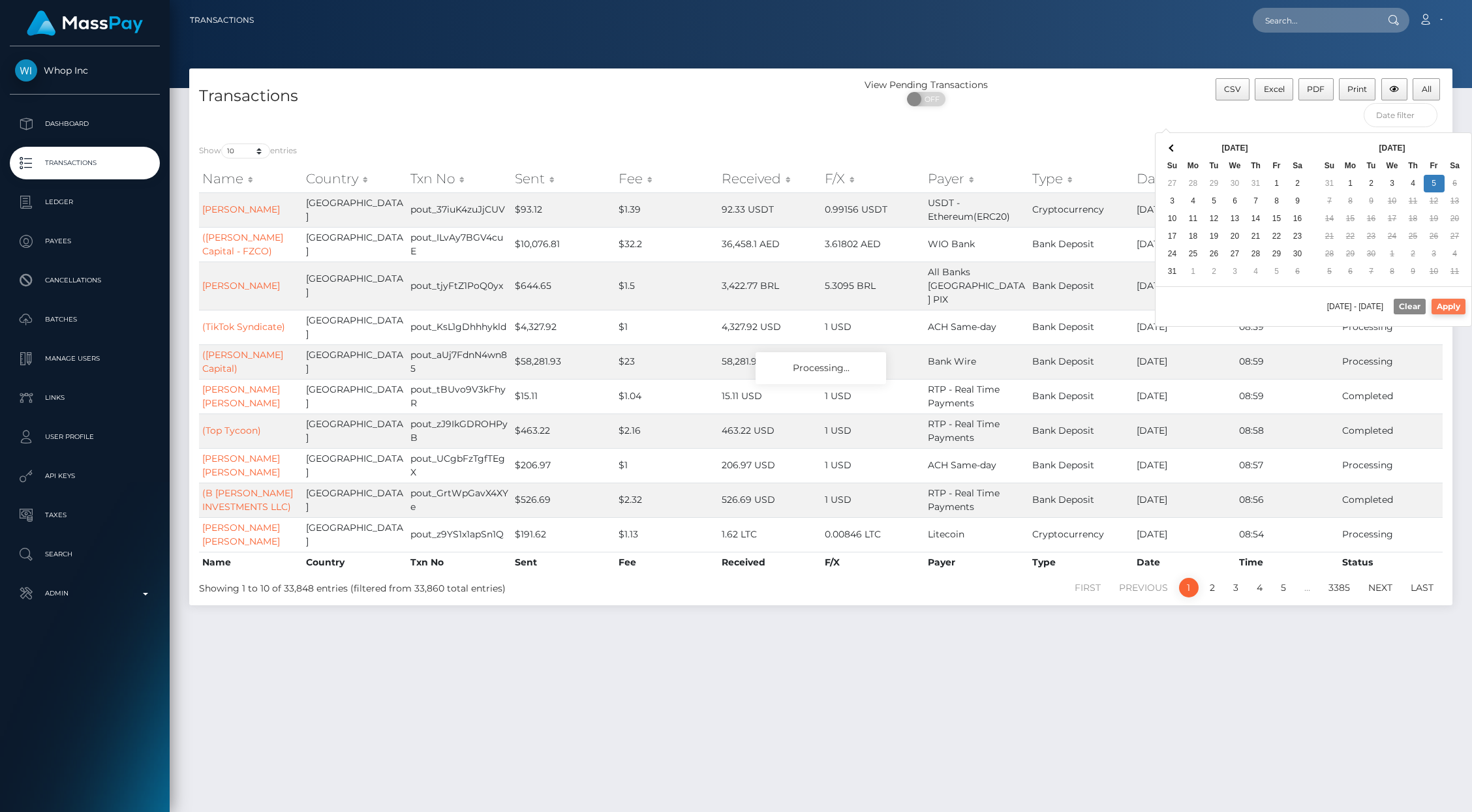
click at [1449, 313] on button "Apply" at bounding box center [1449, 307] width 34 height 15
type input "09/05/2025 - 09/05/2025"
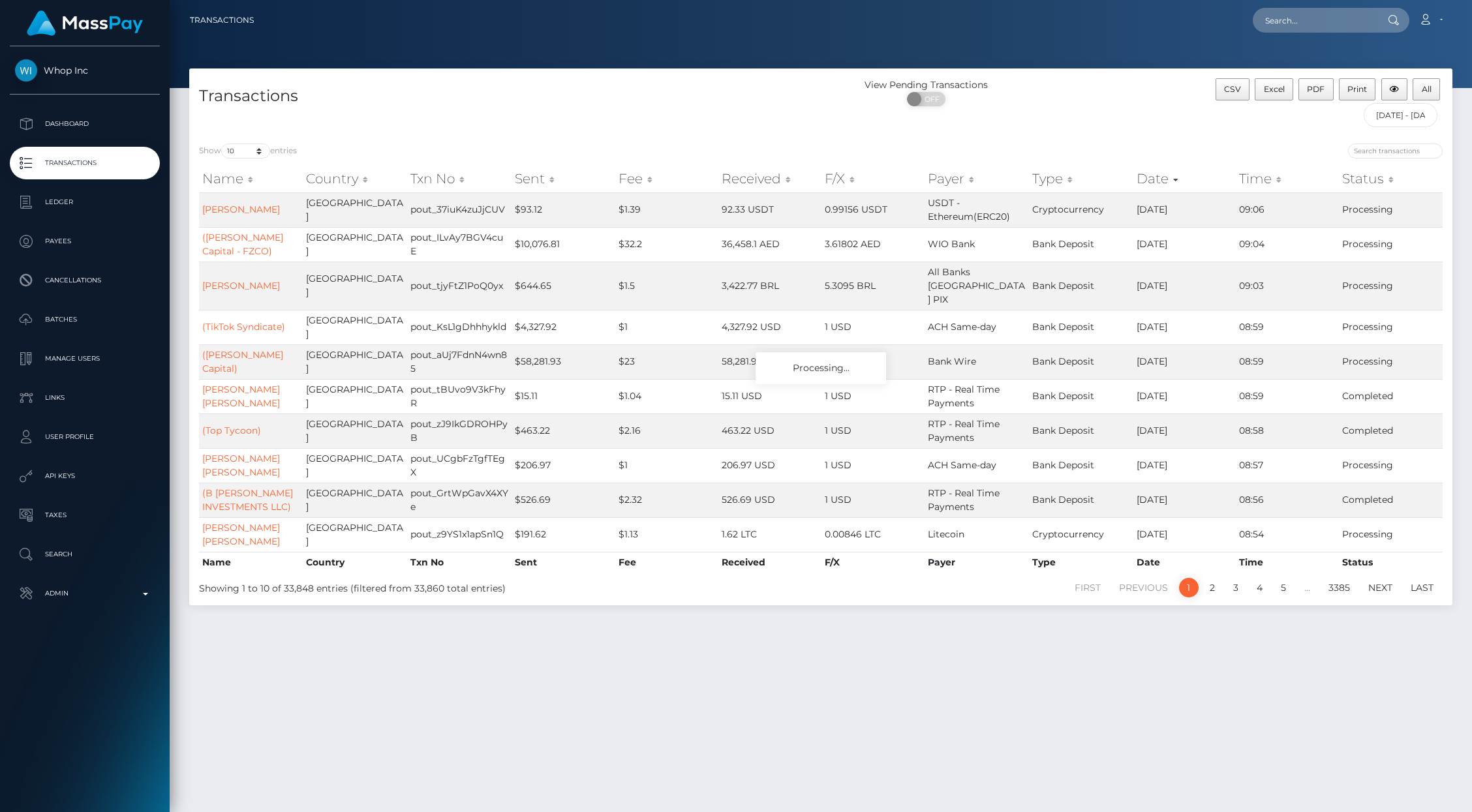
click at [1079, 77] on div "Transactions View Pending Transactions ON OFF CSV Excel PDF Print All 09/05/202…" at bounding box center [820, 101] width 1263 height 65
click at [956, 185] on th "Payer" at bounding box center [976, 179] width 105 height 26
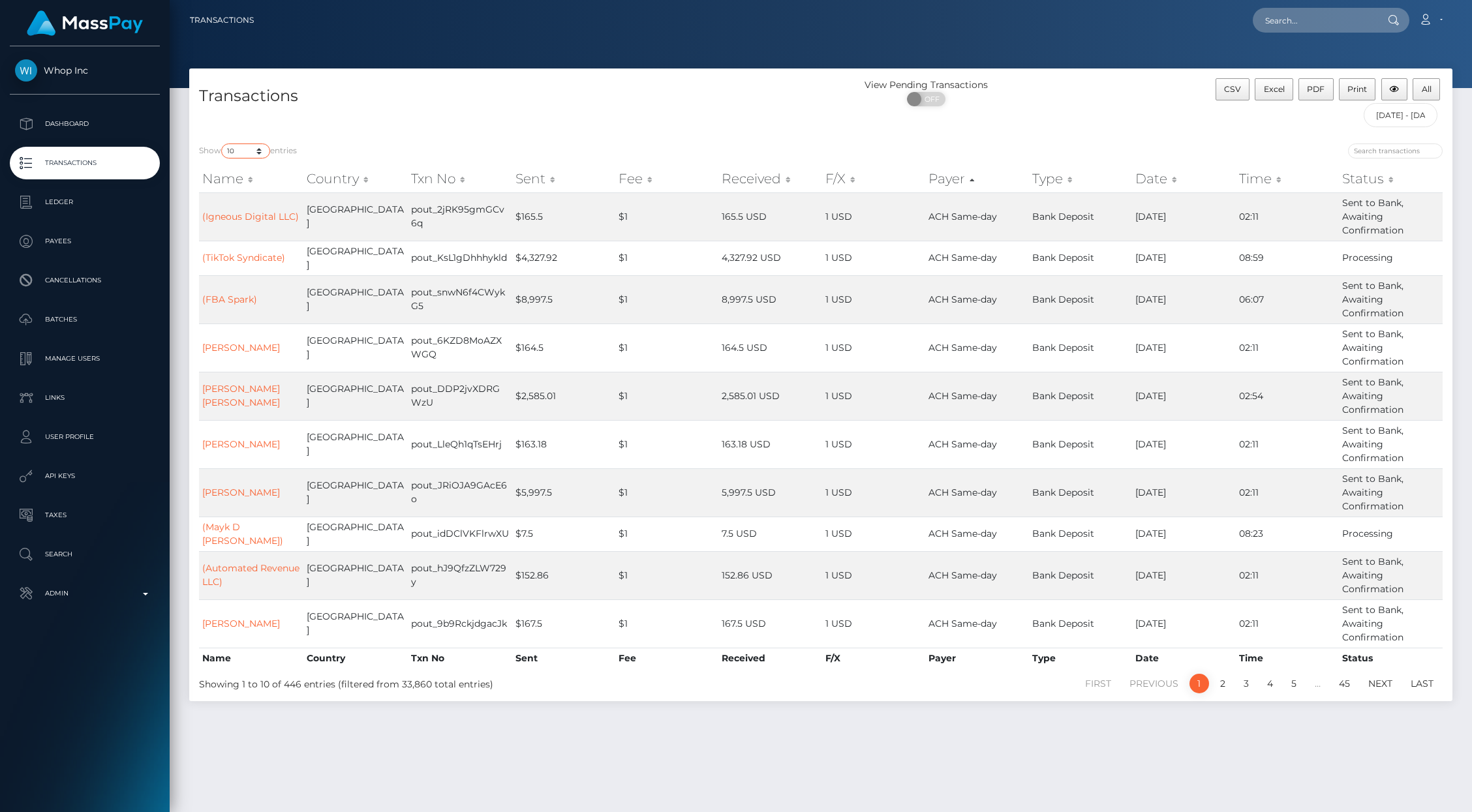
click at [256, 156] on select "10 25 50 100 250 500 1,000 3,500 All" at bounding box center [245, 150] width 49 height 15
select select "500"
click at [222, 144] on select "10 25 50 100 250 500 1,000 3,500 All" at bounding box center [245, 150] width 49 height 15
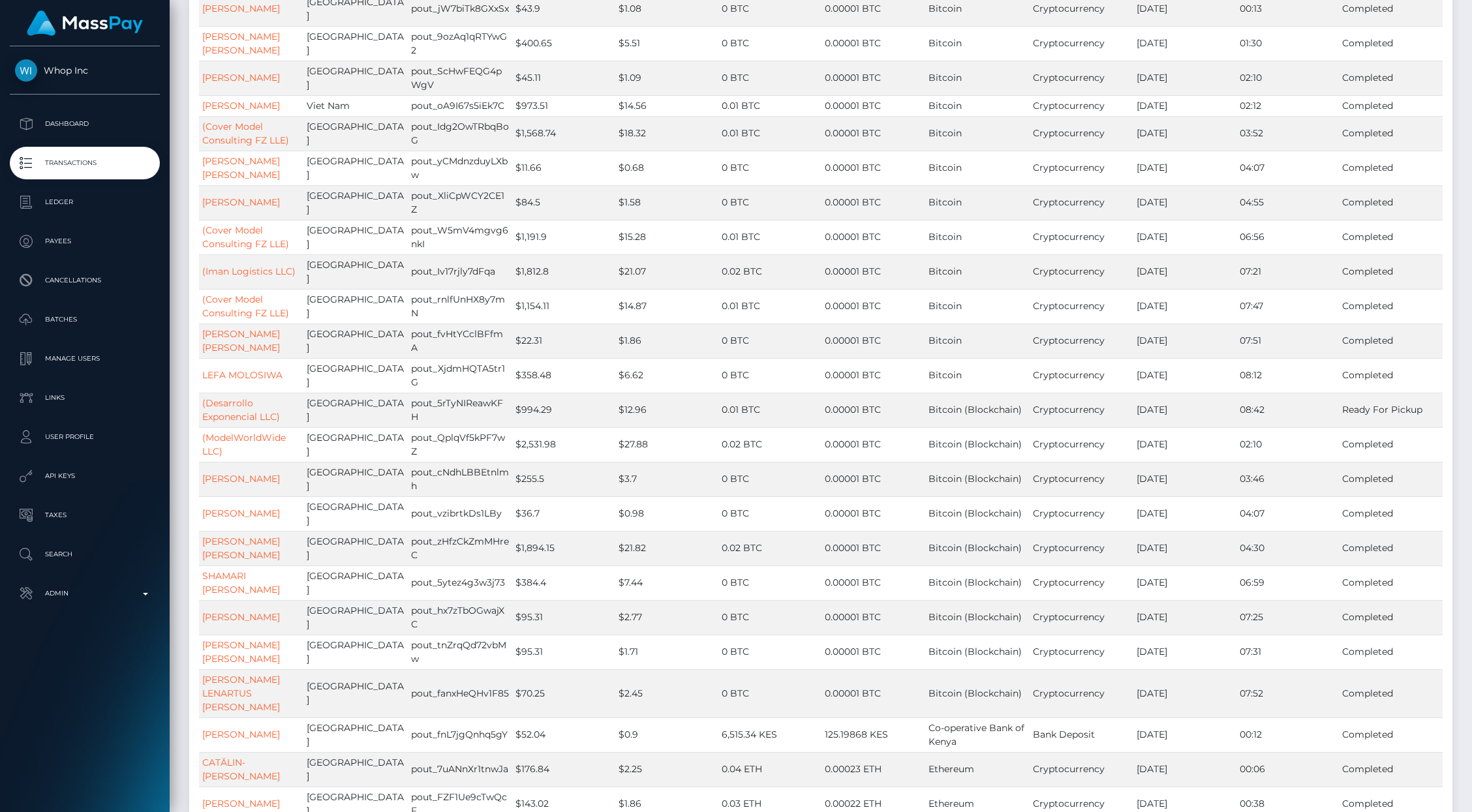
scroll to position [9268, 0]
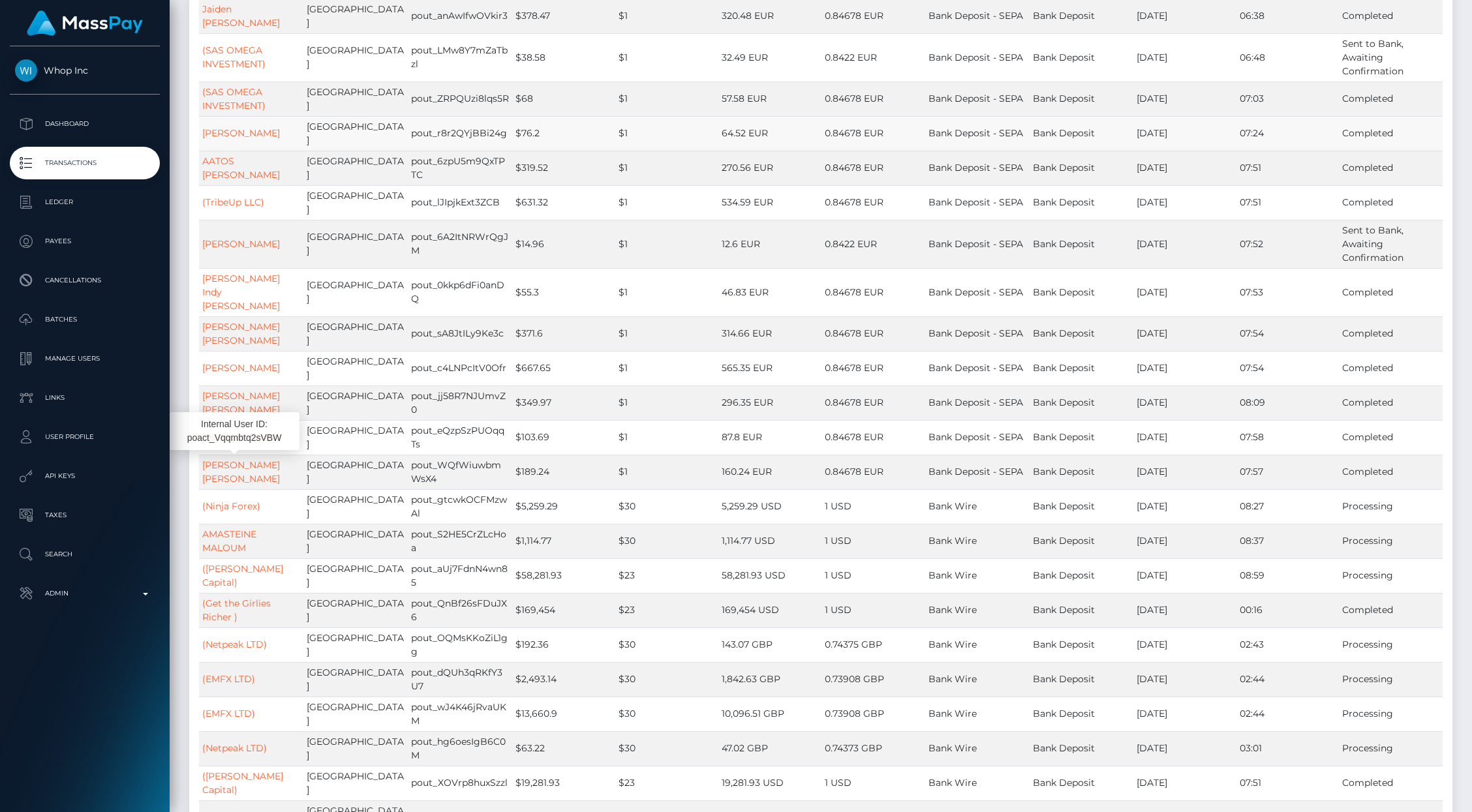
drag, startPoint x: 256, startPoint y: 463, endPoint x: 357, endPoint y: 2, distance: 471.9
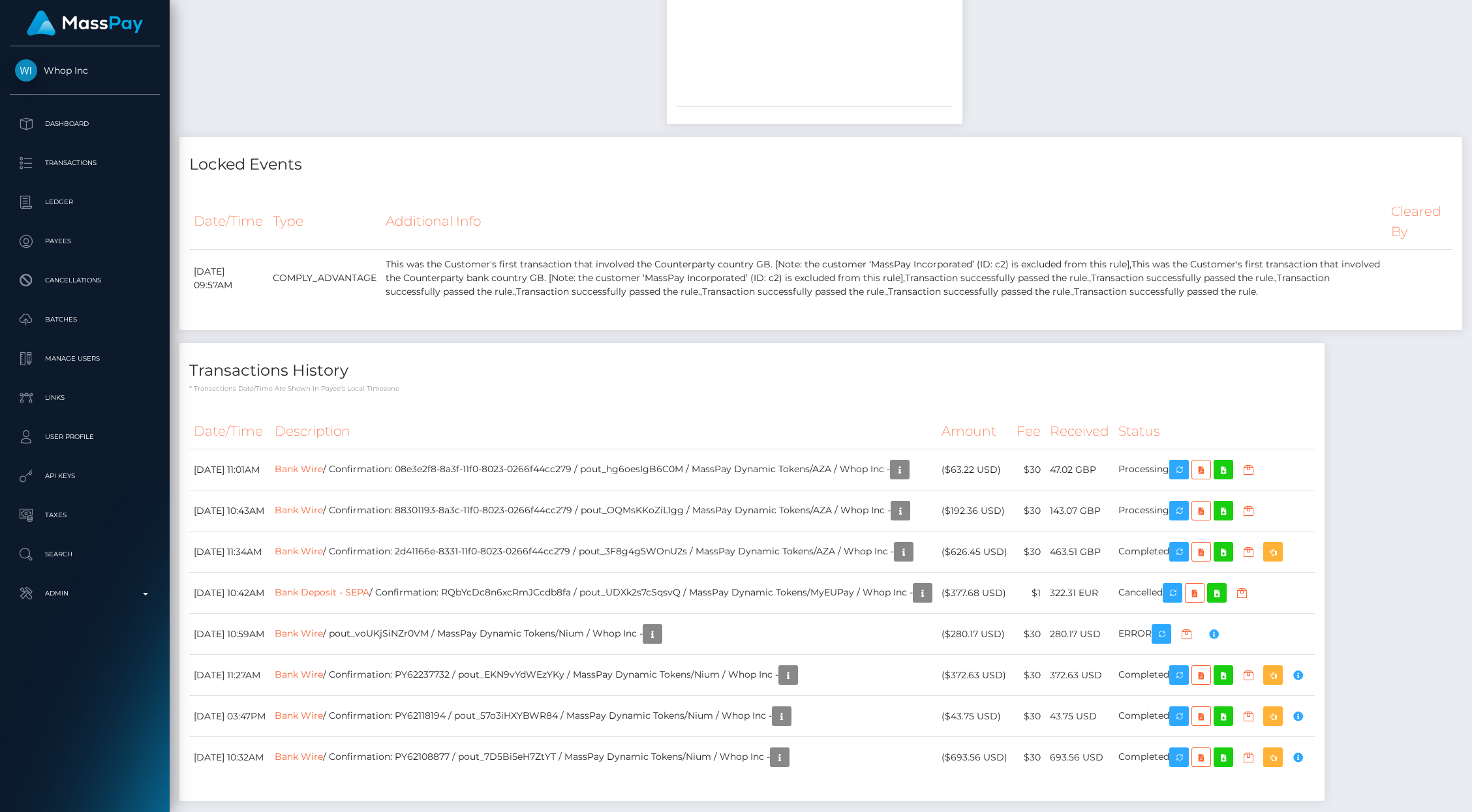
scroll to position [156, 408]
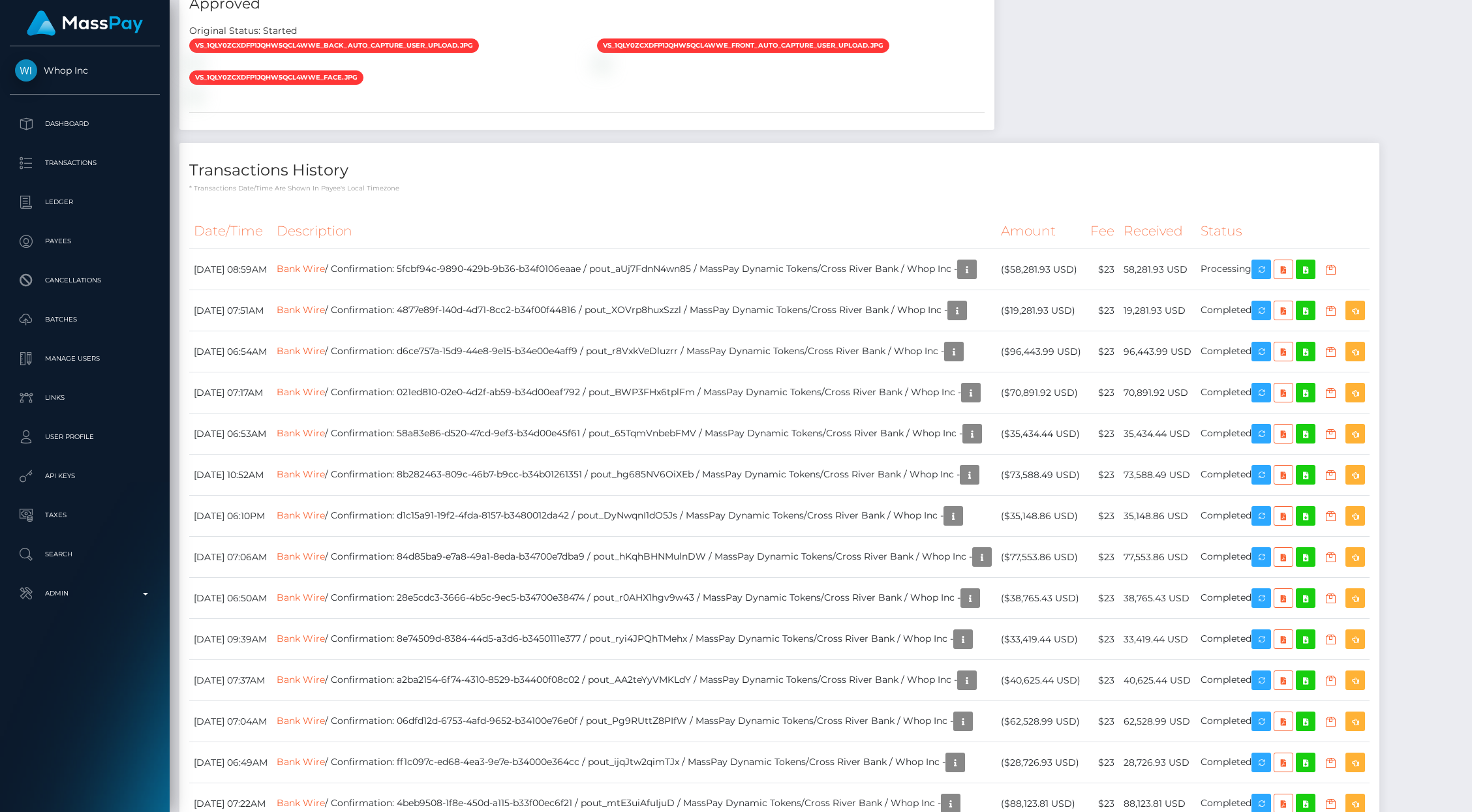
scroll to position [848, 0]
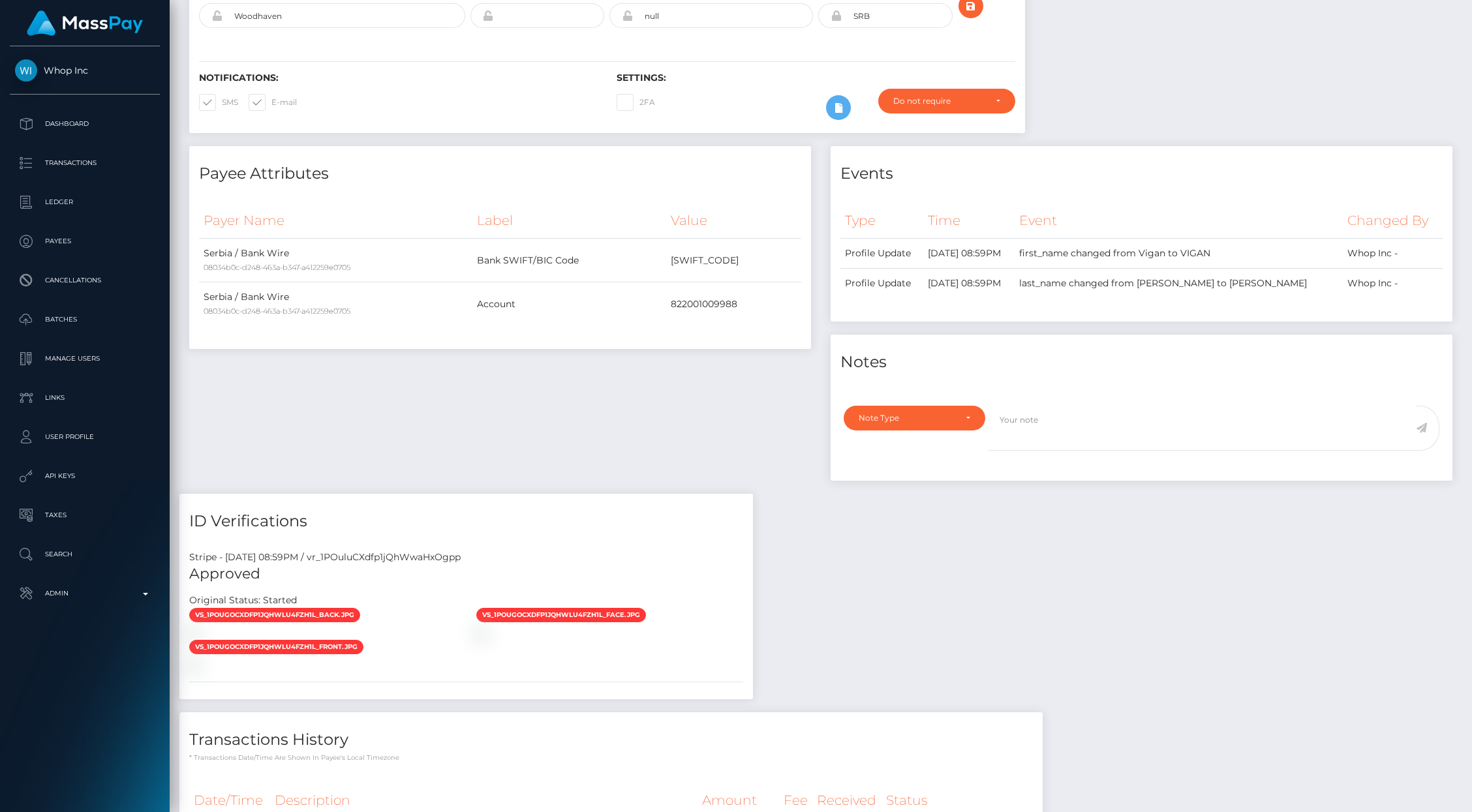
scroll to position [445, 0]
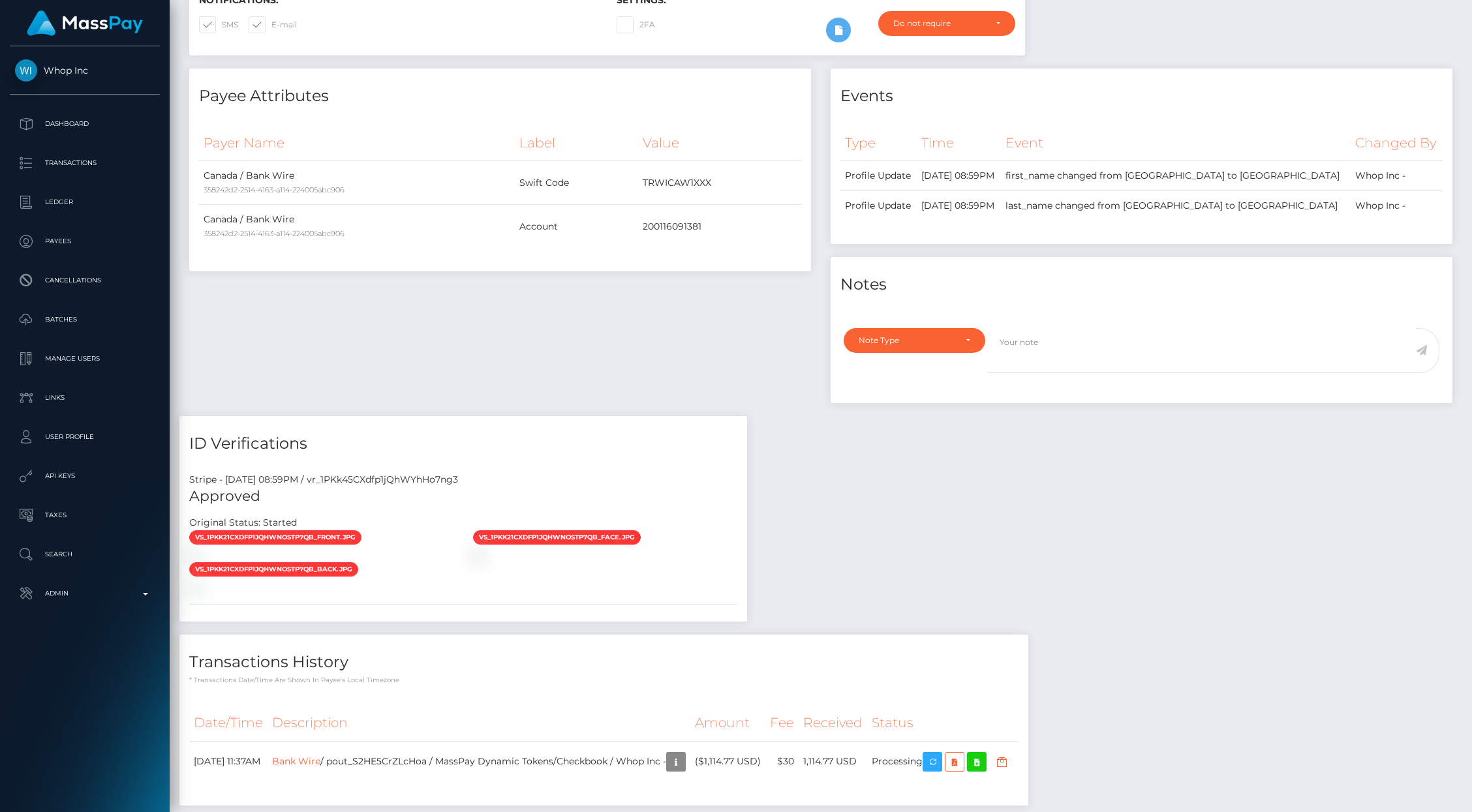
scroll to position [445, 0]
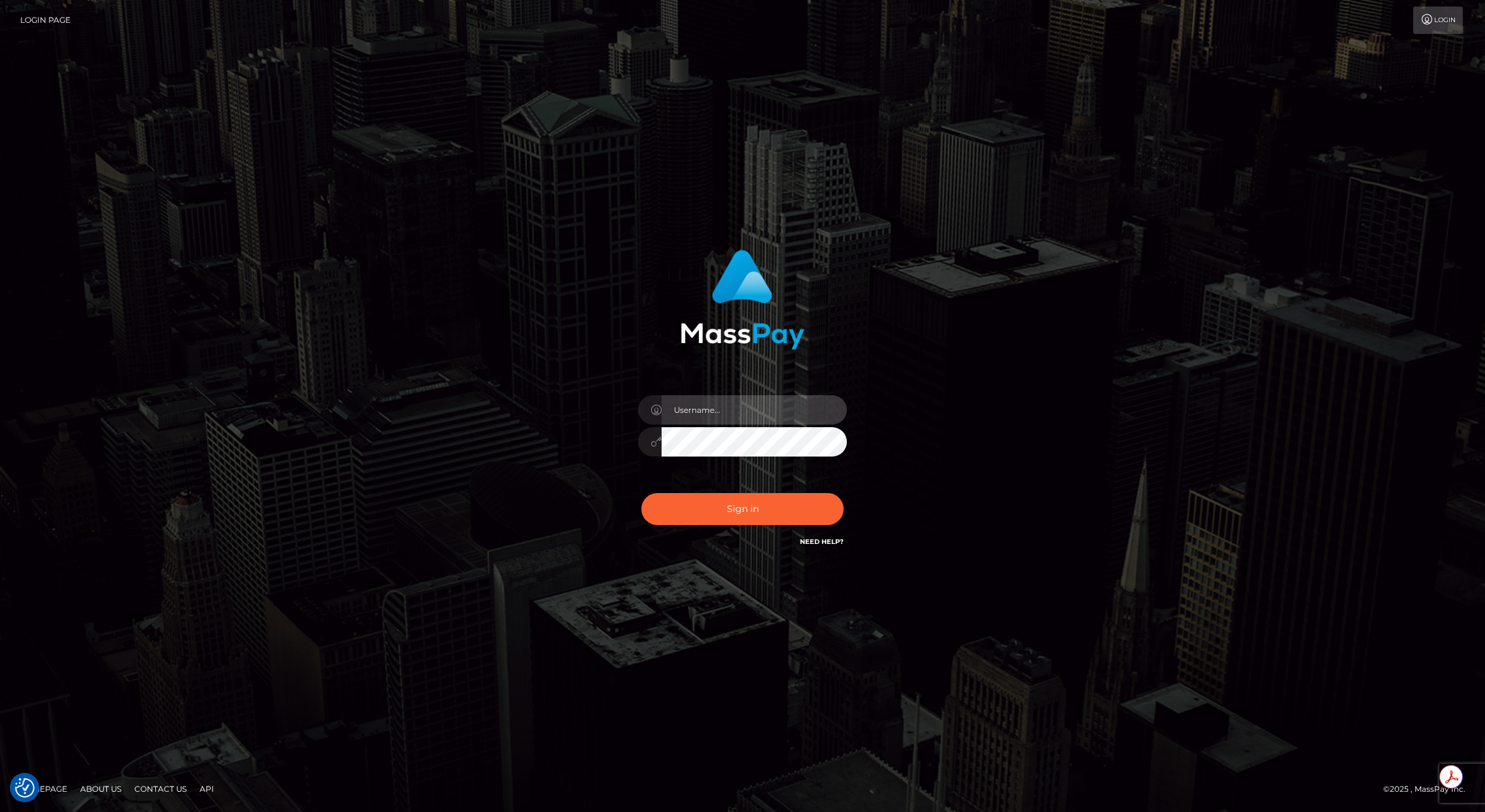
type input "brentg"
click at [794, 526] on div "Sign in Need Help?" at bounding box center [742, 514] width 228 height 58
click at [781, 522] on button "Sign in" at bounding box center [742, 509] width 202 height 32
type input "brentg"
click at [723, 499] on button "Sign in" at bounding box center [742, 509] width 202 height 32
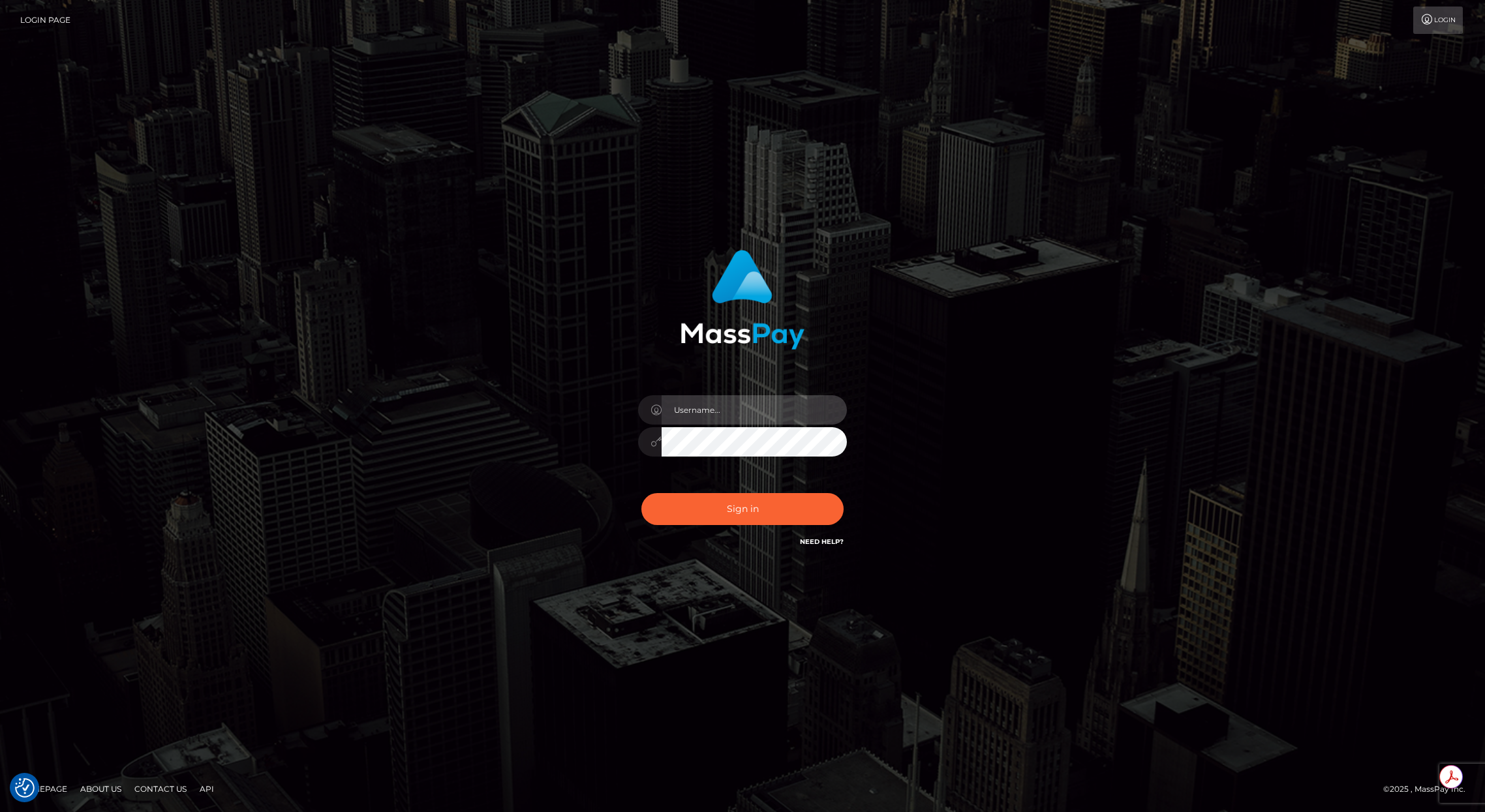
type input "brentg"
click at [732, 501] on button "Sign in" at bounding box center [742, 509] width 202 height 32
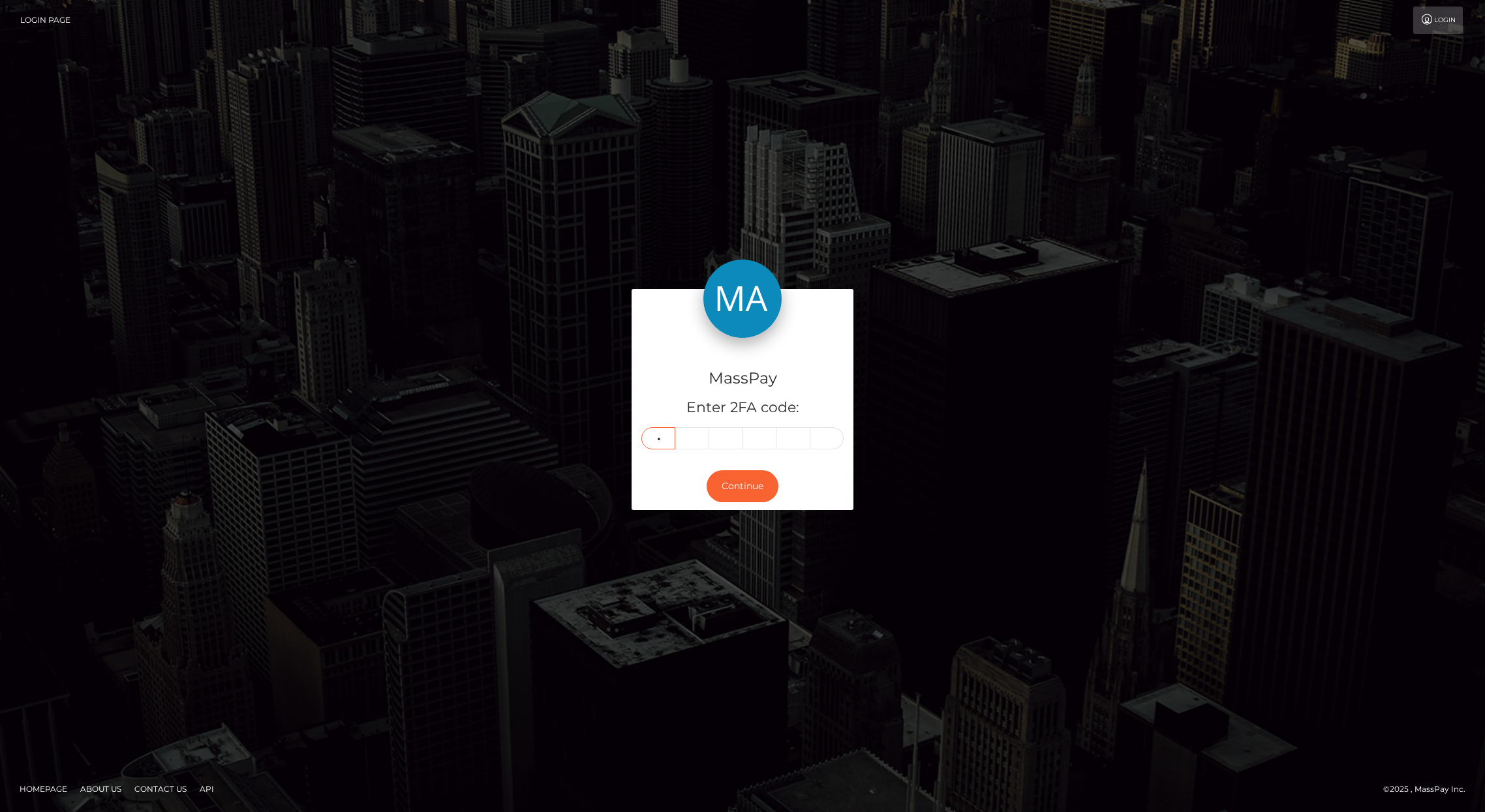
type input "6"
type input "8"
type input "7"
type input "0"
type input "8"
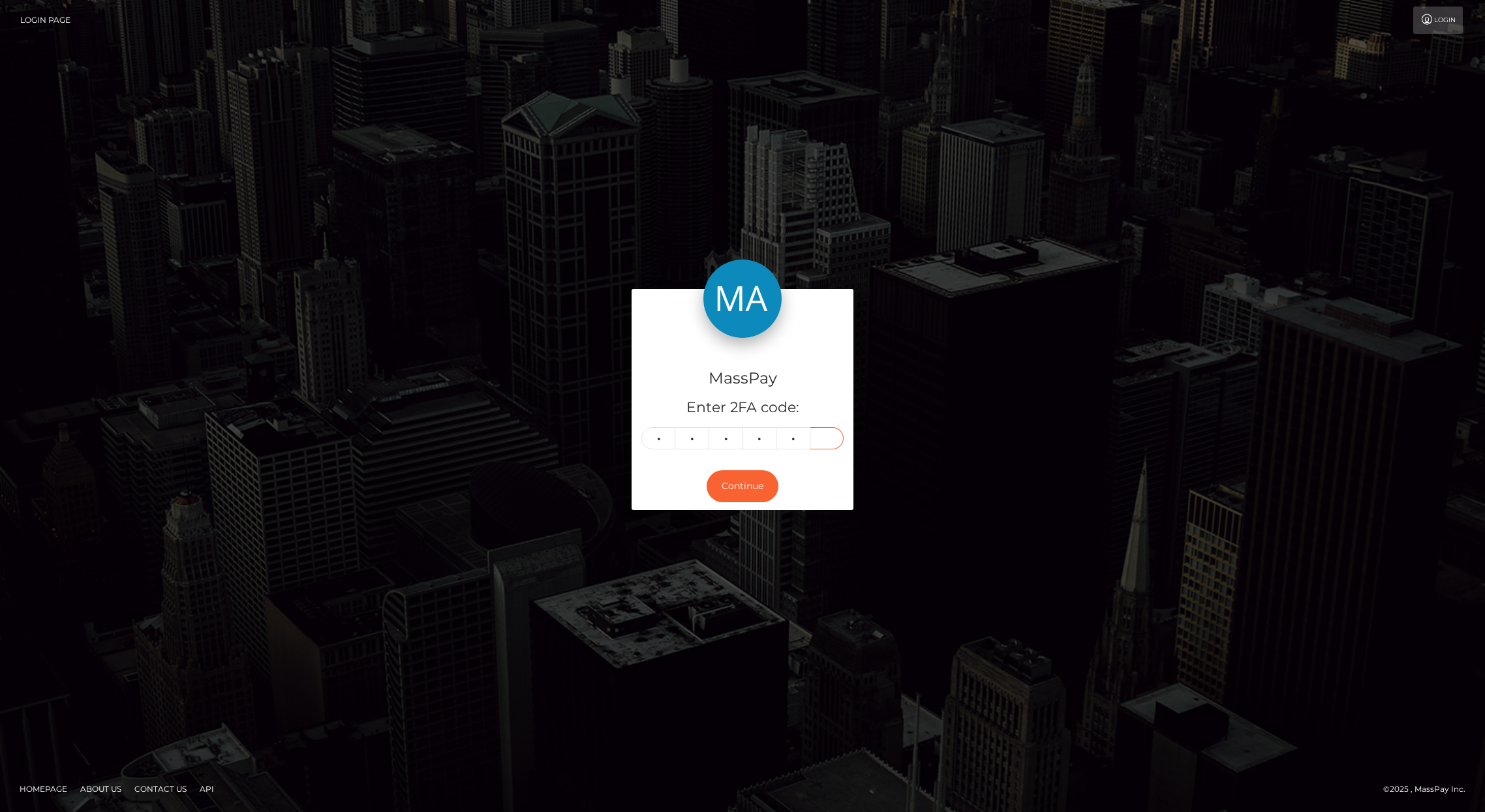
type input "6"
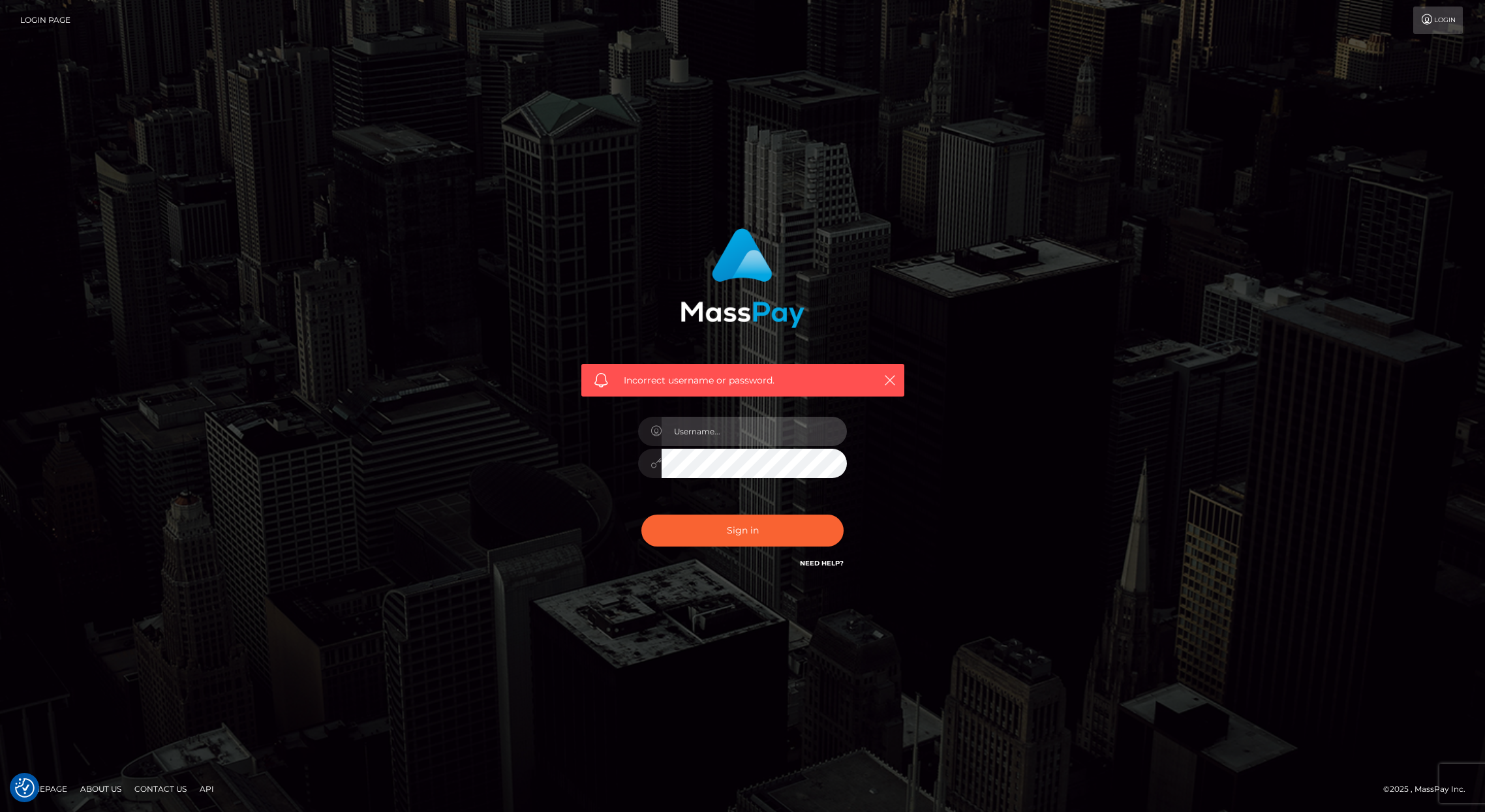
type input "brentg"
click at [739, 552] on div "Sign in Need Help?" at bounding box center [742, 536] width 228 height 58
click at [742, 540] on button "Sign in" at bounding box center [742, 530] width 202 height 32
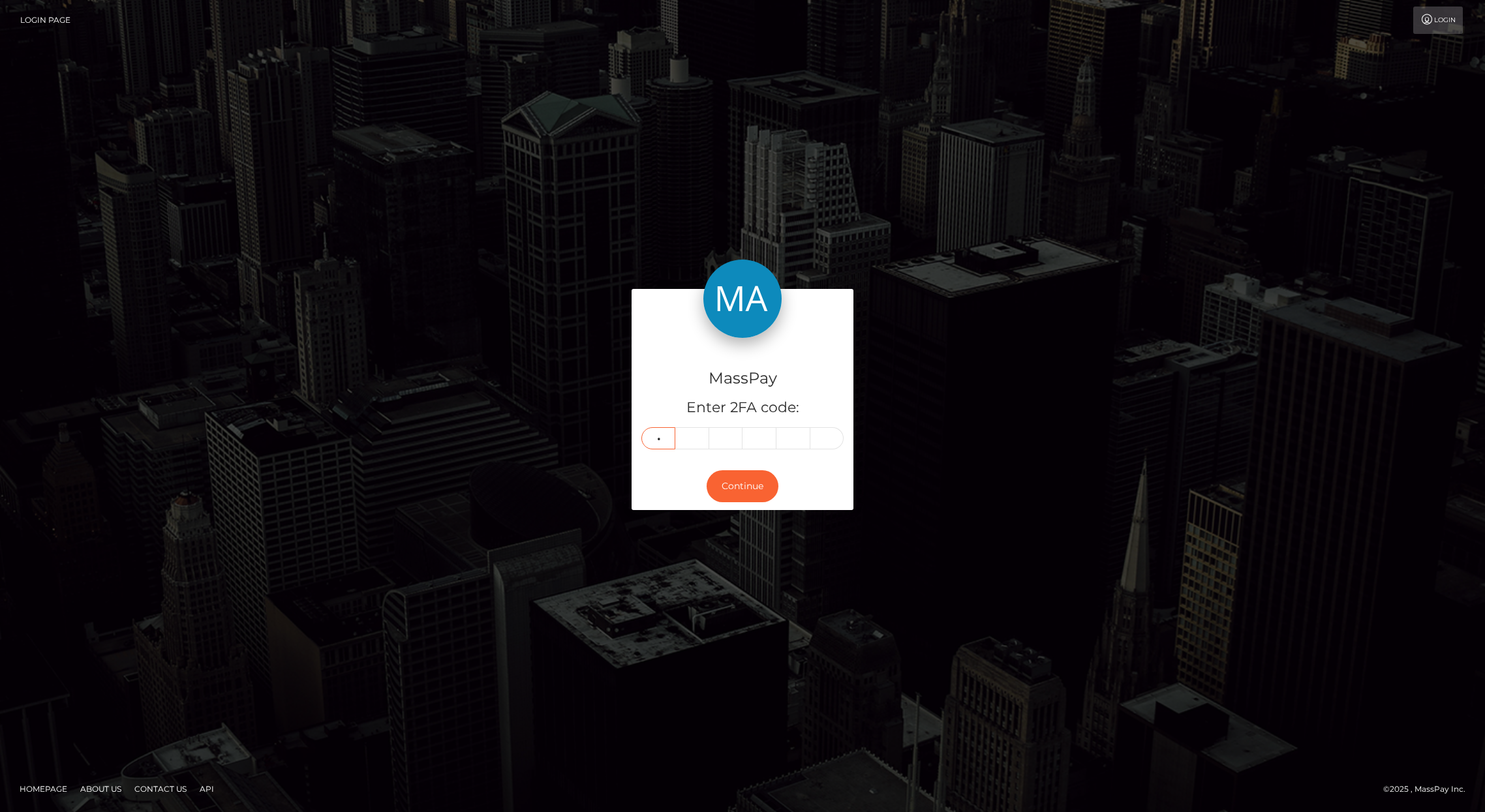
type input "6"
type input "7"
type input "8"
type input "0"
type input "8"
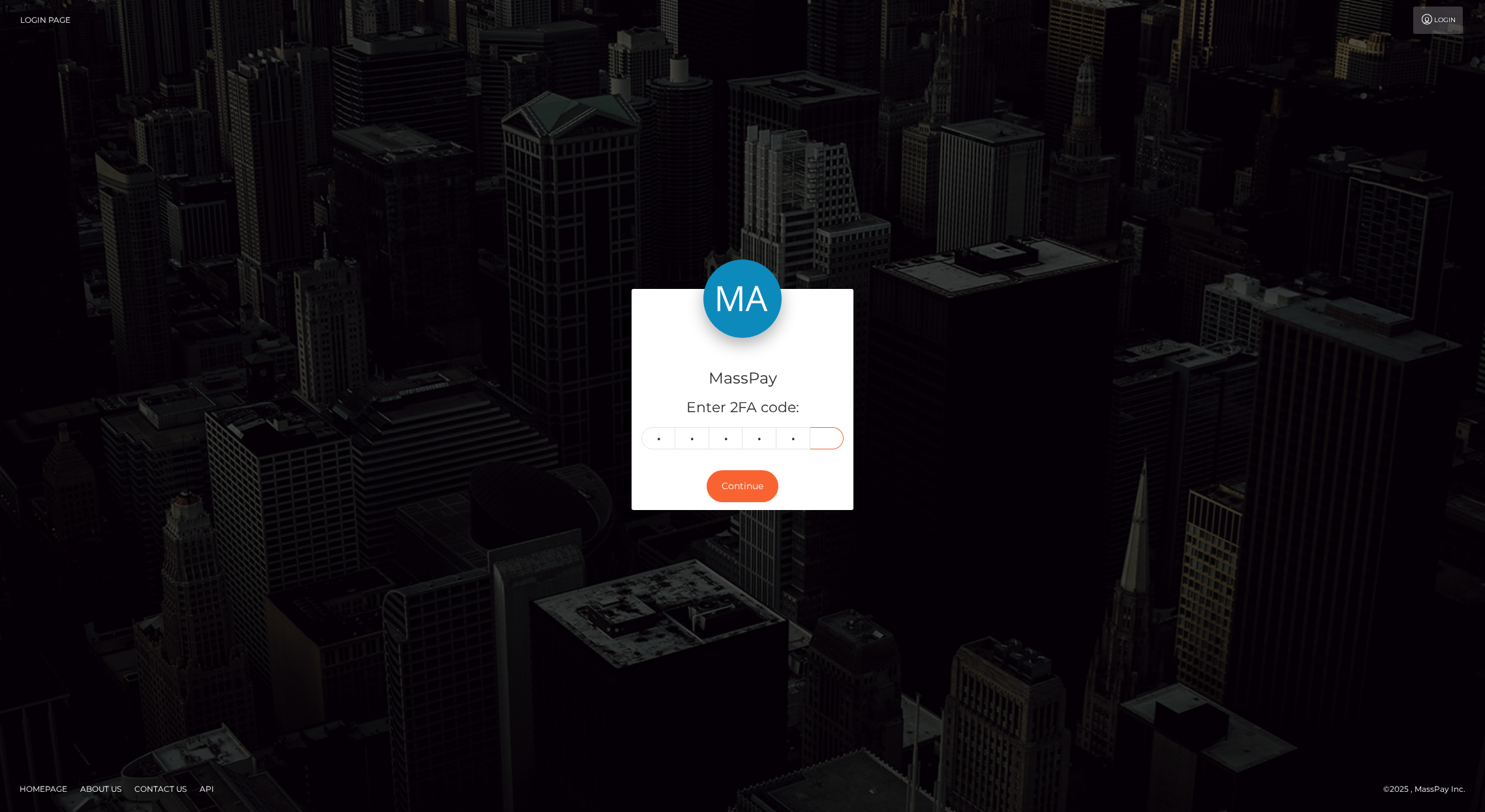
type input "6"
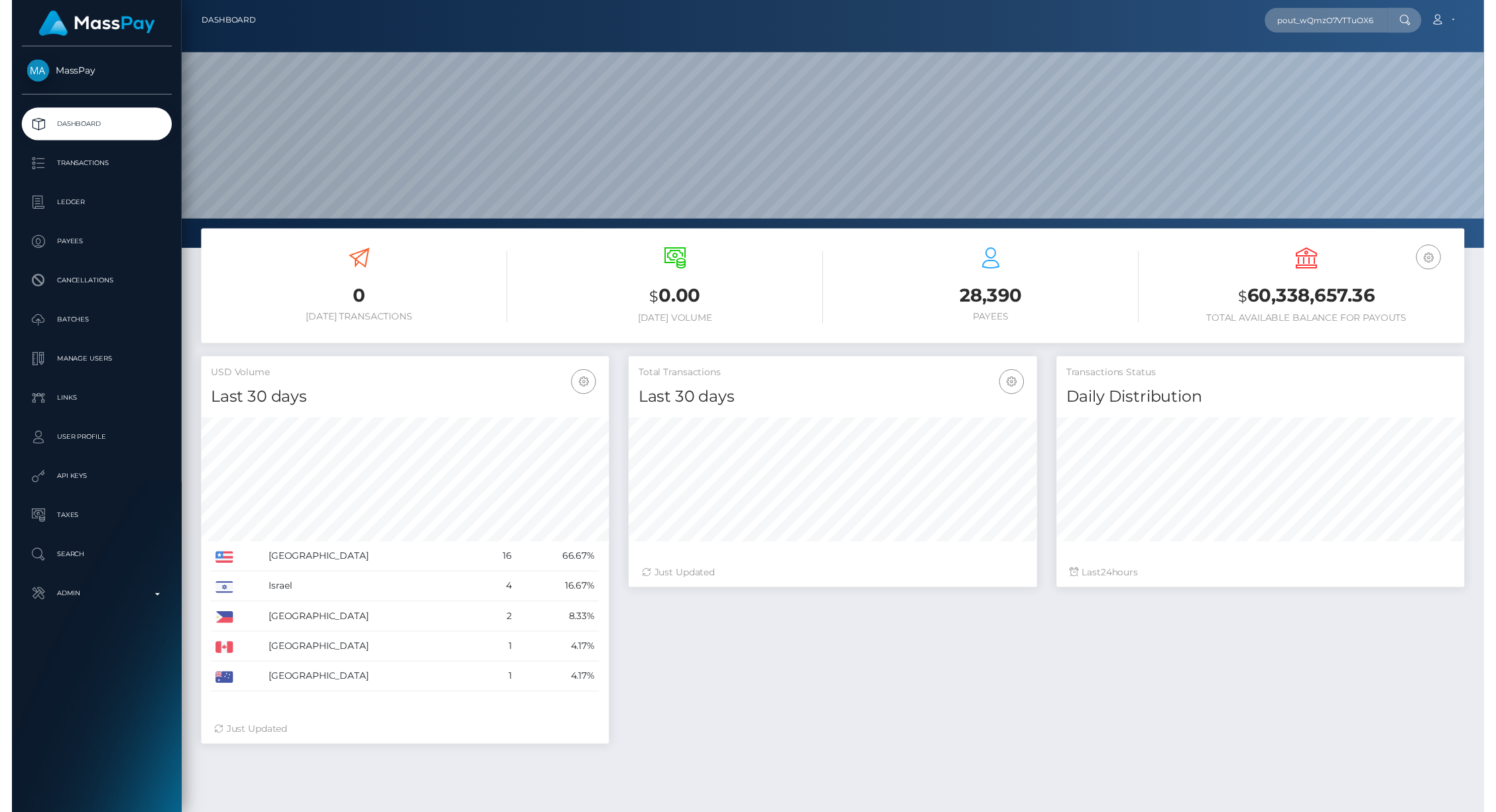
scroll to position [0, 2]
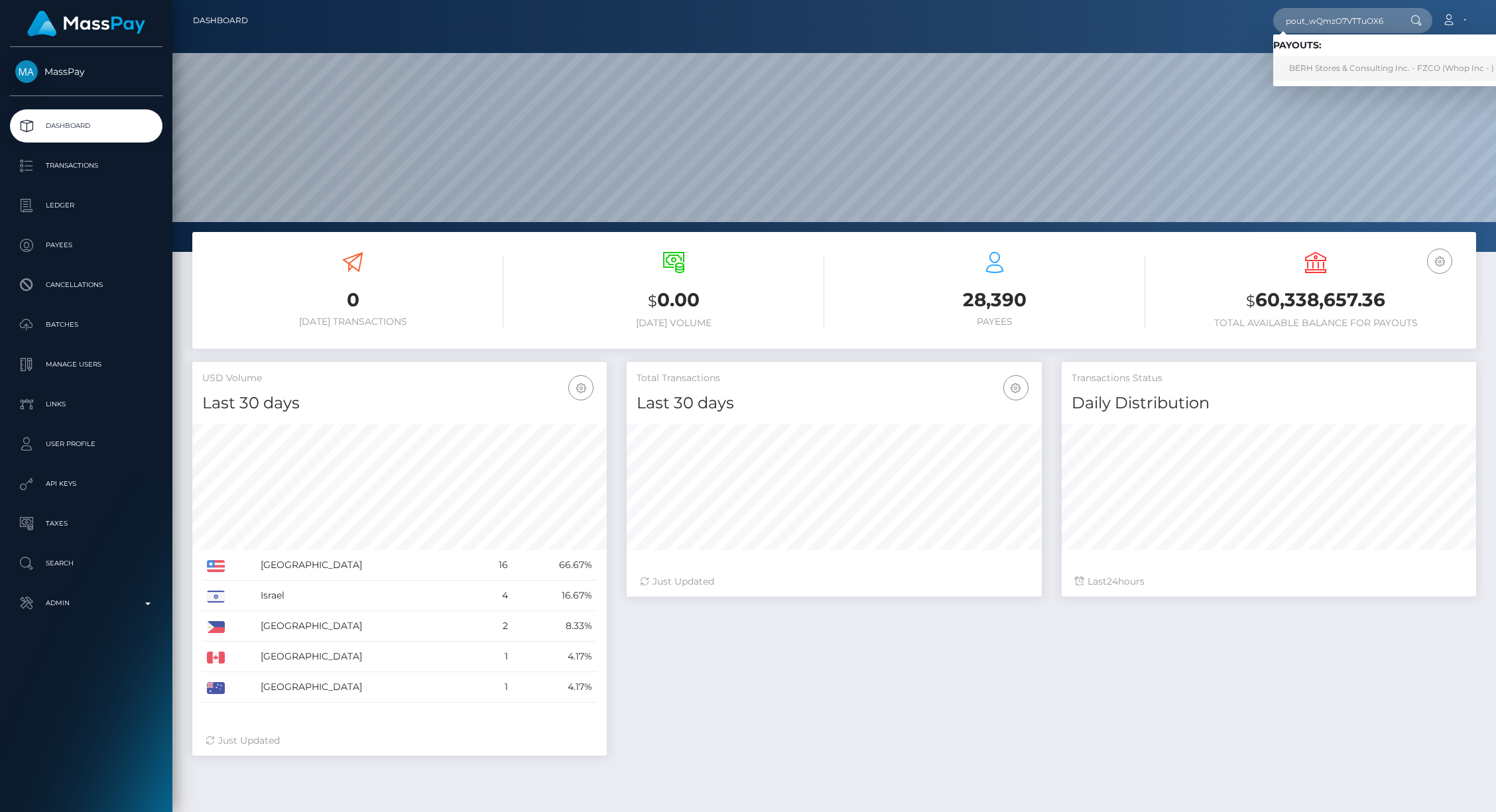
type input "pout_wQmzO7VTTuOX6"
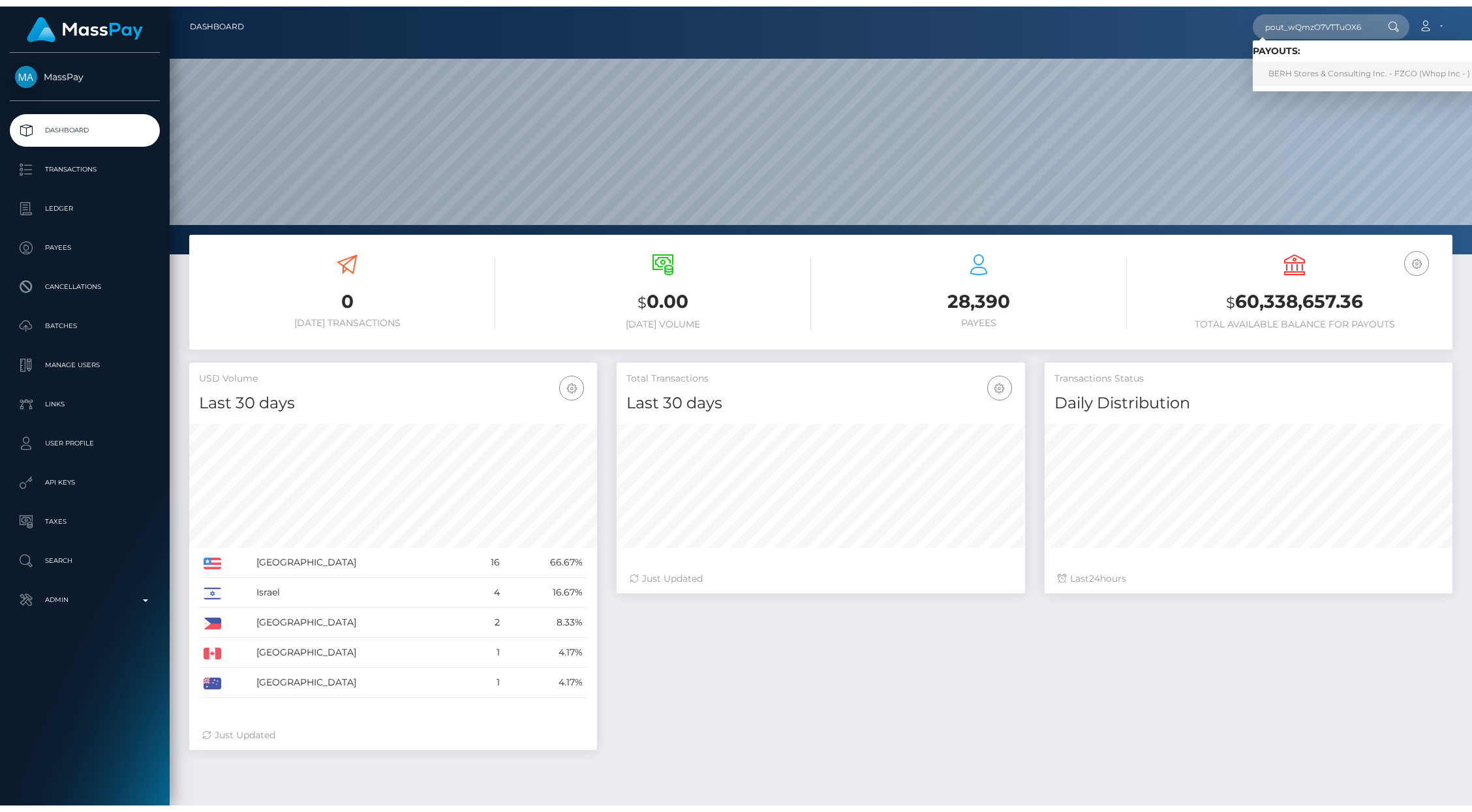
scroll to position [0, 0]
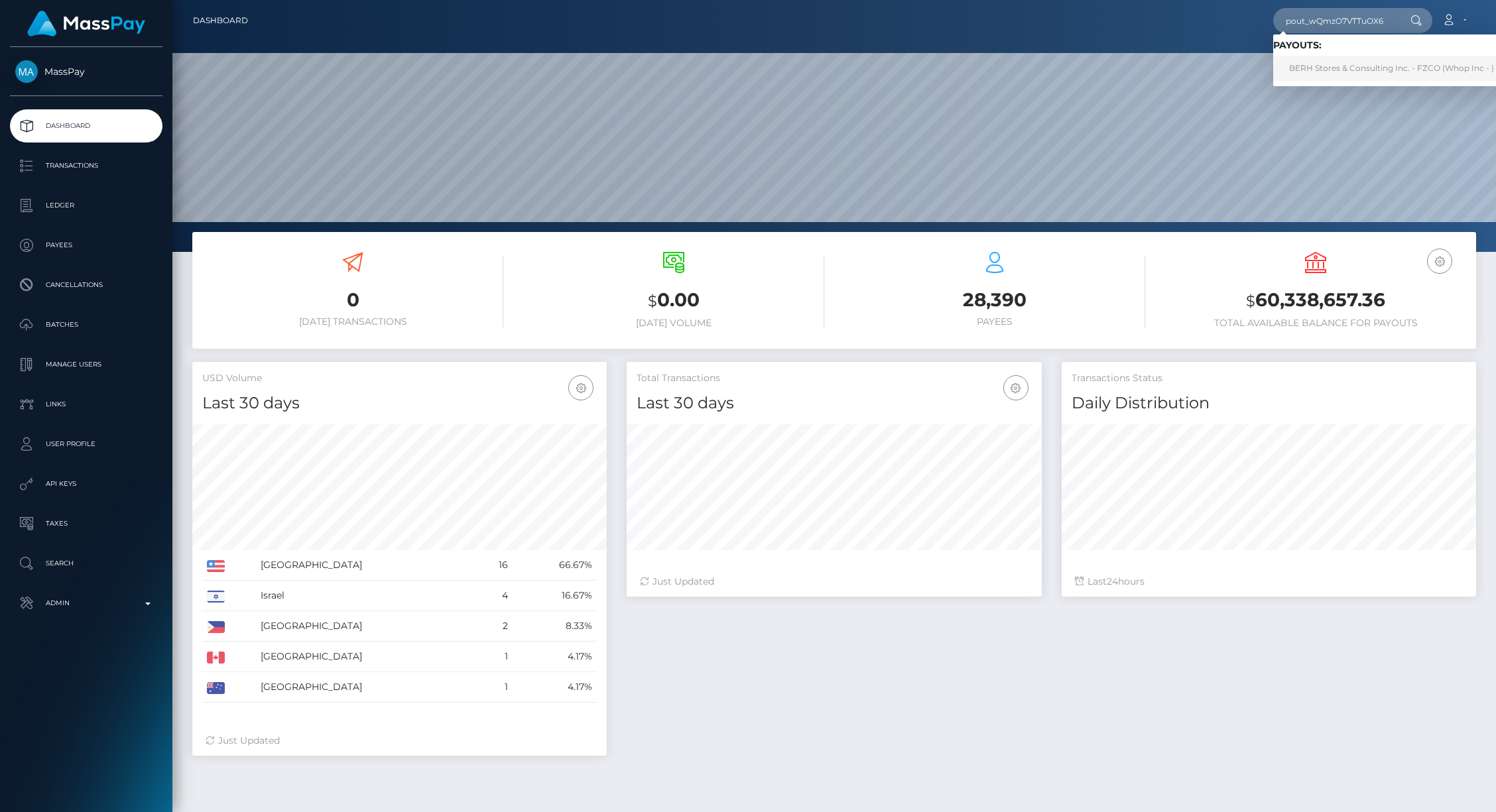
click at [1332, 73] on link "BERH Stores & Consulting Inc. - FZCO (Whop Inc - )" at bounding box center [1391, 68] width 237 height 24
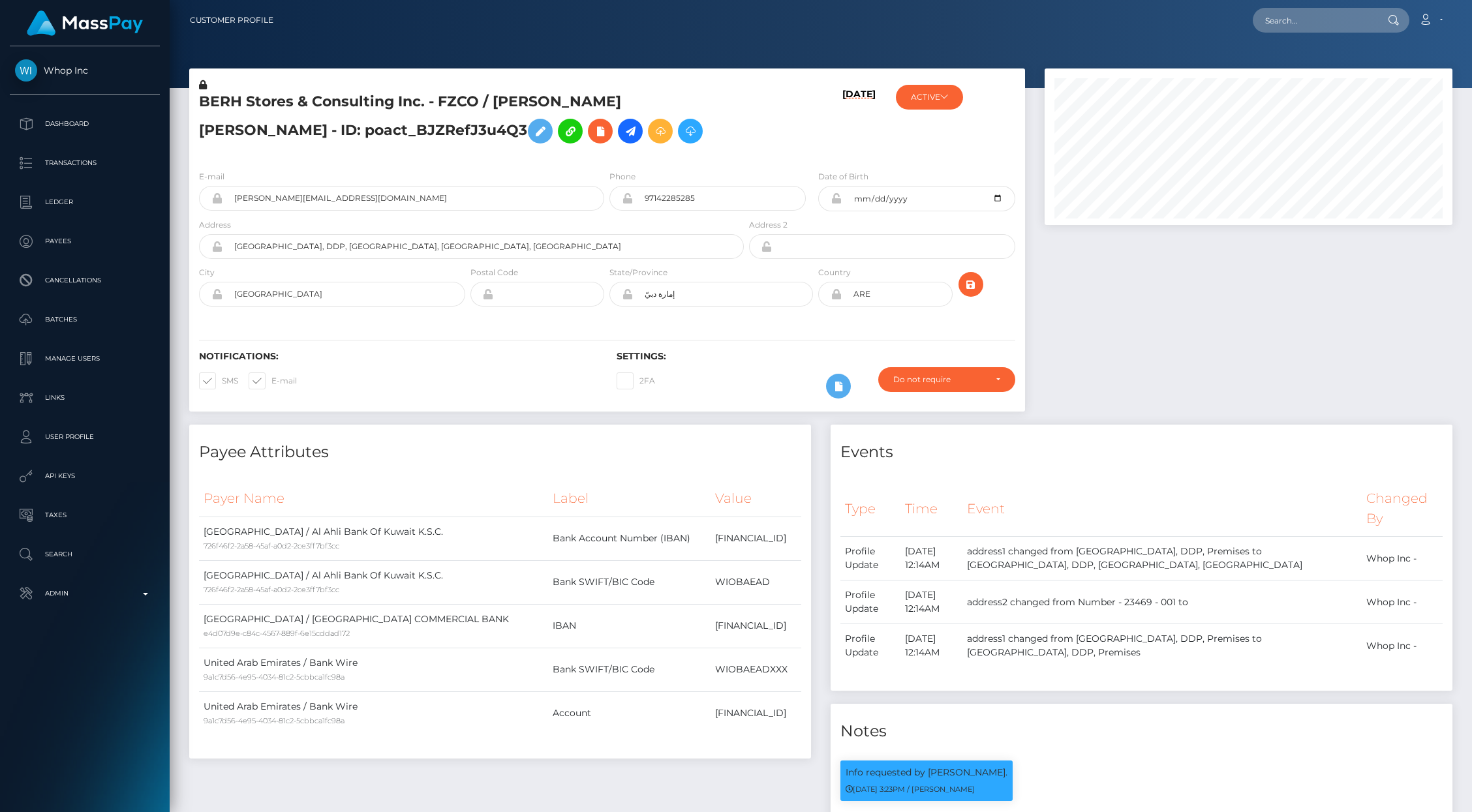
scroll to position [156, 408]
drag, startPoint x: 201, startPoint y: 98, endPoint x: 420, endPoint y: 96, distance: 219.0
click at [420, 96] on h5 "BERH Stores & Consulting Inc. - FZCO / [PERSON_NAME] [PERSON_NAME] - ID: poact_…" at bounding box center [468, 121] width 537 height 58
copy h5 "BERH Stores & Consulting Inc"
click at [105, 557] on p "Search" at bounding box center [84, 554] width 139 height 19
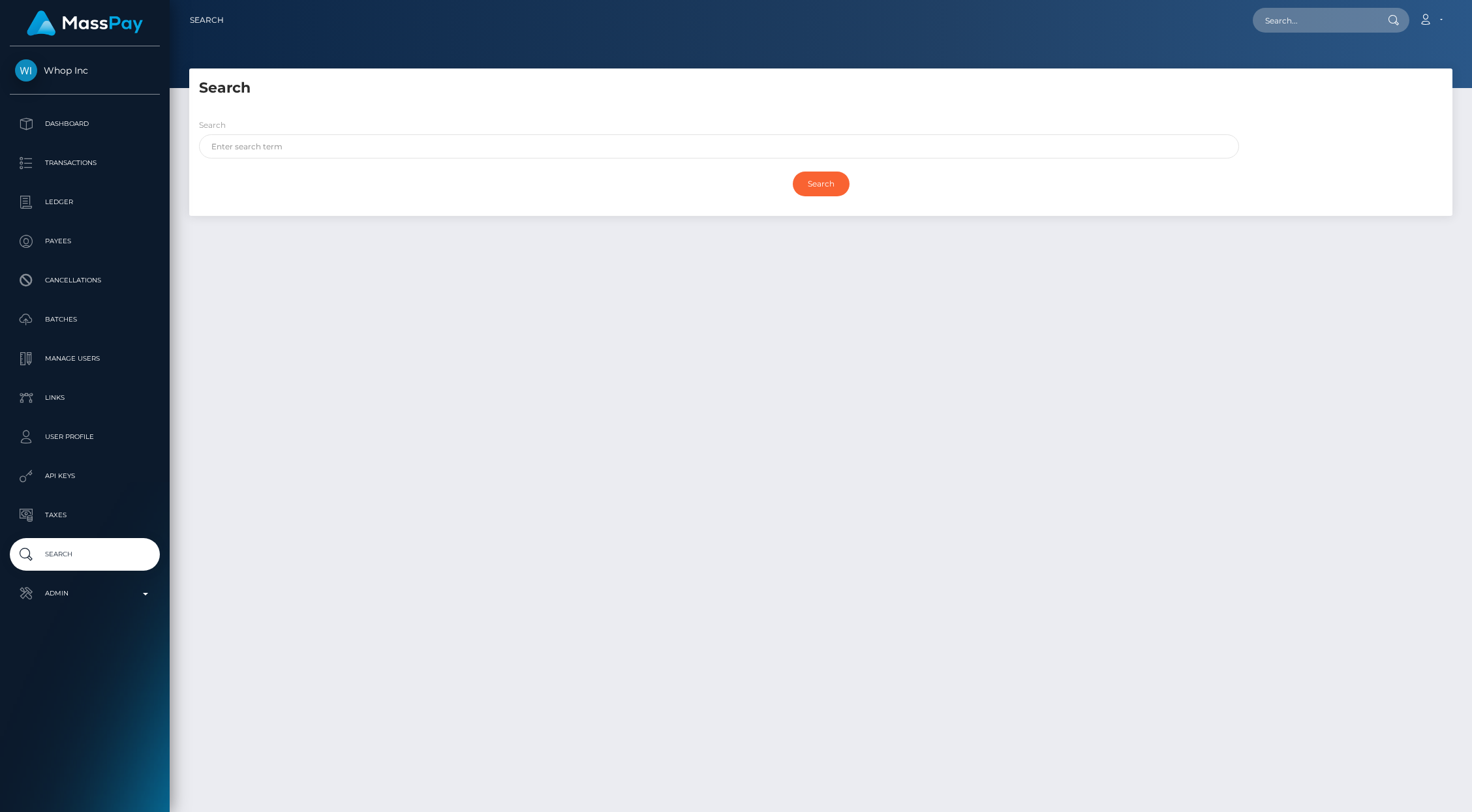
click at [271, 171] on div "Search" at bounding box center [821, 183] width 1244 height 38
click at [255, 152] on input "text" at bounding box center [719, 146] width 1040 height 24
paste input "BERH Stores & Consulting Inc"
type input "BERH Stores & Consulting Inc"
click at [807, 190] on input "Search" at bounding box center [821, 184] width 57 height 25
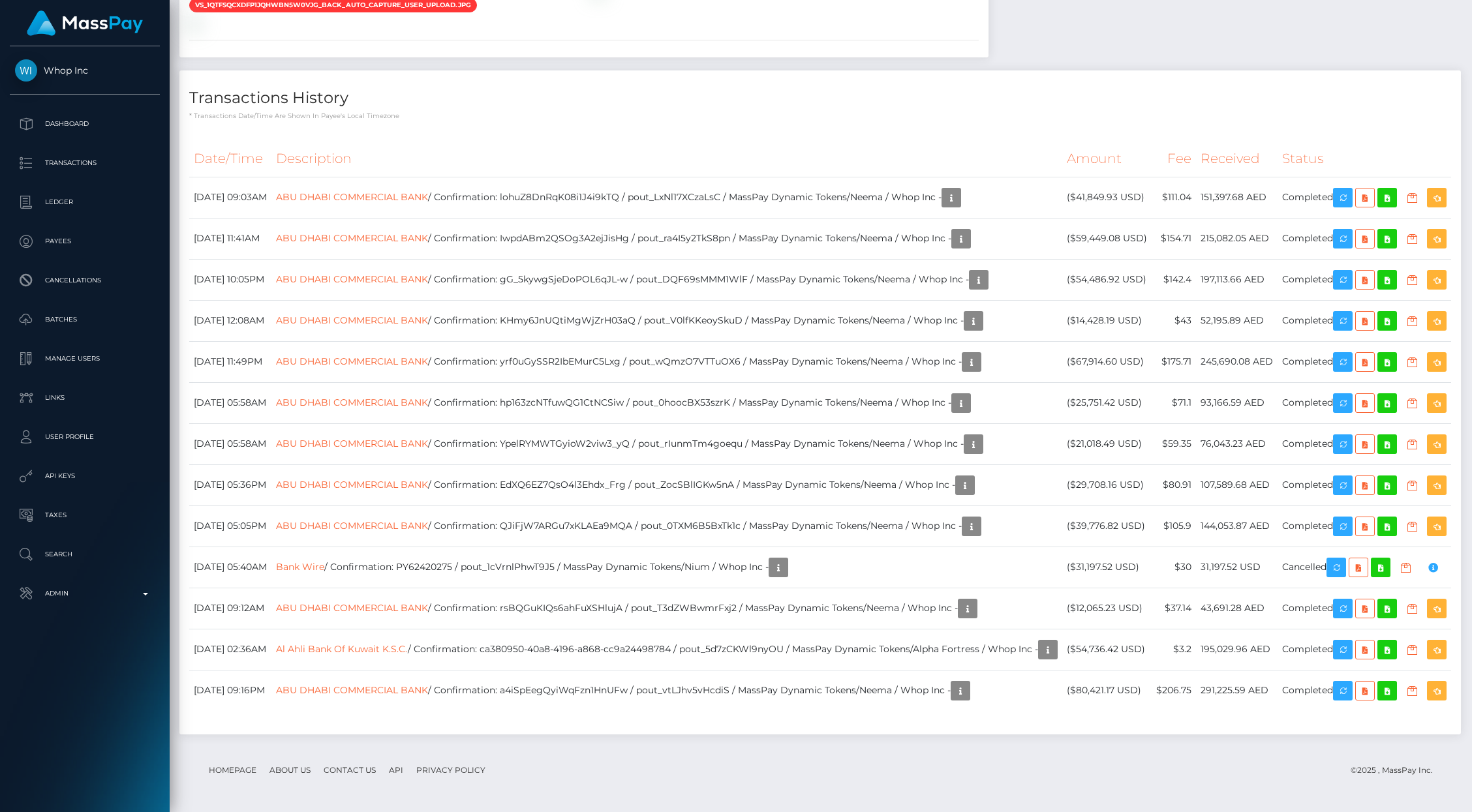
scroll to position [1912, 0]
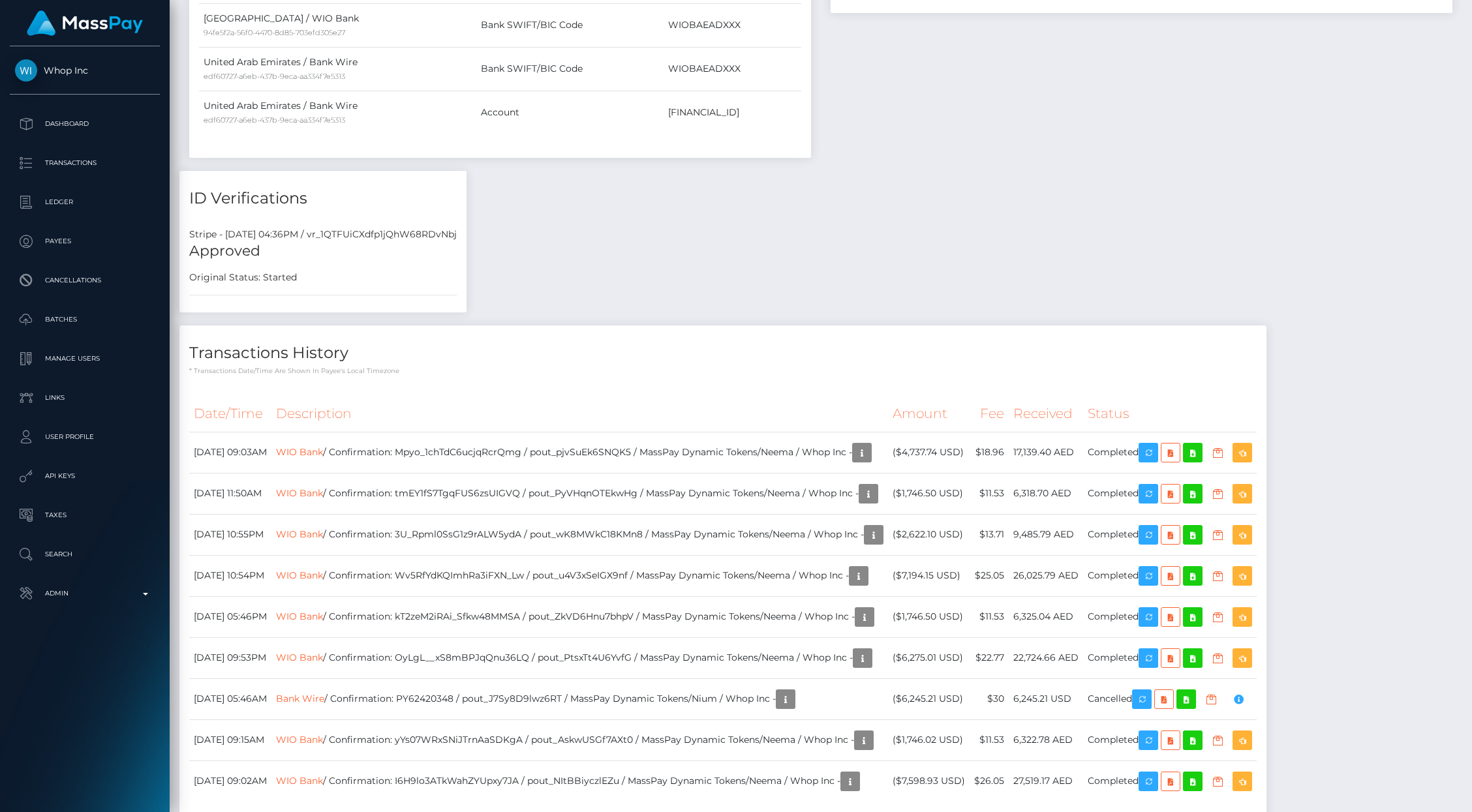
scroll to position [650, 0]
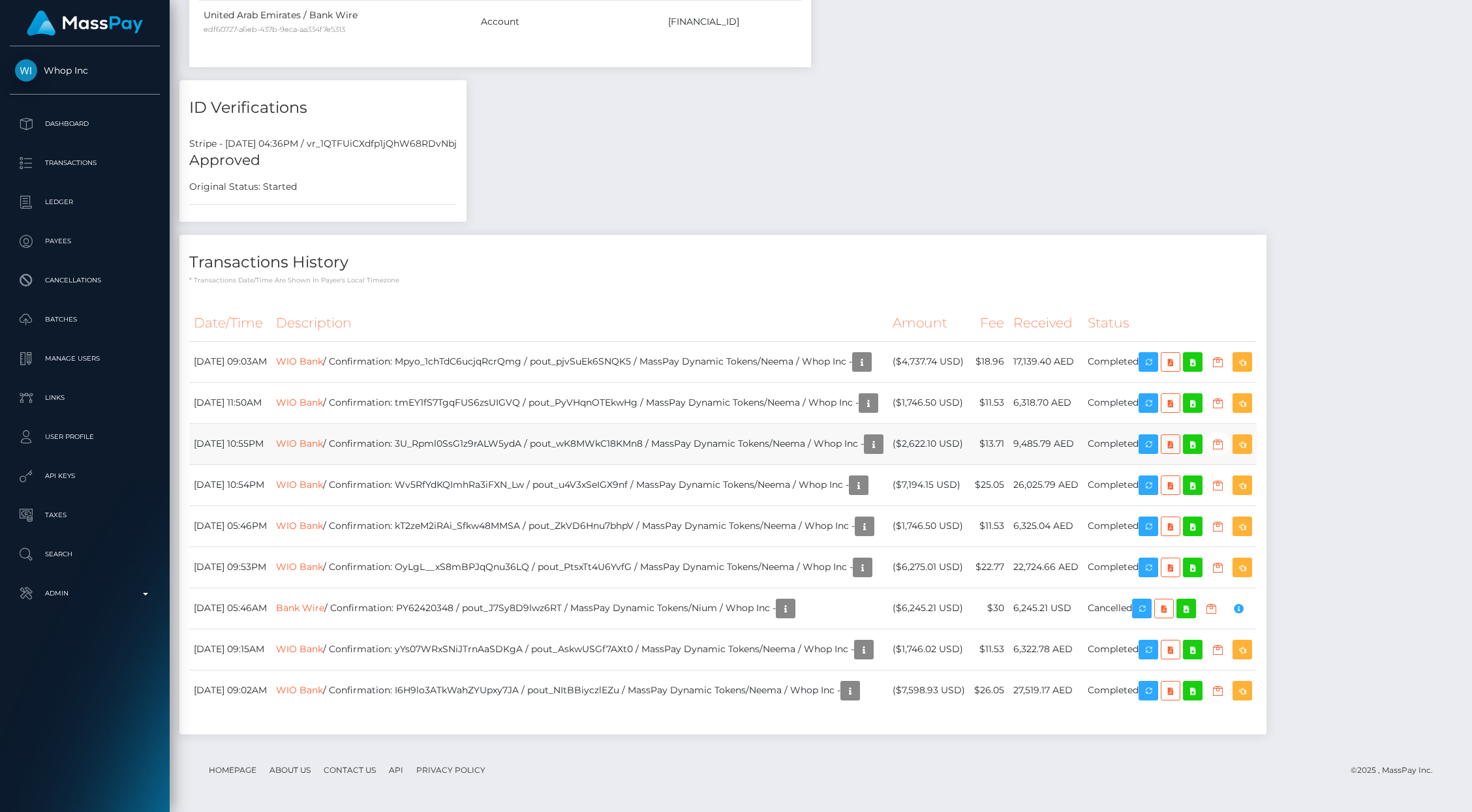
click at [645, 436] on td "WIO Bank / Confirmation: 3U_Rpml0SsG1z9rALW5ydA / pout_wK8MWkC18KMn8 / MassPay …" at bounding box center [580, 444] width 616 height 41
click at [621, 487] on td "WIO Bank / Confirmation: Wv5RfYdKQImhRa3iFXN_Lw / pout_u4V3xSeIGX9nf / MassPay …" at bounding box center [580, 485] width 616 height 41
click at [603, 401] on td "WIO Bank / Confirmation: tmEY1fS7TgqFUS6zsUIGVQ / pout_PyVHqnOTEkwHg / MassPay …" at bounding box center [580, 403] width 616 height 41
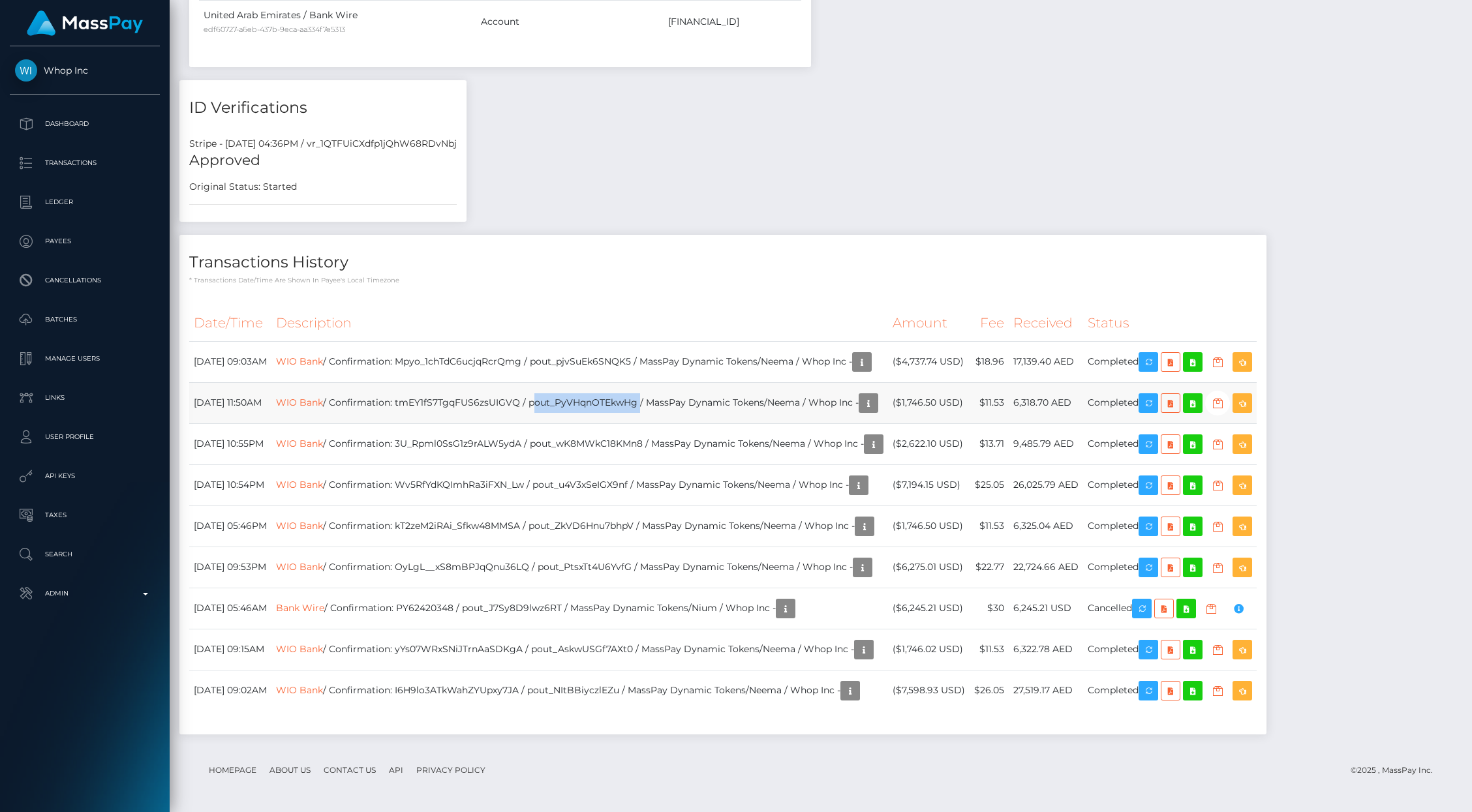
click at [603, 401] on td "WIO Bank / Confirmation: tmEY1fS7TgqFUS6zsUIGVQ / pout_PyVHqnOTEkwHg / MassPay …" at bounding box center [580, 403] width 616 height 41
click at [612, 357] on td "WIO Bank / Confirmation: Mpyo_1chTdC6ucjqRcrQmg / pout_pjvSuEk6SNQK5 / MassPay …" at bounding box center [580, 361] width 616 height 41
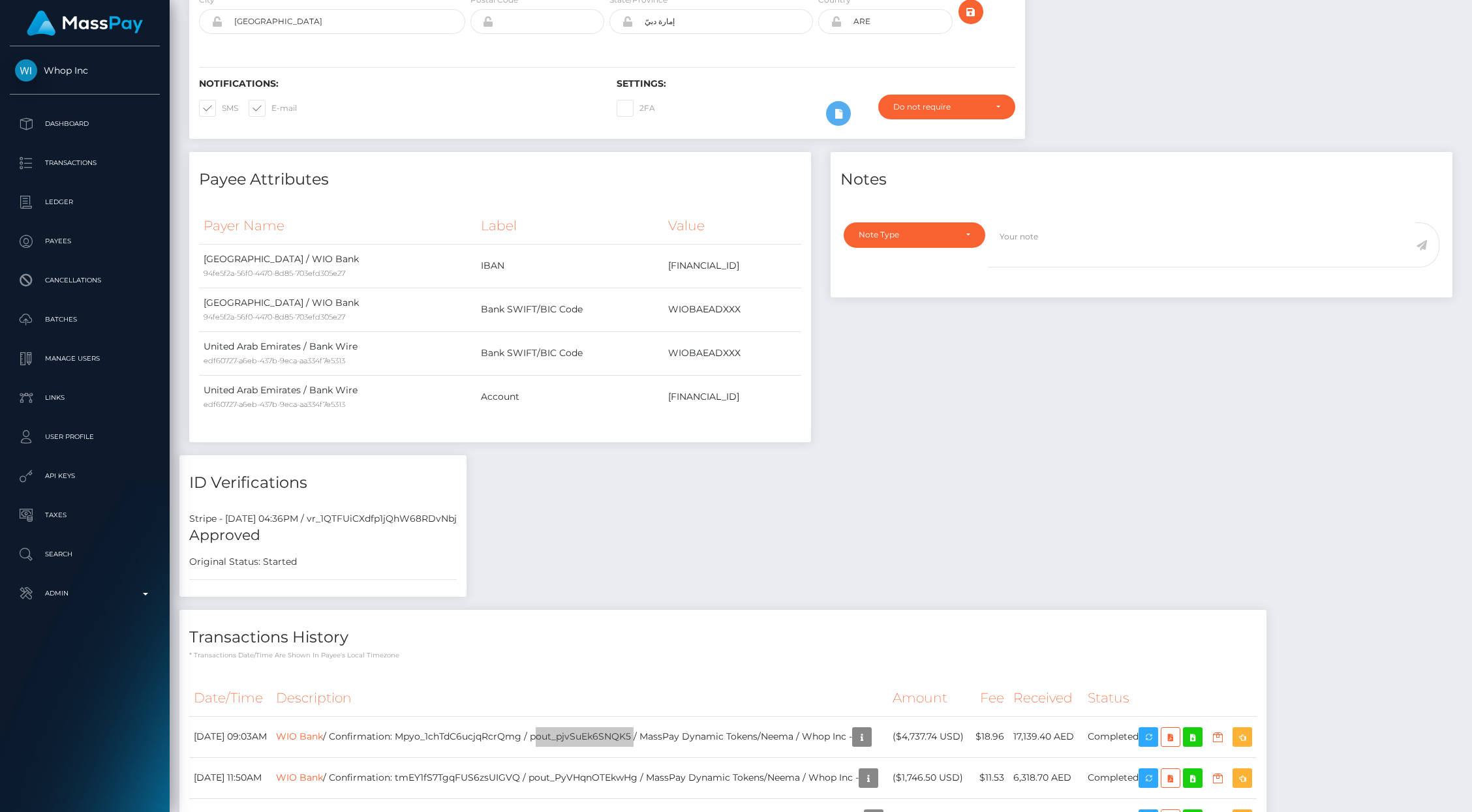
scroll to position [0, 0]
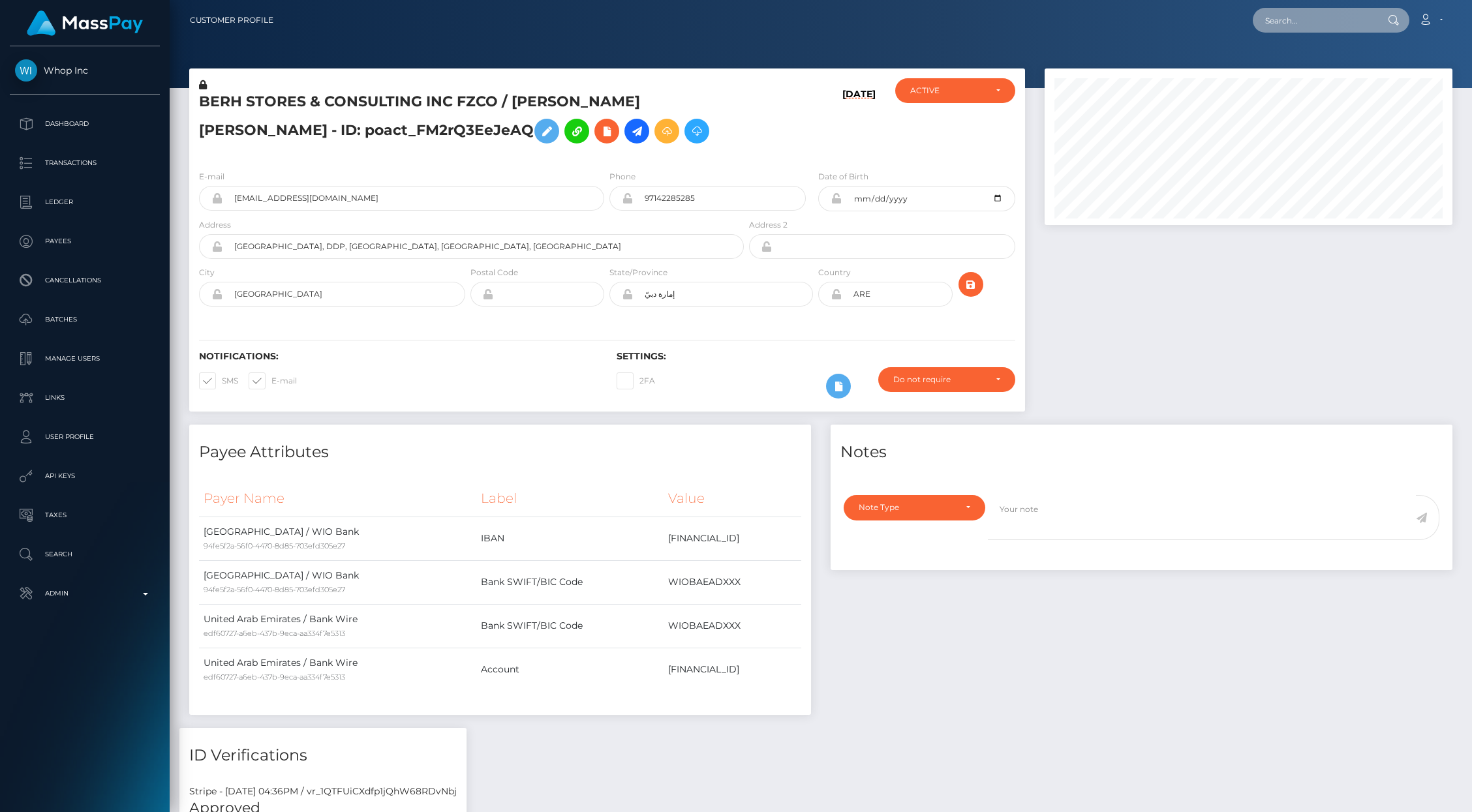
click at [1324, 27] on input "text" at bounding box center [1314, 20] width 122 height 25
paste input "878e61d4-7d20-11f0-8023-0266f44cc279"
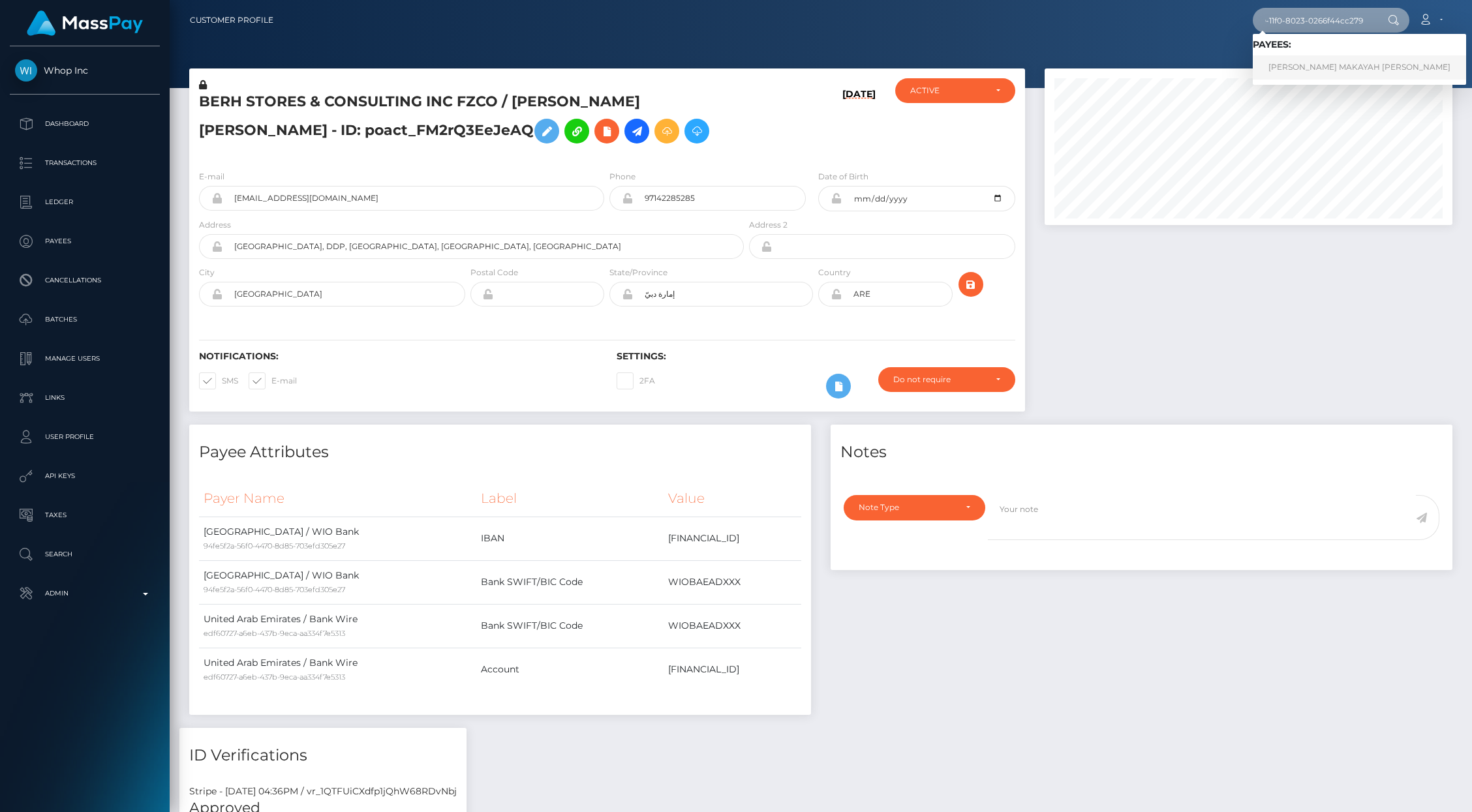
type input "878e61d4-7d20-11f0-8023-0266f44cc279"
click at [1336, 58] on link "KERA MAKAYAH BENJAMIN" at bounding box center [1360, 67] width 214 height 24
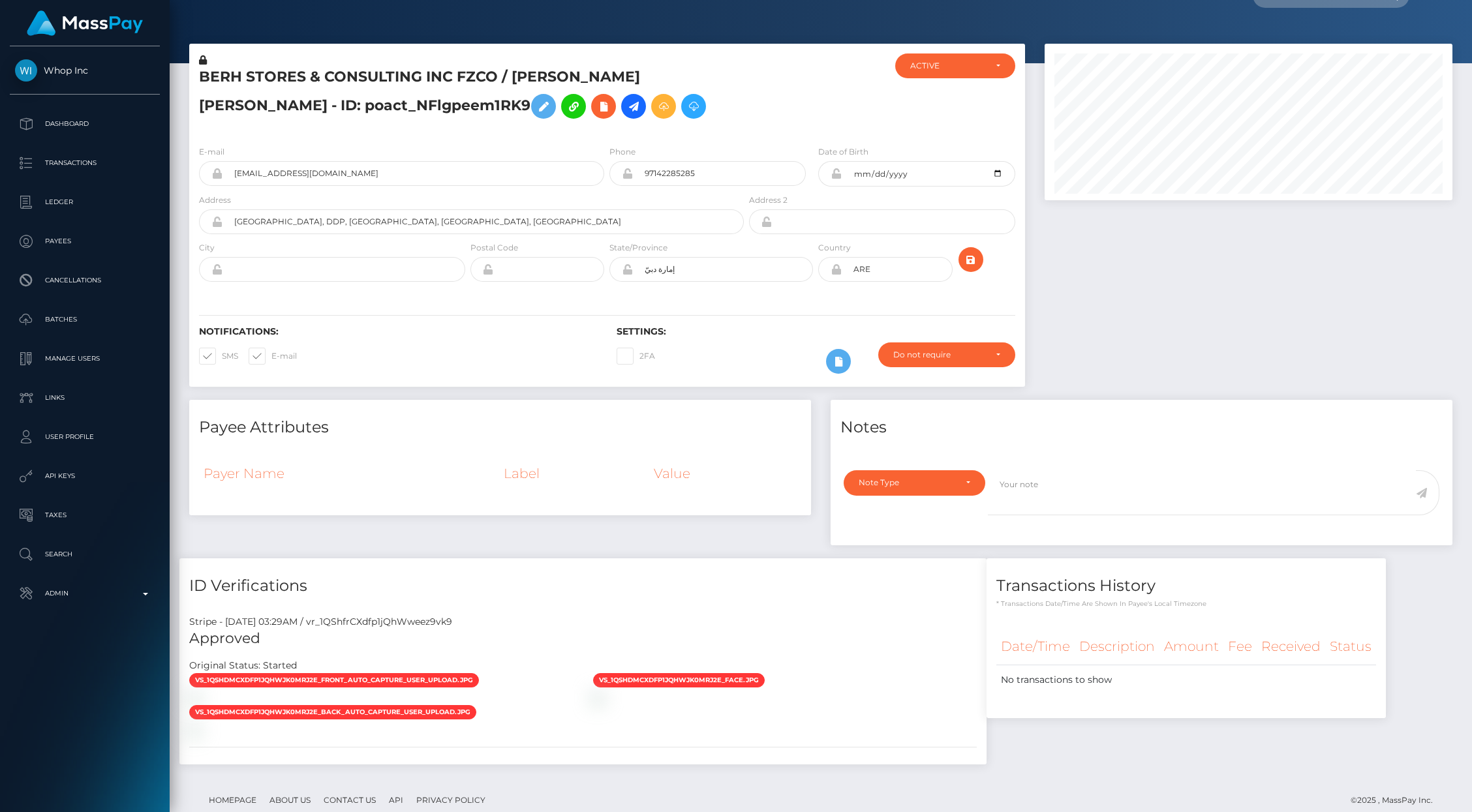
scroll to position [55, 0]
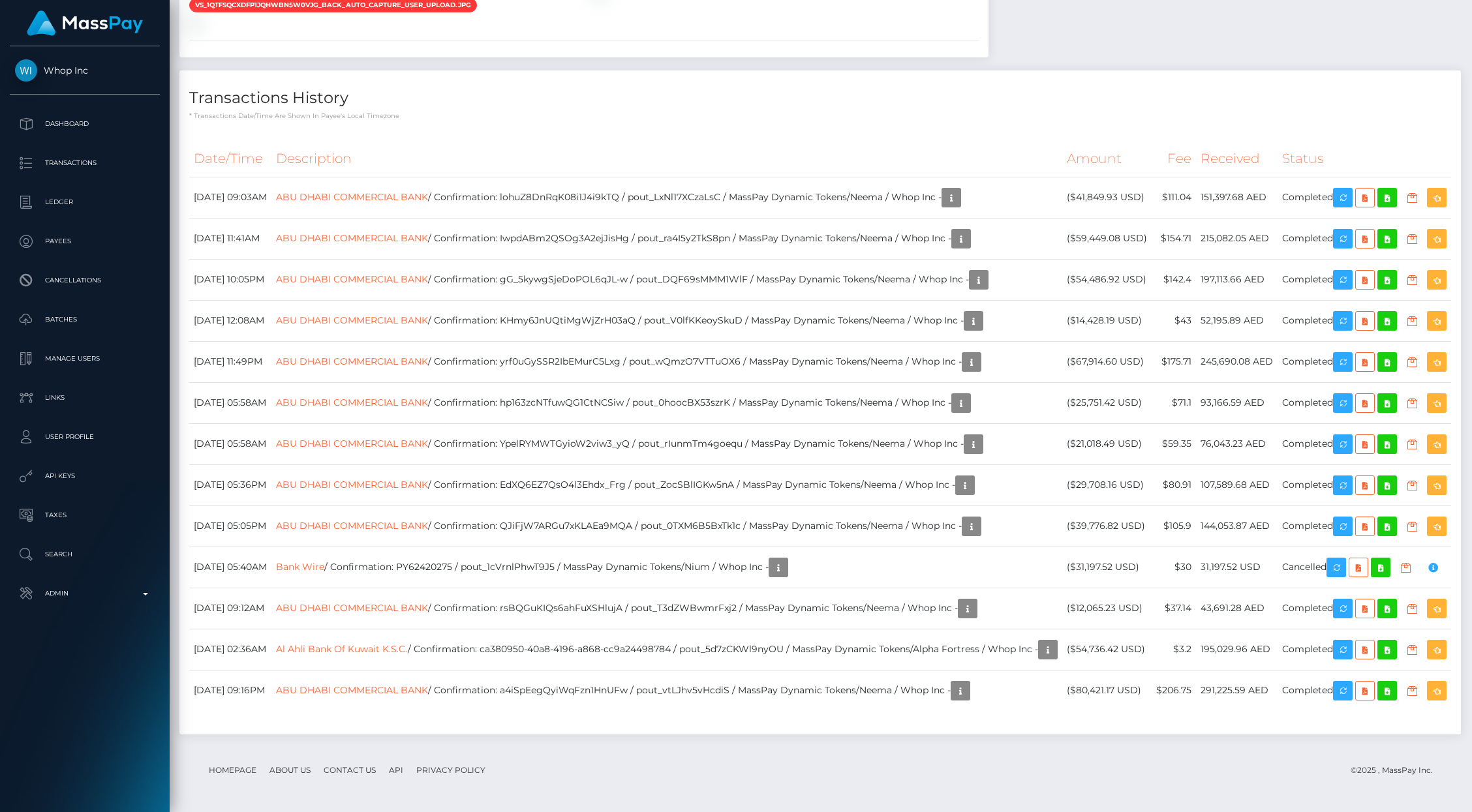
scroll to position [1632, 0]
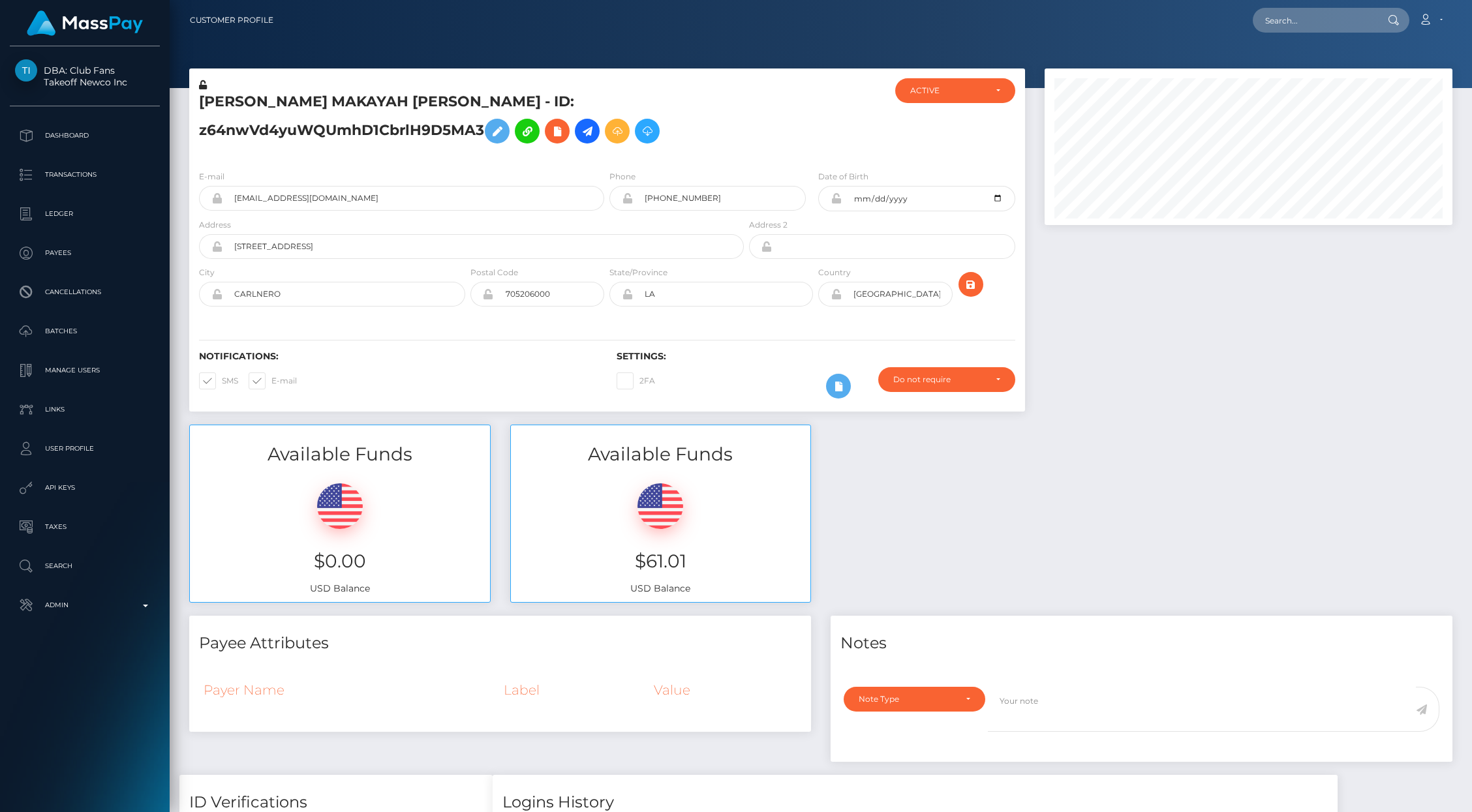
scroll to position [156, 408]
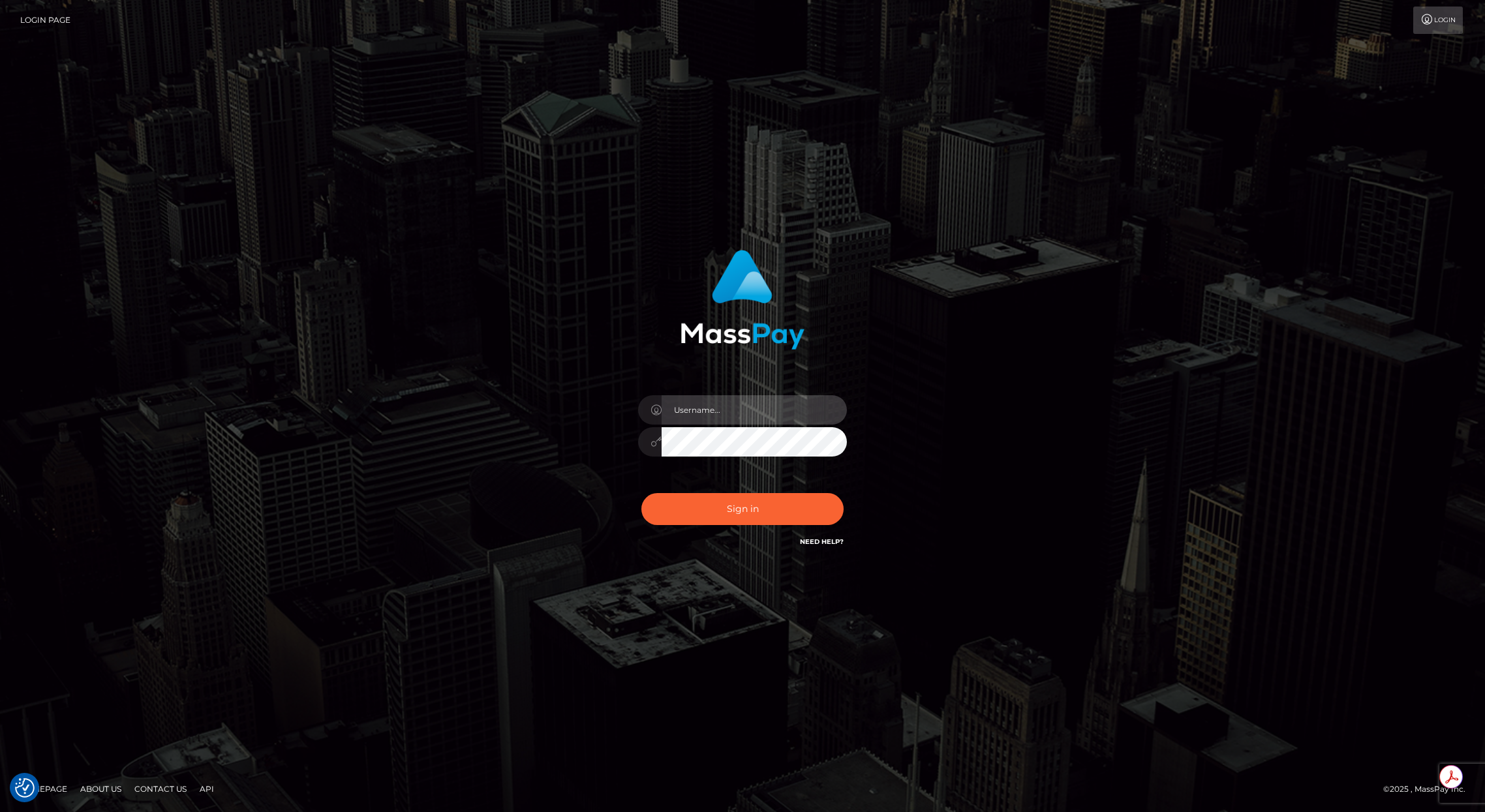
type input "brentg"
click at [684, 525] on div "Sign in Need Help?" at bounding box center [742, 514] width 228 height 58
click at [724, 509] on button "Sign in" at bounding box center [742, 509] width 202 height 32
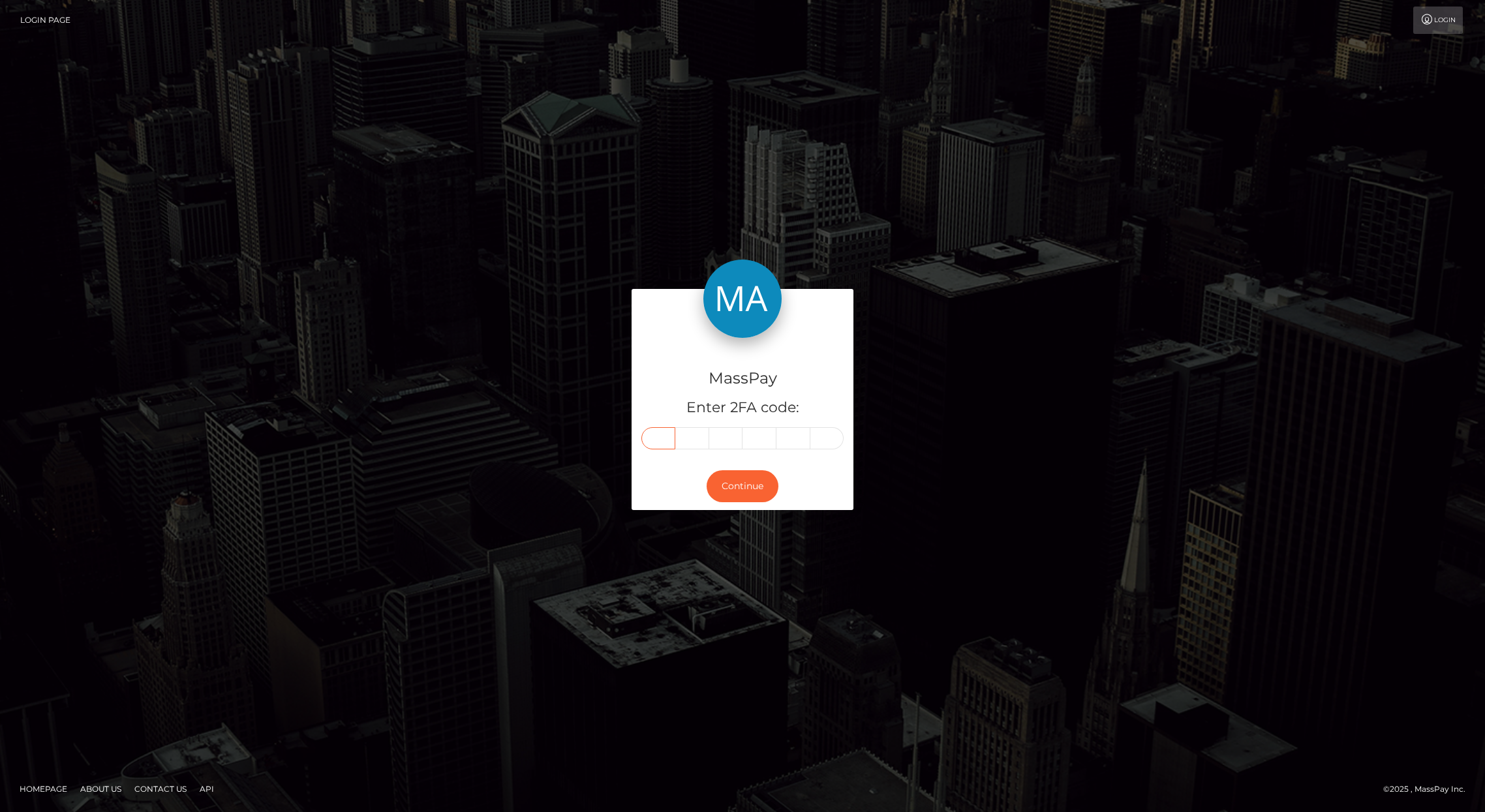
paste input "1"
type input "1"
type input "8"
type input "3"
type input "9"
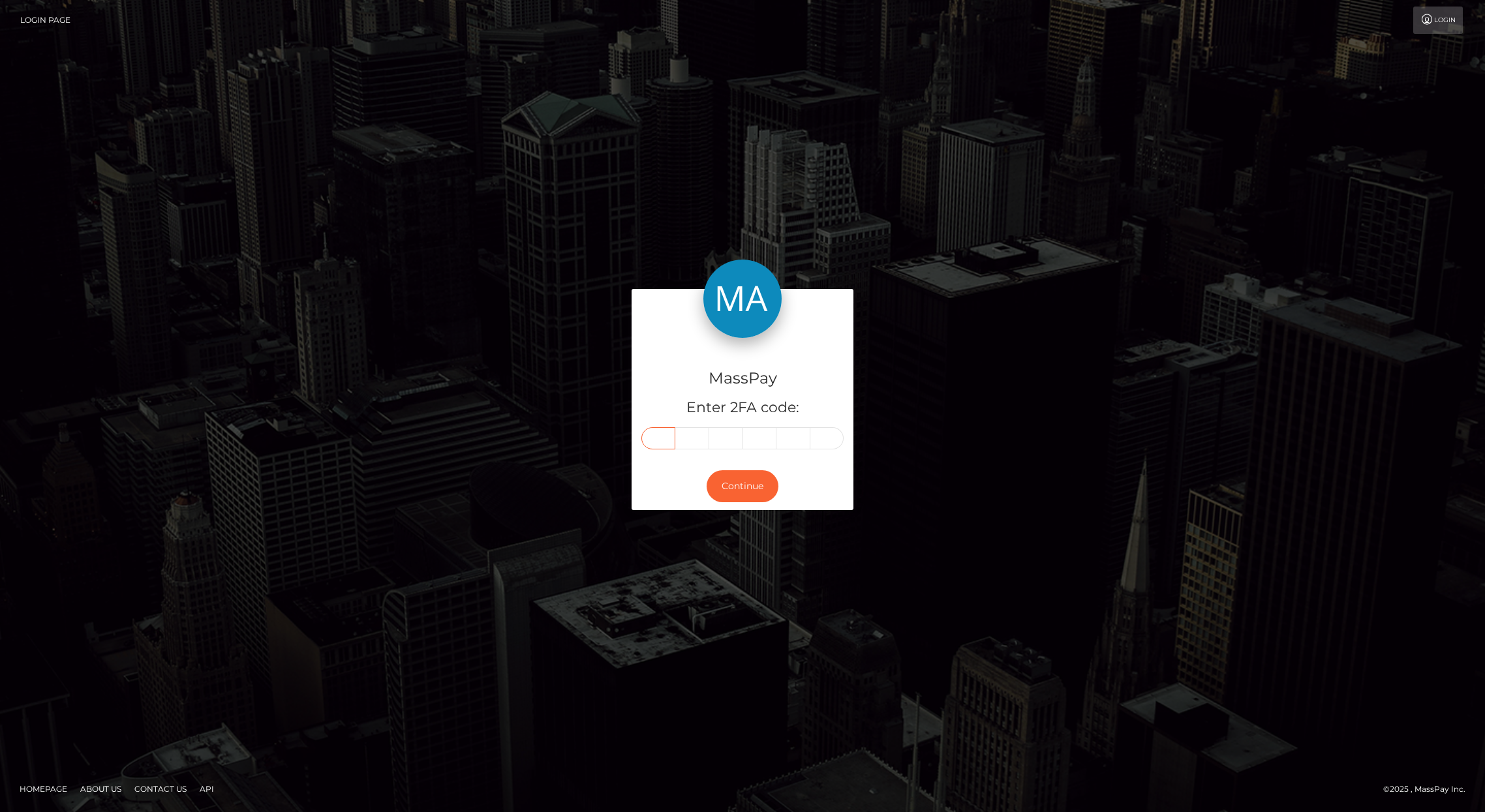
type input "7"
type input "6"
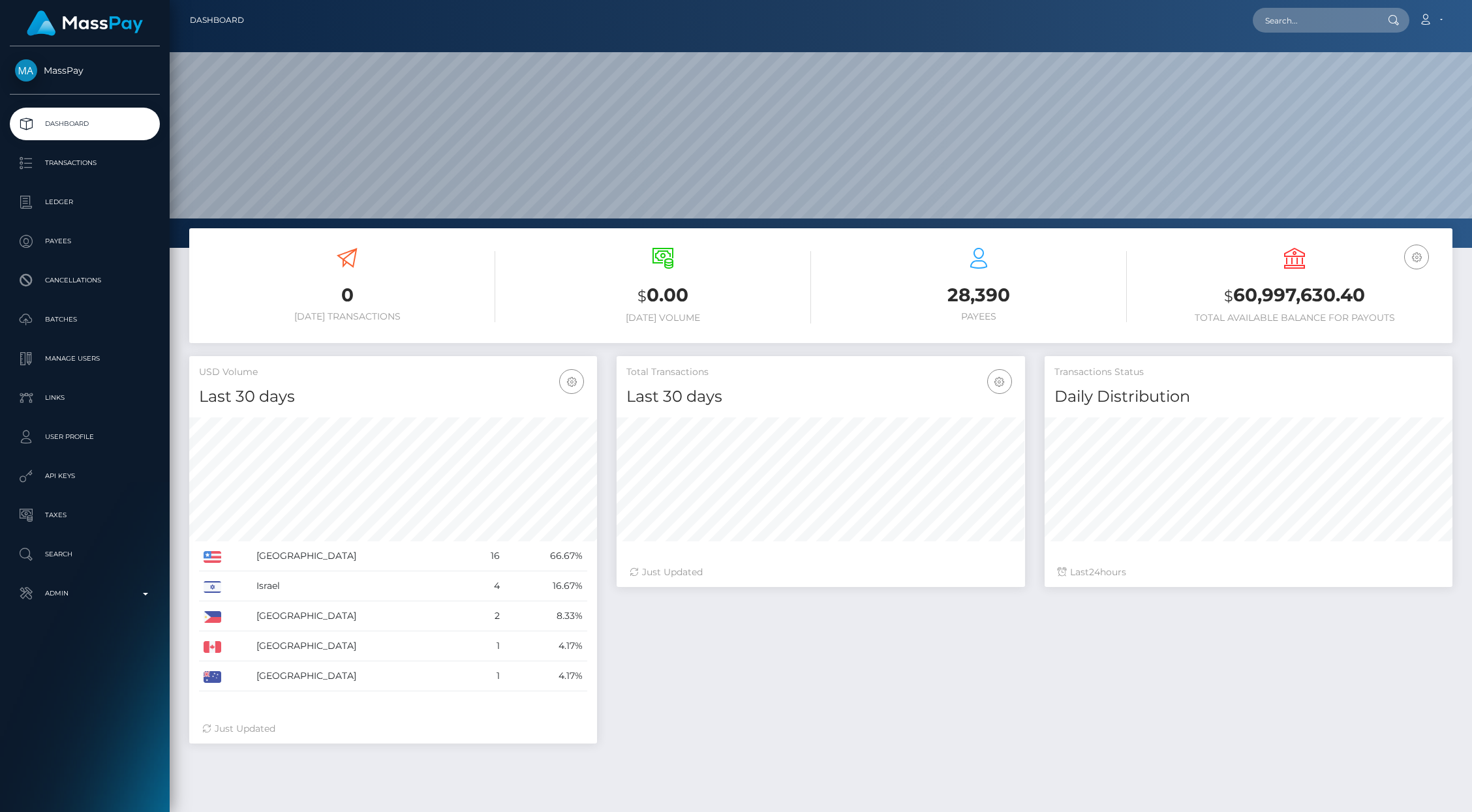
scroll to position [231, 408]
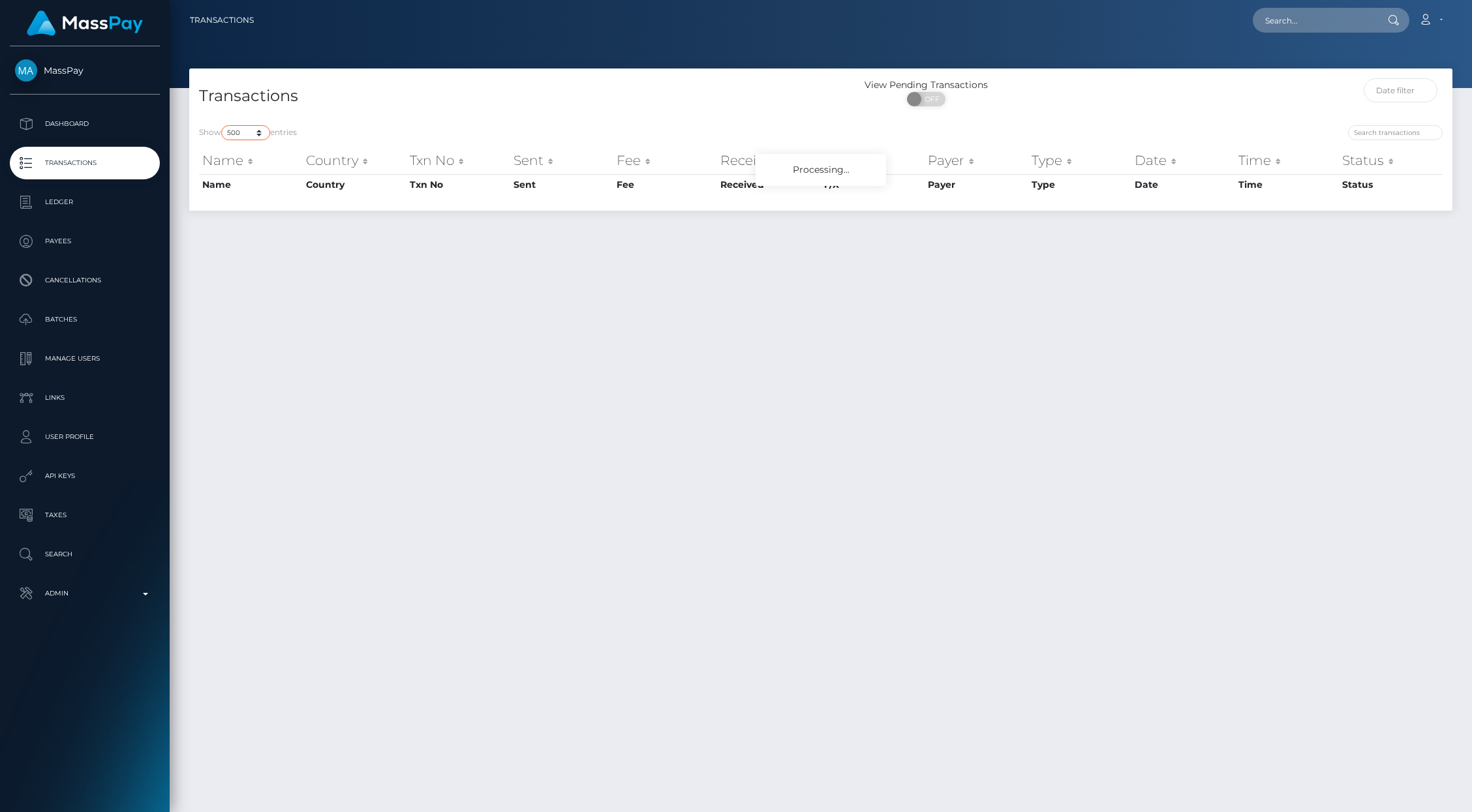
click at [245, 137] on select "10 25 50 100 250 500 1,000 3,500 All" at bounding box center [245, 132] width 49 height 15
select select "10"
click at [222, 125] on select "10 25 50 100 250 500 1,000 3,500 All" at bounding box center [245, 132] width 49 height 15
click at [117, 596] on p "Admin" at bounding box center [84, 593] width 139 height 19
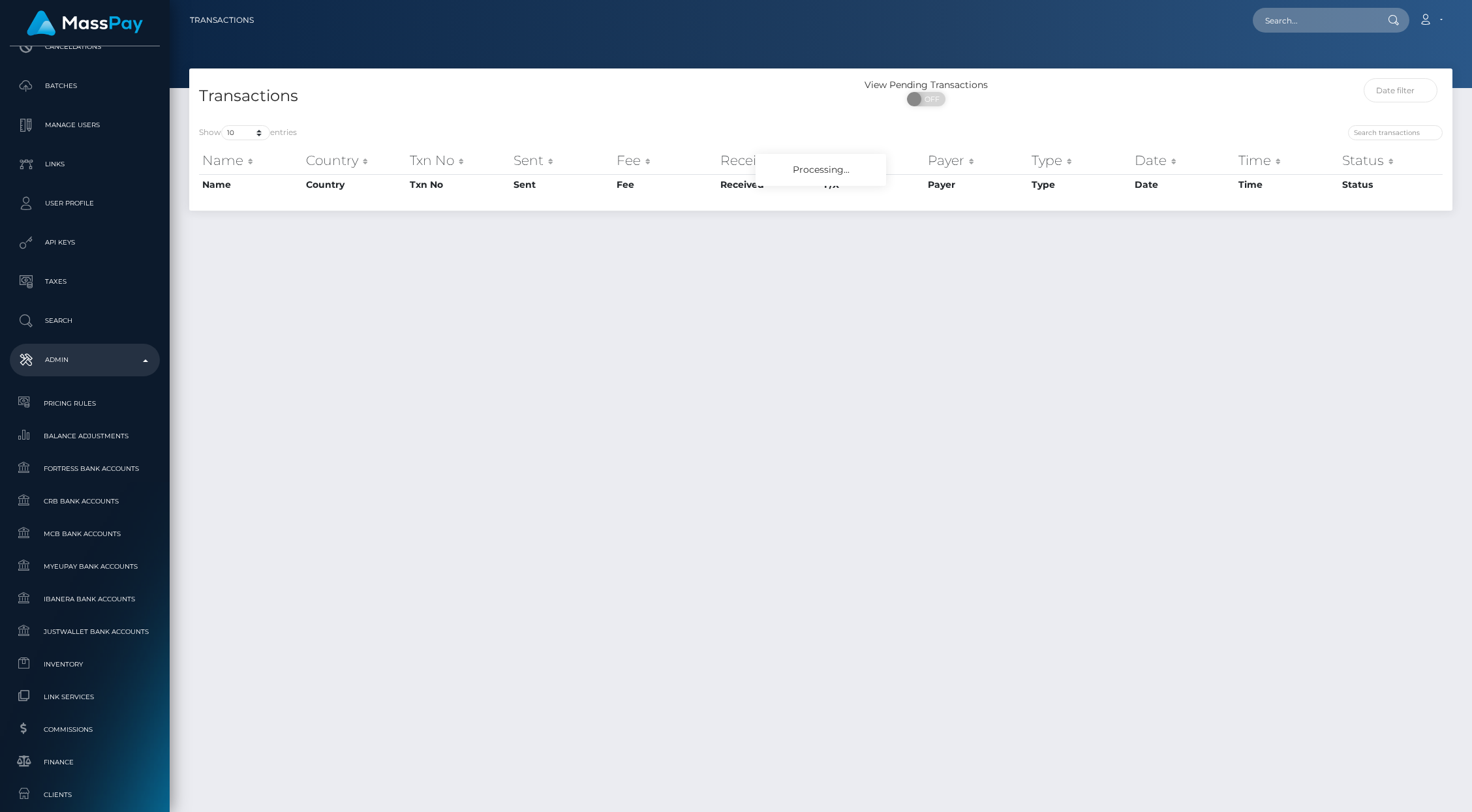
scroll to position [594, 0]
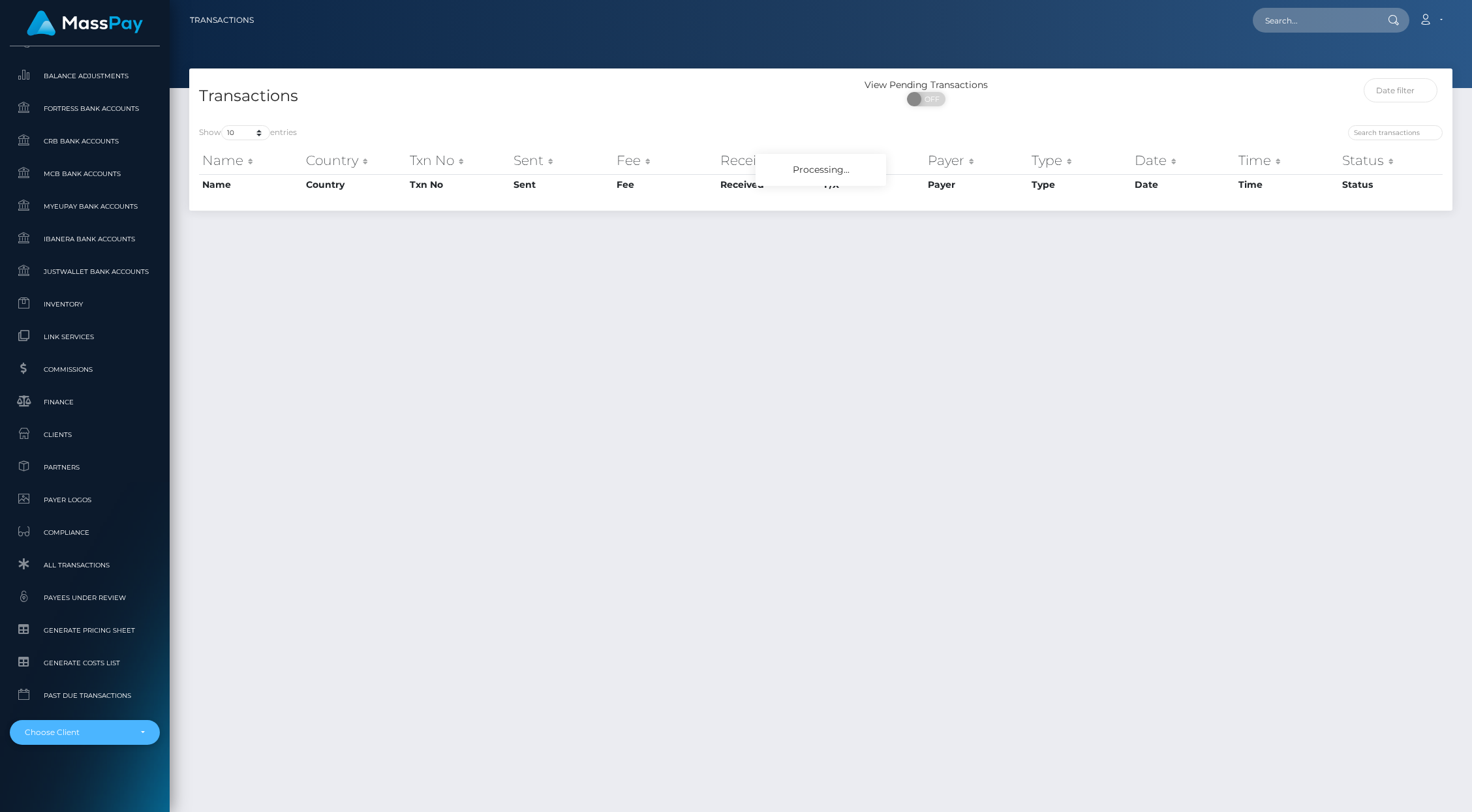
click at [74, 725] on div "Choose Client" at bounding box center [85, 732] width 150 height 25
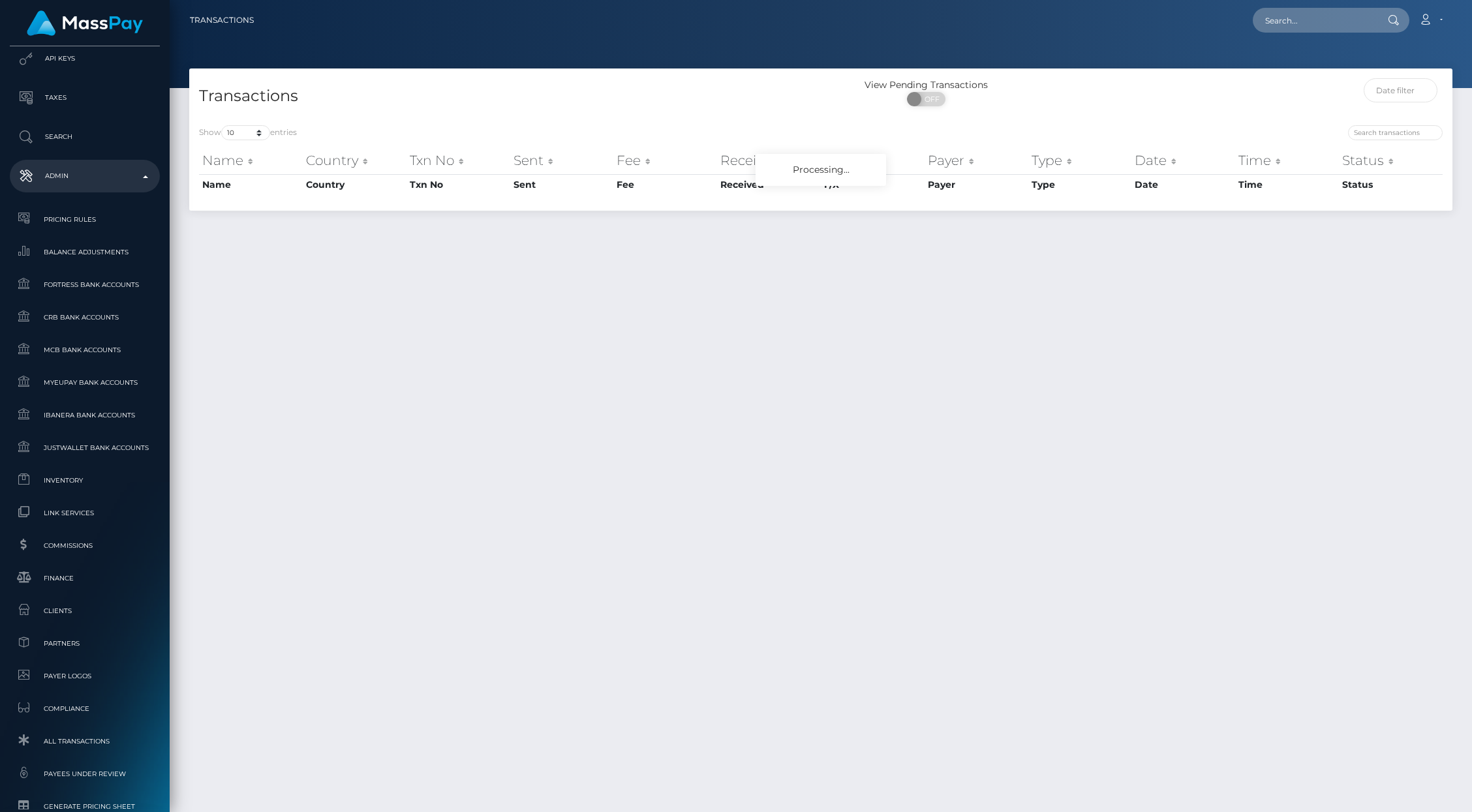
scroll to position [444, 0]
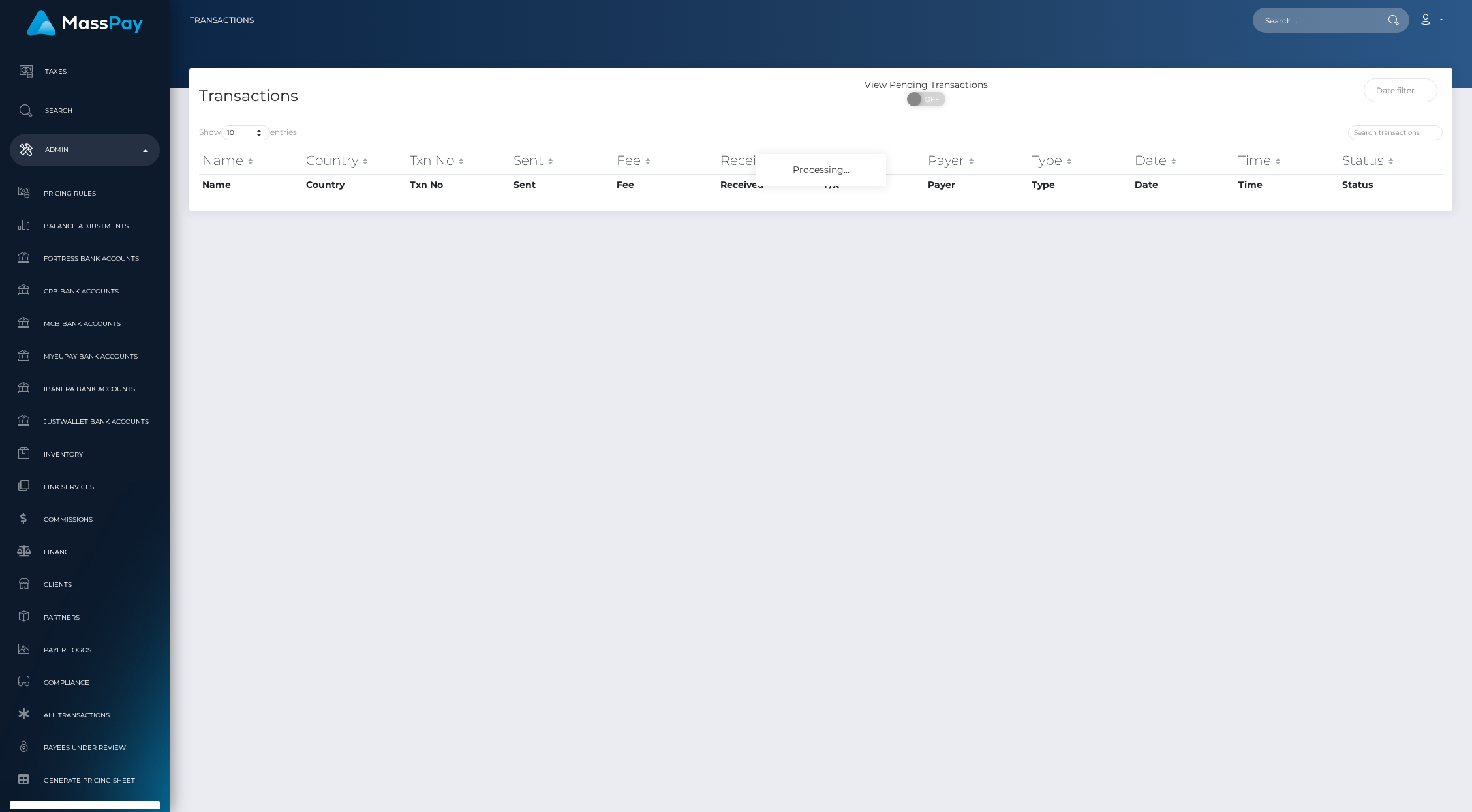
type input "metat"
select select "348"
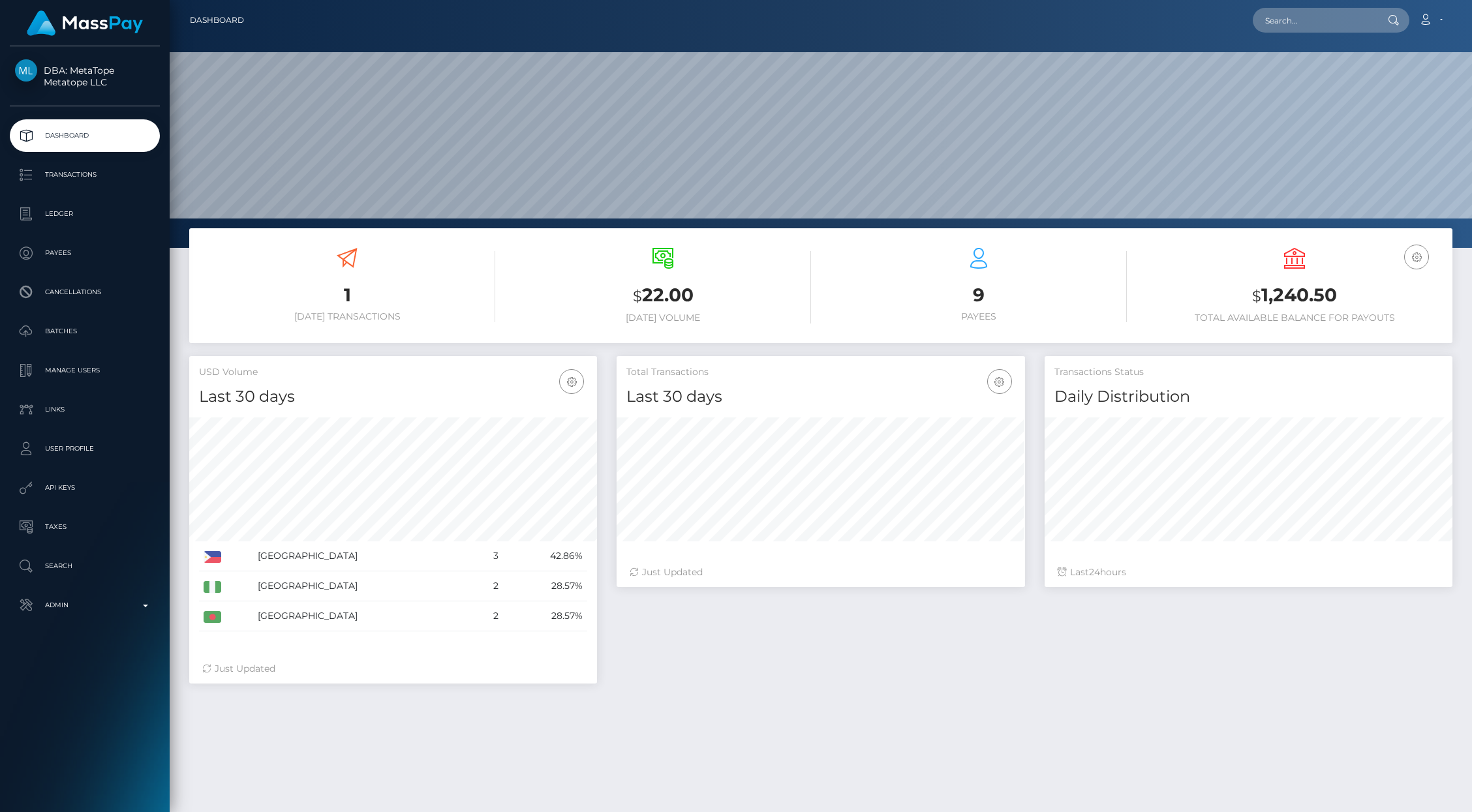
scroll to position [231, 408]
click at [73, 444] on p "User Profile" at bounding box center [84, 448] width 139 height 19
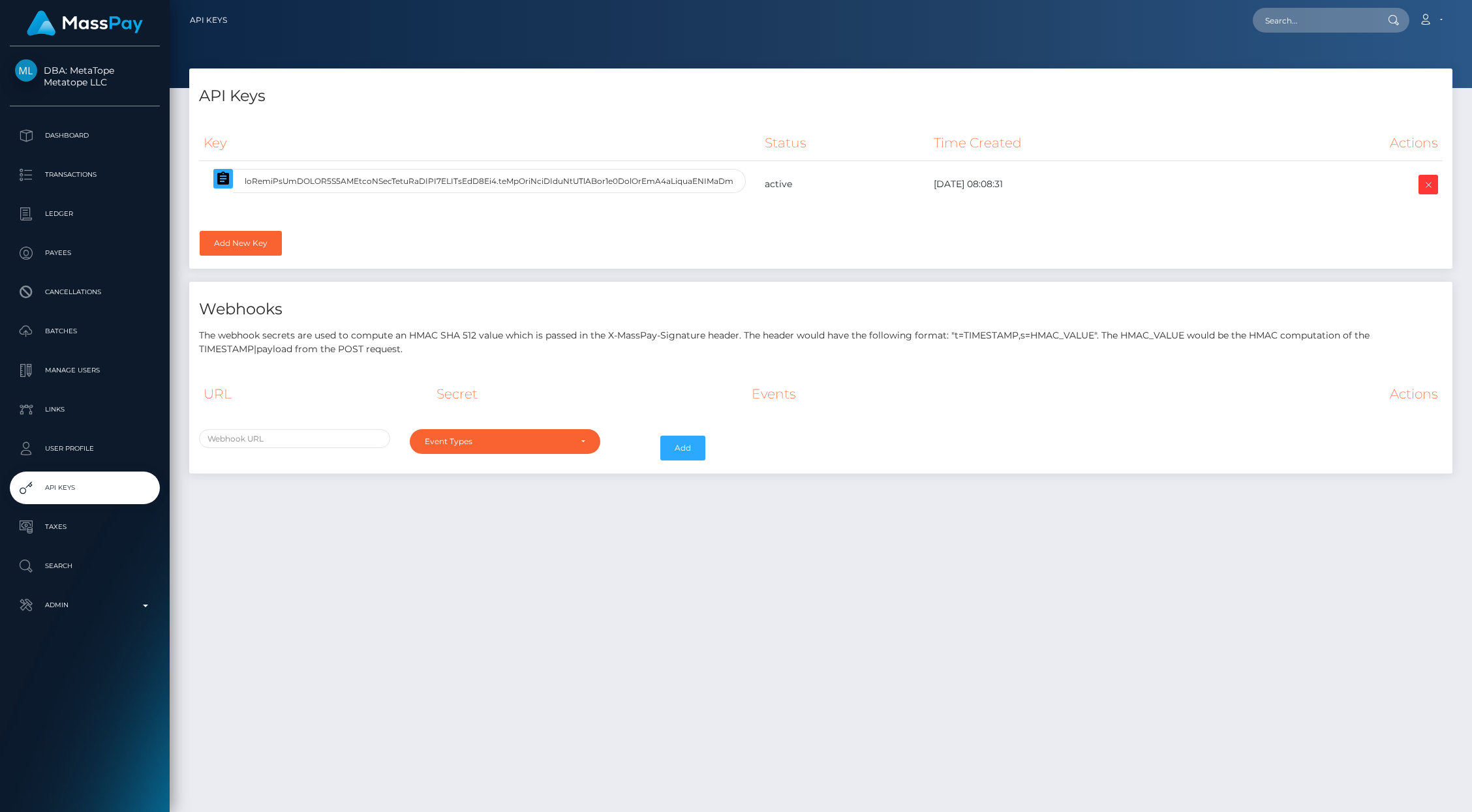
select select
click at [78, 256] on p "Payees" at bounding box center [84, 252] width 139 height 19
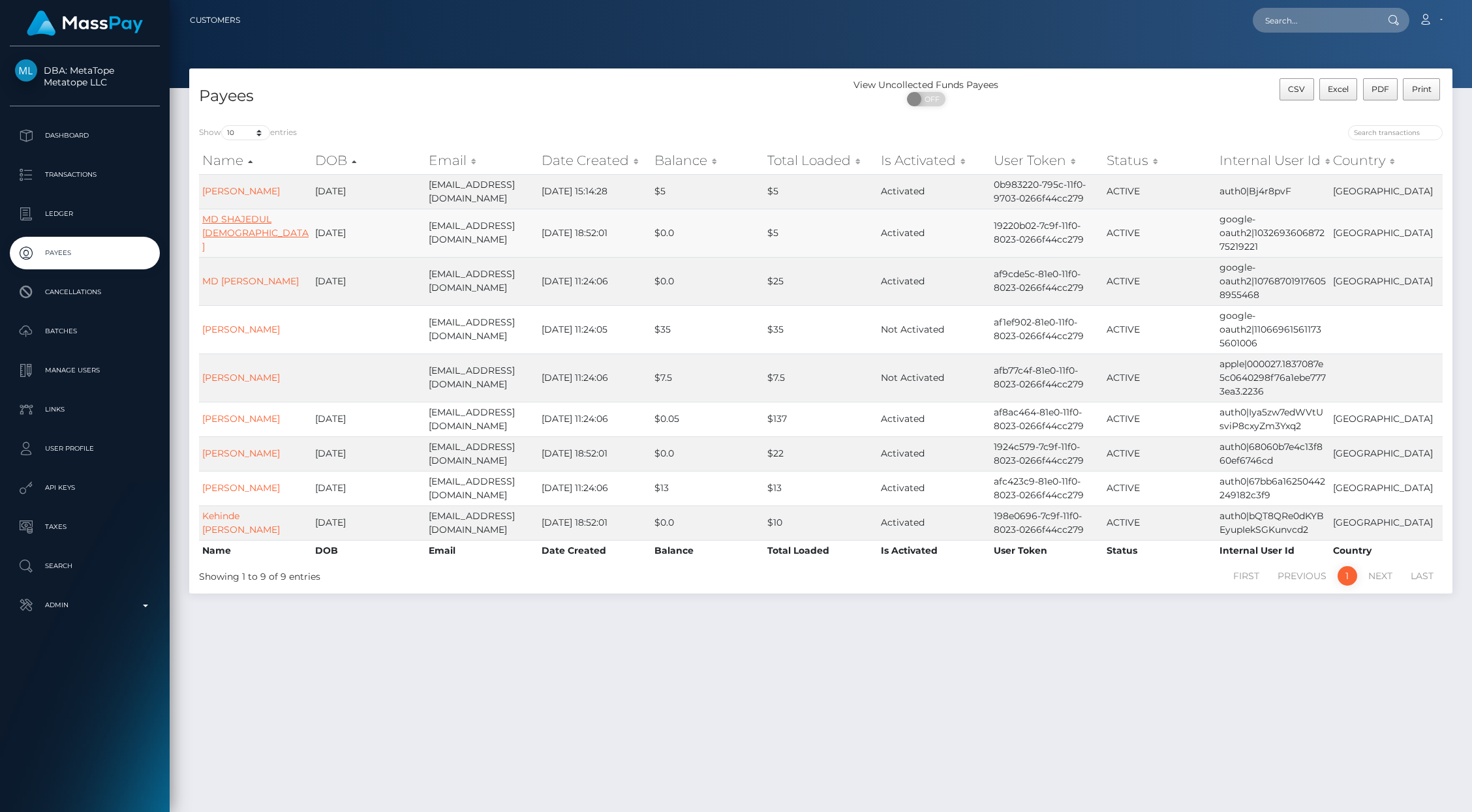
click at [266, 234] on link "MD SHAJEDUL ISLAM" at bounding box center [255, 233] width 106 height 39
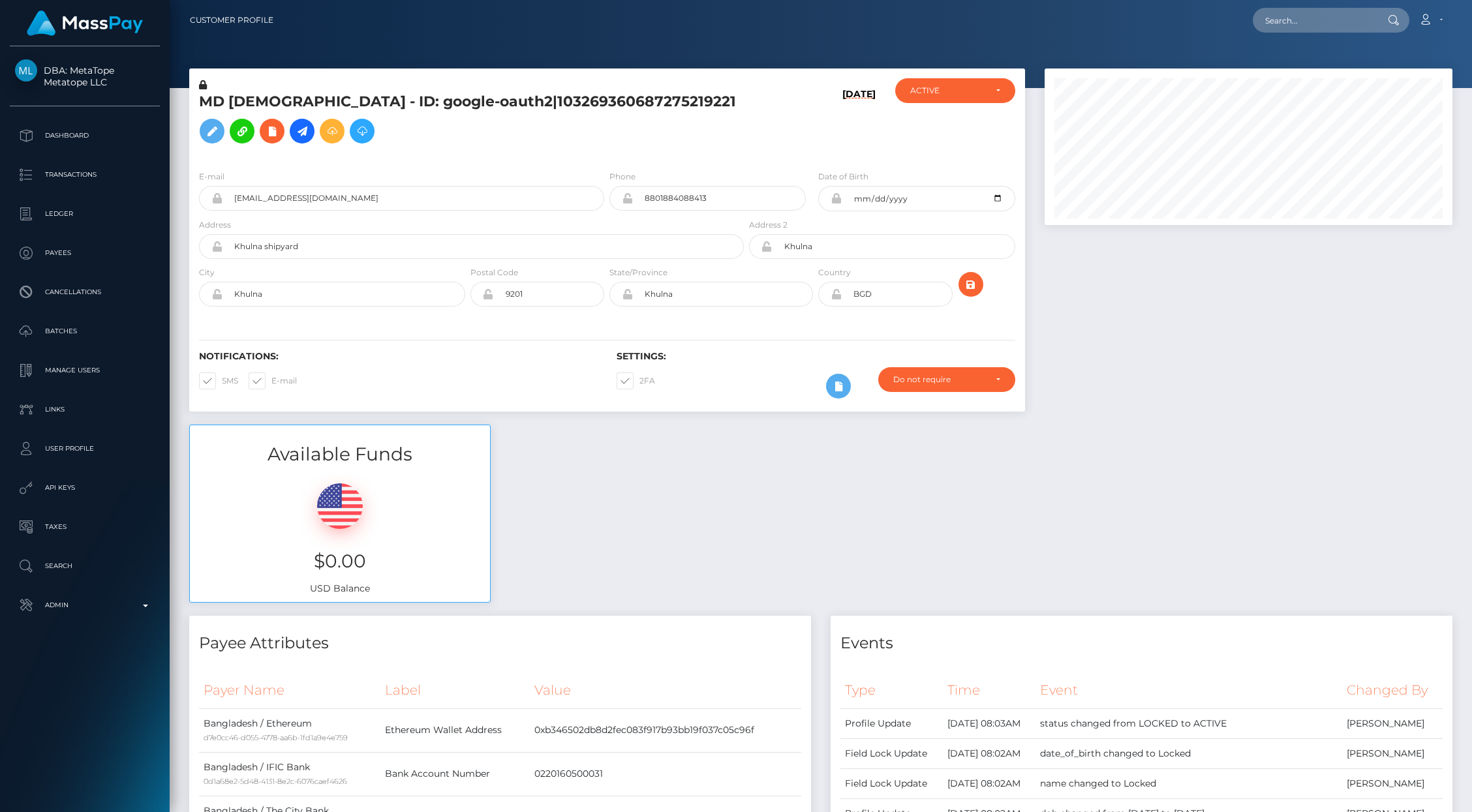
scroll to position [156, 408]
click at [727, 533] on div "Available Funds $0.00 USD Balance" at bounding box center [821, 521] width 1282 height 192
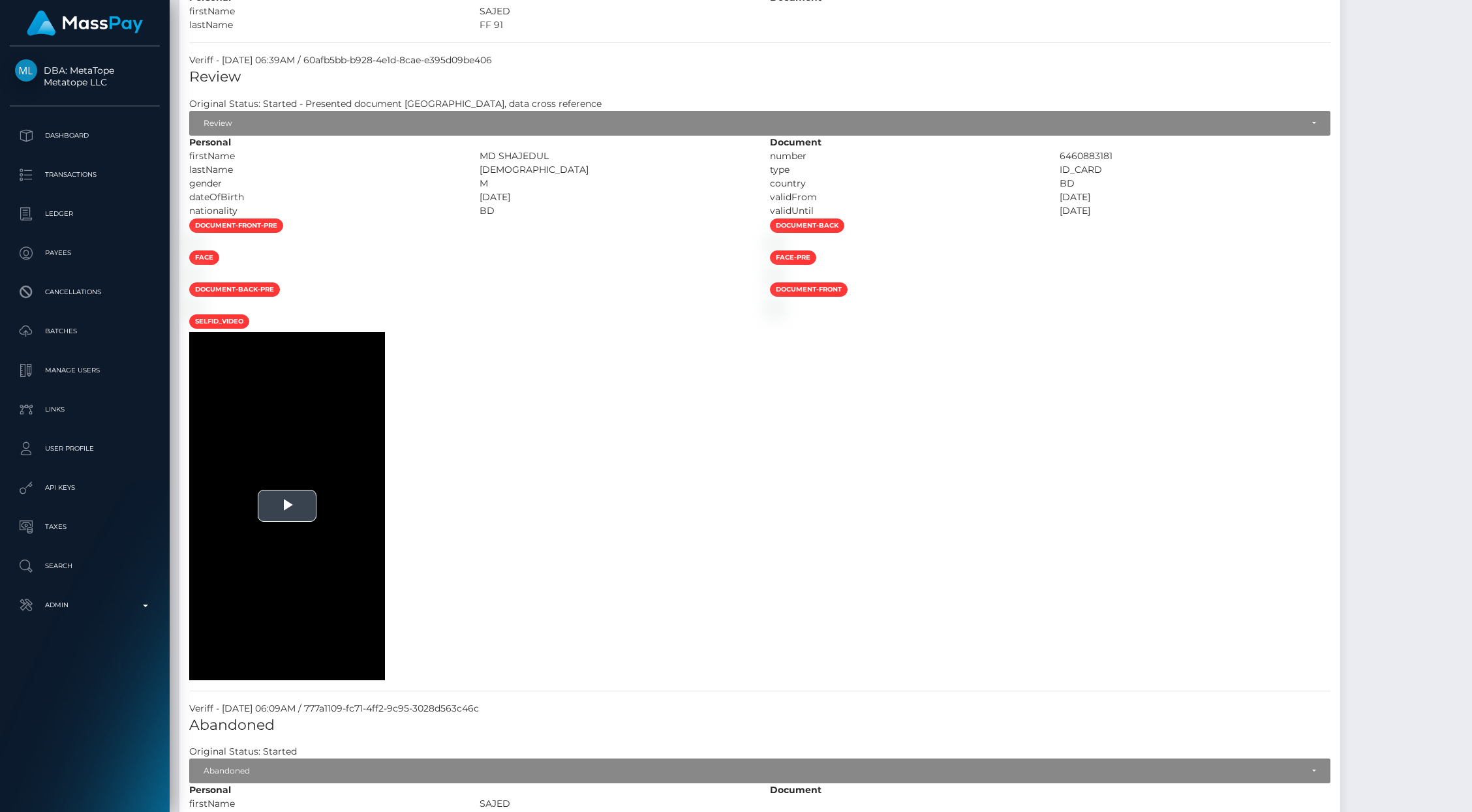
scroll to position [1436, 0]
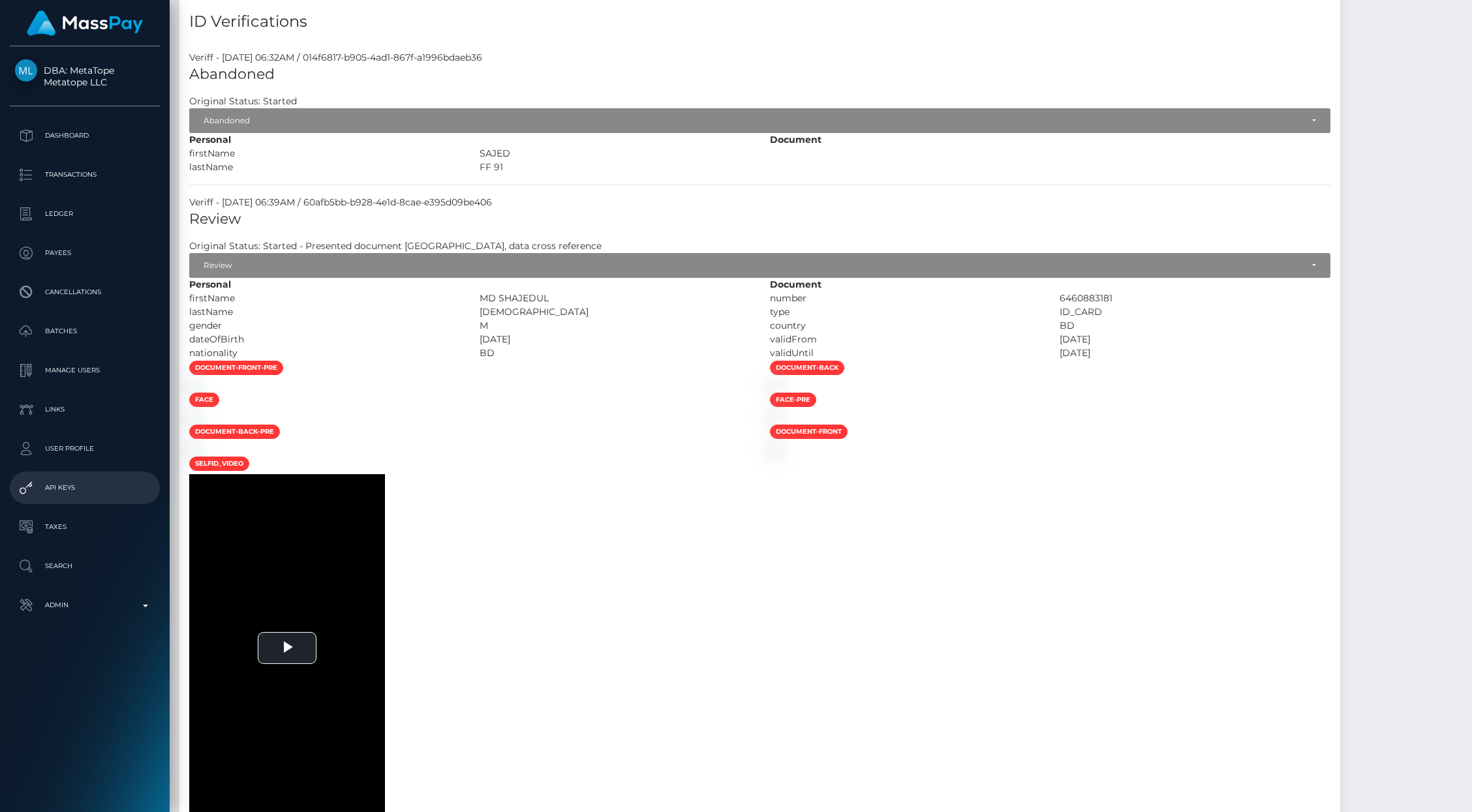
click at [70, 484] on p "API Keys" at bounding box center [84, 488] width 139 height 19
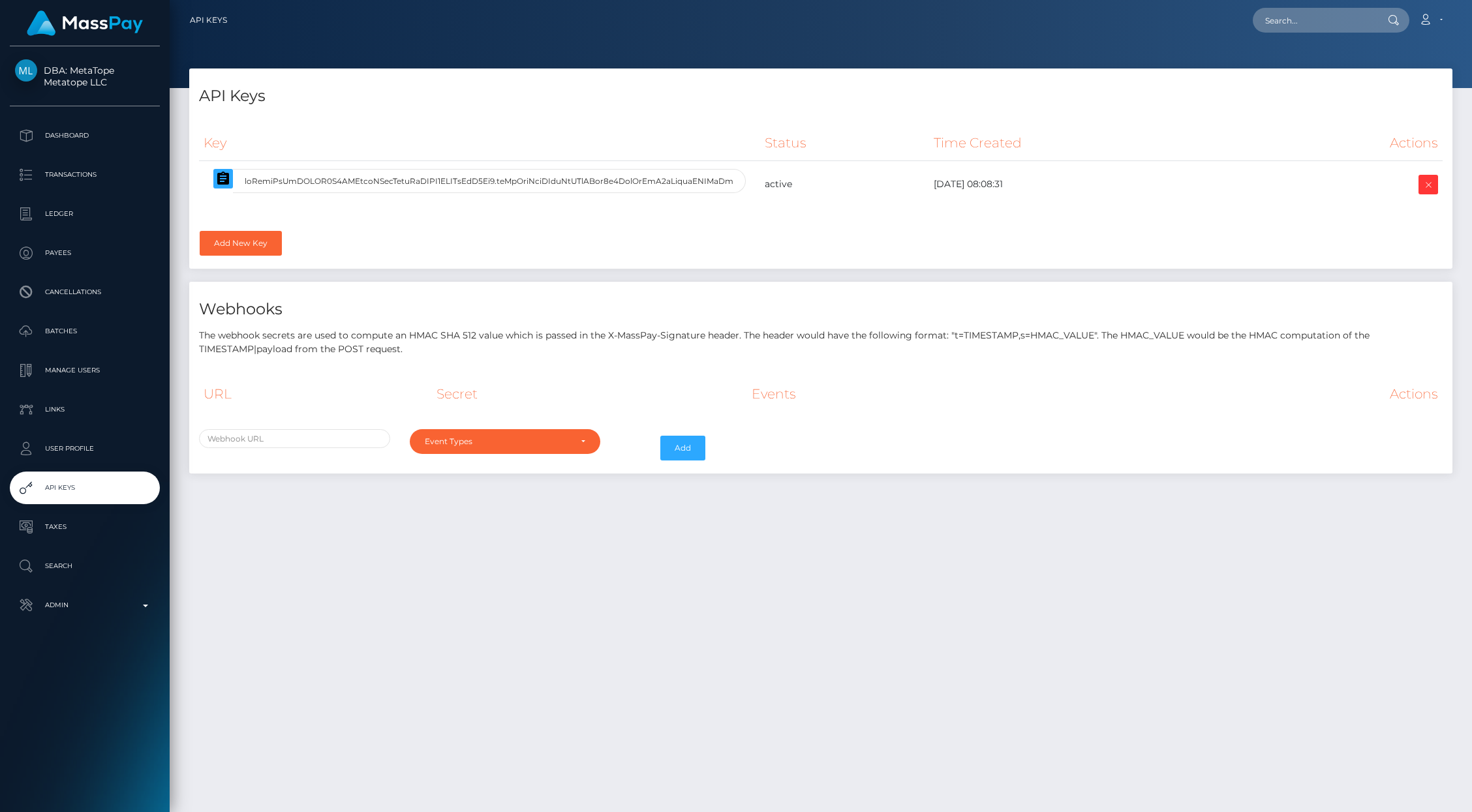
select select
click at [566, 447] on div "Event Types" at bounding box center [505, 441] width 191 height 25
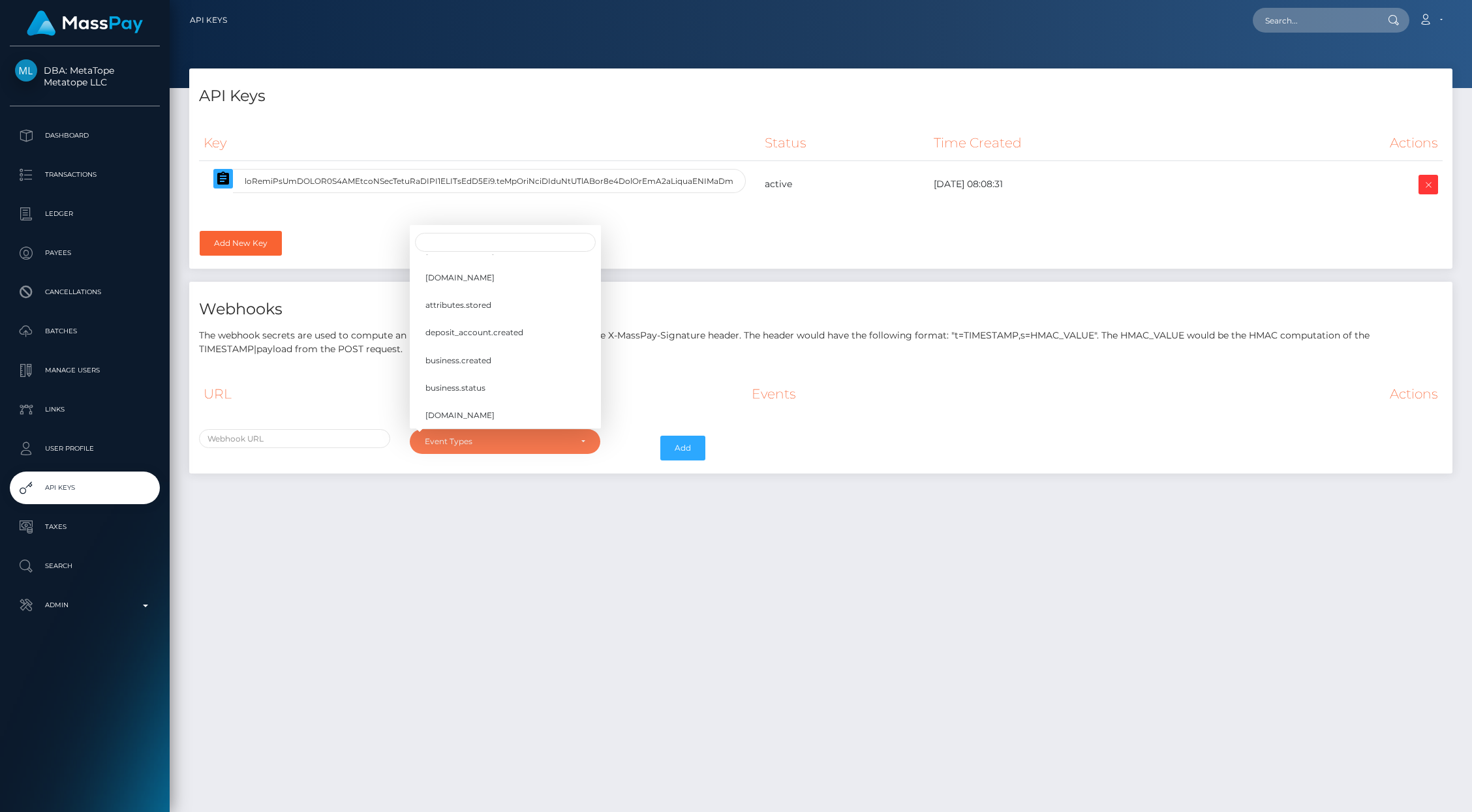
scroll to position [354, 0]
click at [638, 483] on div "API Keys Key Status Time Created Actions" at bounding box center [821, 277] width 1282 height 418
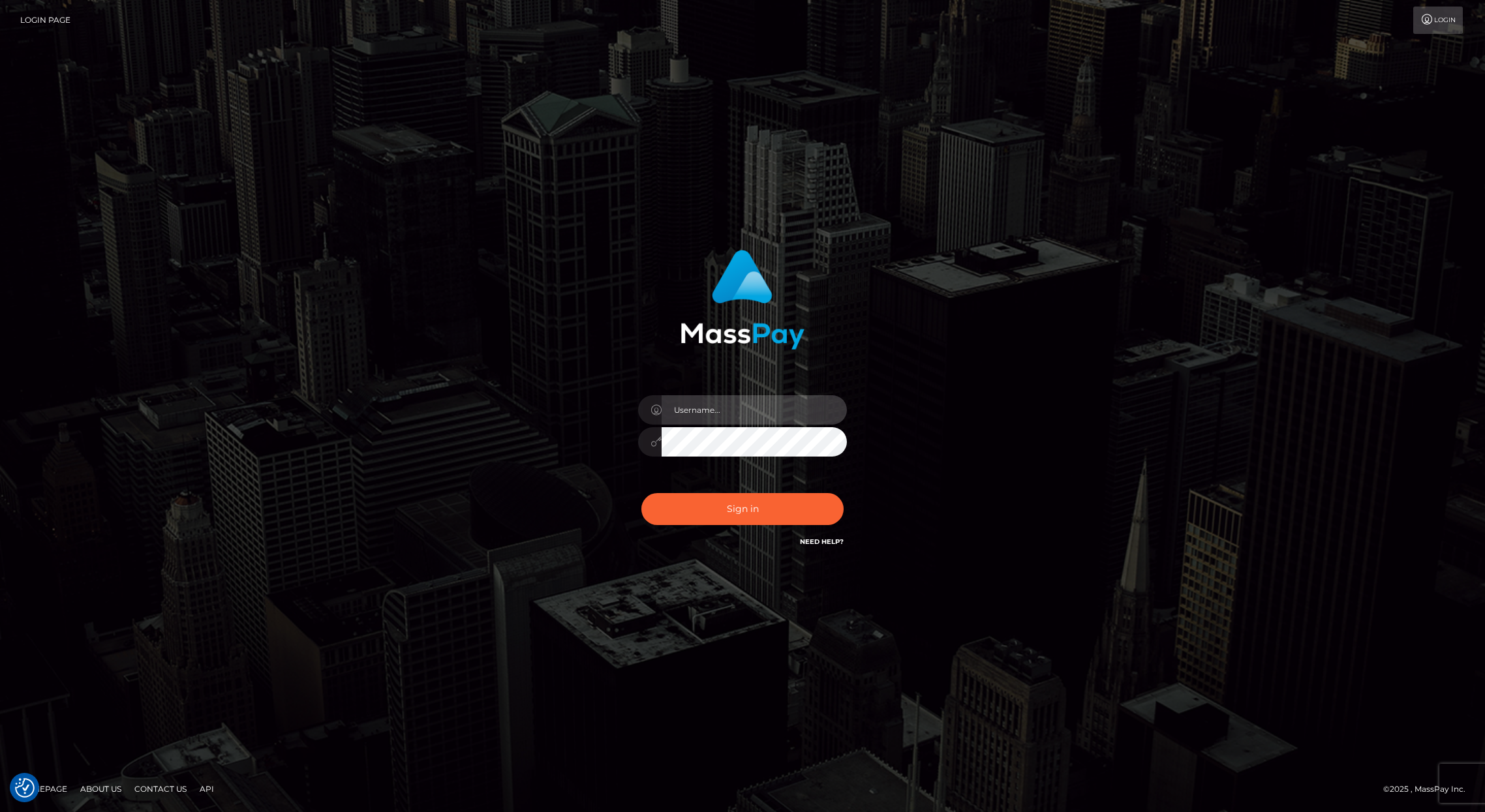
type input "brentg"
